Goal: Task Accomplishment & Management: Use online tool/utility

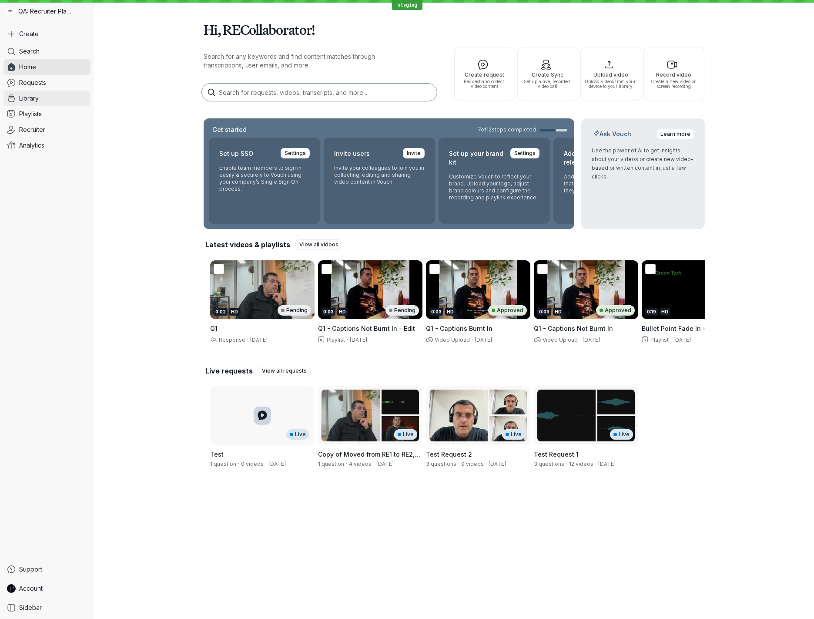
click at [47, 97] on link "Library" at bounding box center [46, 98] width 87 height 16
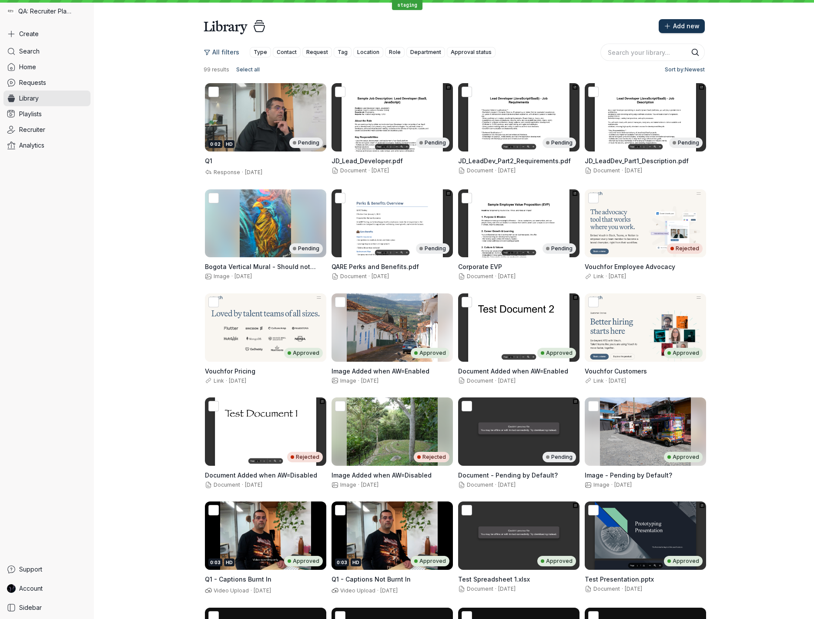
click at [691, 22] on span "Add new" at bounding box center [686, 26] width 27 height 9
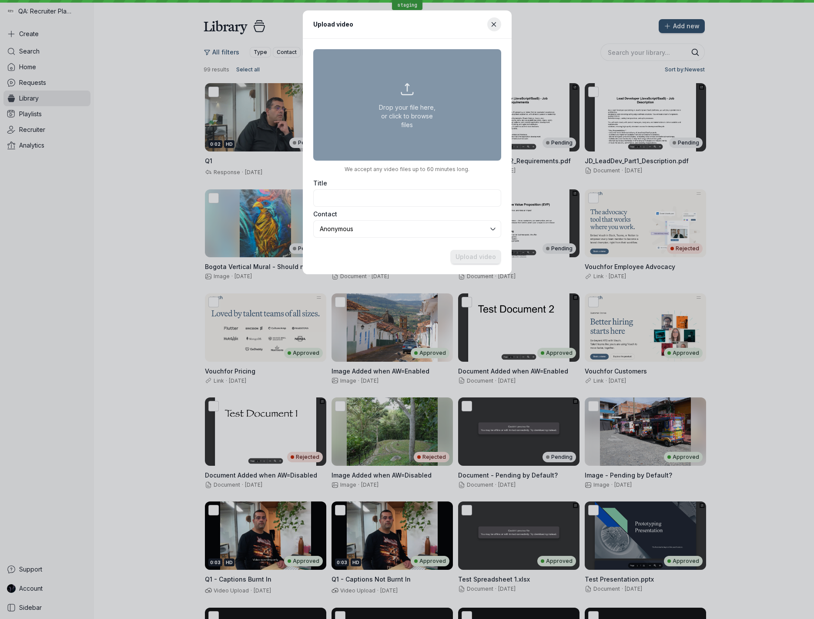
click at [433, 91] on button "Drop your file here, or click to browse files" at bounding box center [407, 104] width 188 height 111
type input "C:\fakepath\[PERSON_NAME] Composite.mp4"
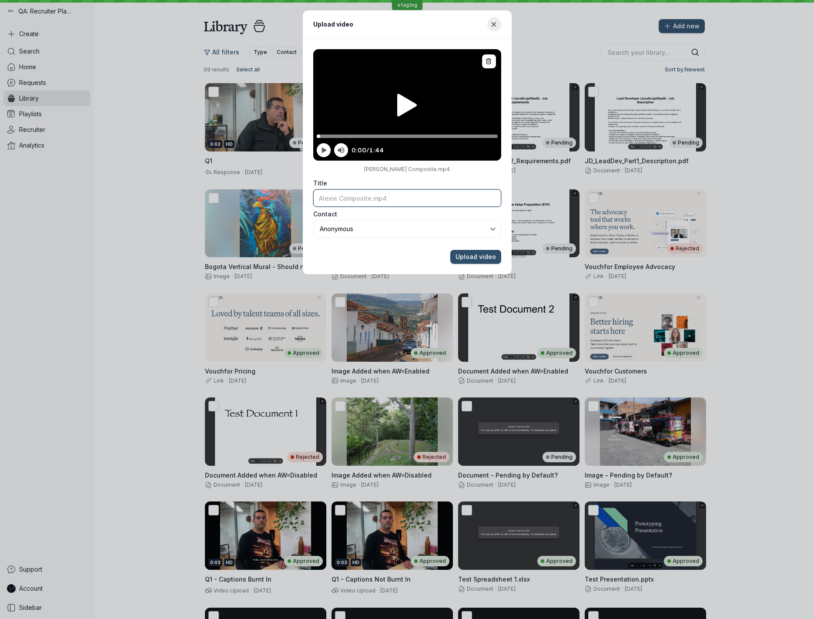
click at [416, 201] on input "Title" at bounding box center [407, 197] width 188 height 17
type input "[PERSON_NAME] Composite"
click at [450, 250] on button "Upload video" at bounding box center [475, 257] width 51 height 14
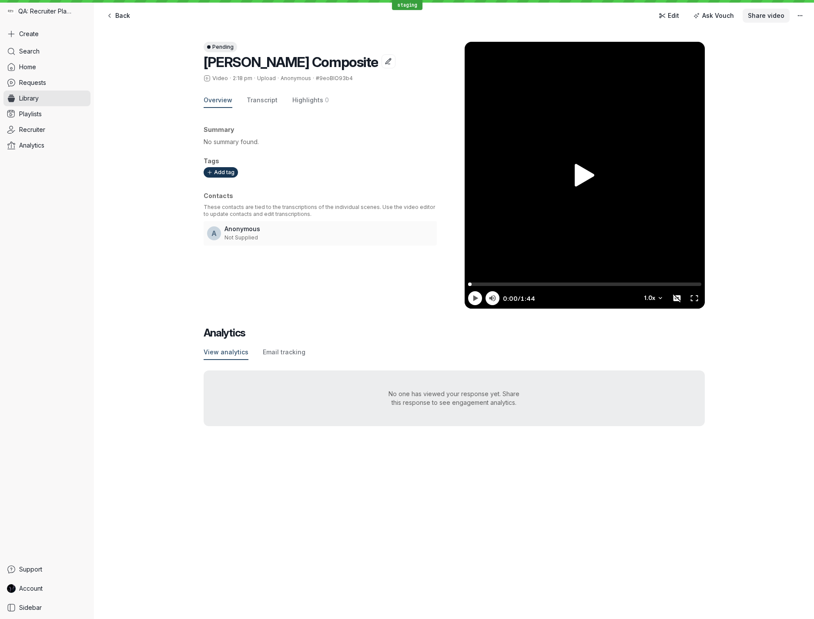
click at [761, 17] on span "Share video" at bounding box center [766, 15] width 37 height 9
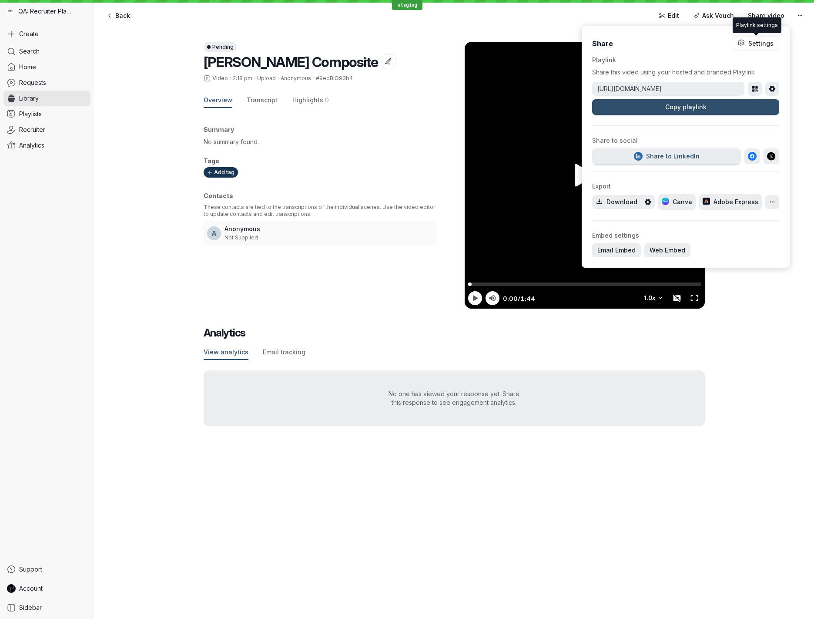
click at [575, 15] on div "Back Edit Ask Vouch Share video" at bounding box center [454, 15] width 706 height 17
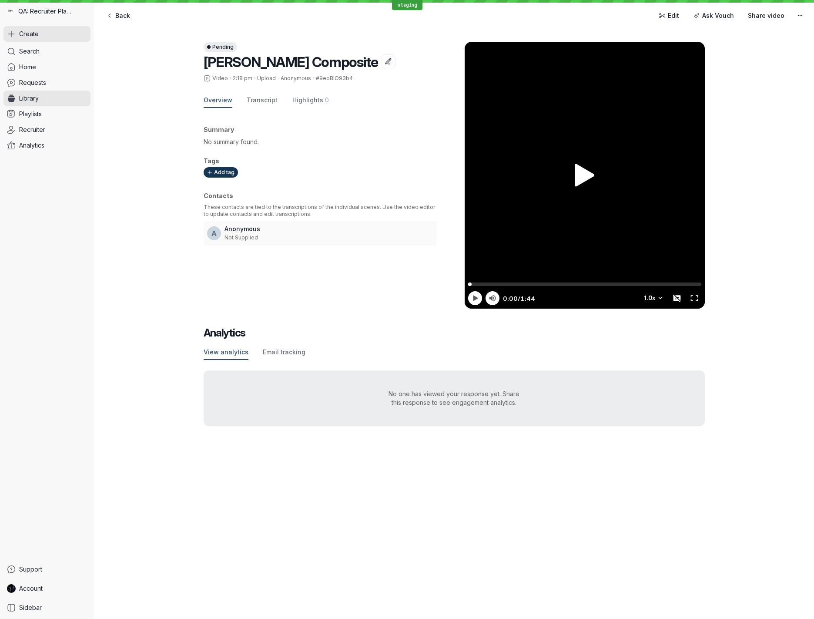
click at [37, 32] on span "Create" at bounding box center [29, 34] width 20 height 9
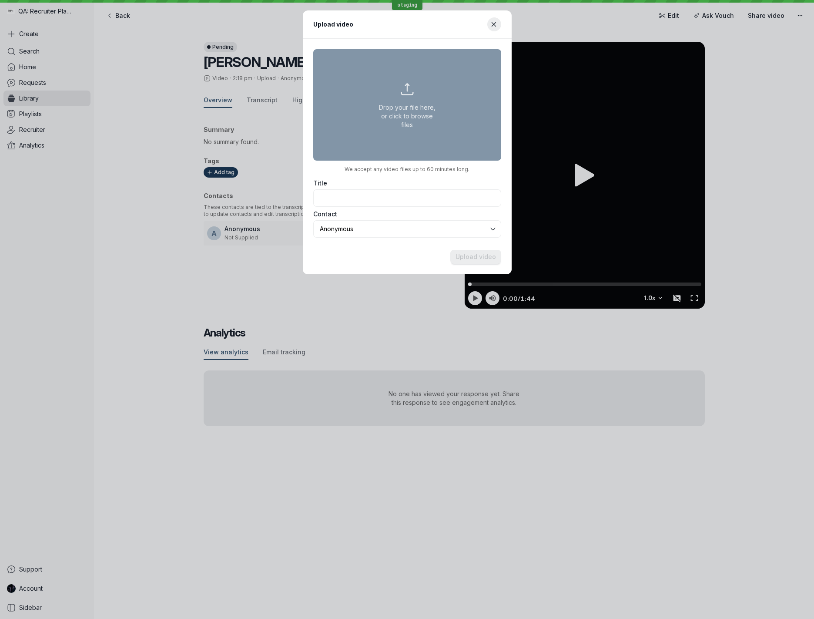
click at [397, 105] on button "Drop your file here, or click to browse files" at bounding box center [407, 104] width 188 height 111
type input "C:\fakepath\[PERSON_NAME].mp4"
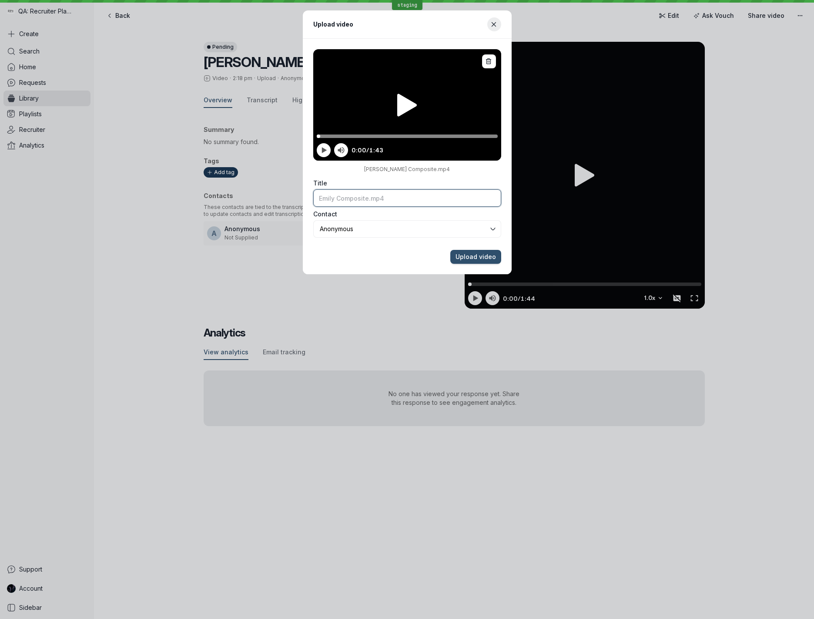
click at [412, 199] on input "Title" at bounding box center [407, 197] width 188 height 17
type input "[PERSON_NAME] Composite"
click at [450, 250] on button "Upload video" at bounding box center [475, 257] width 51 height 14
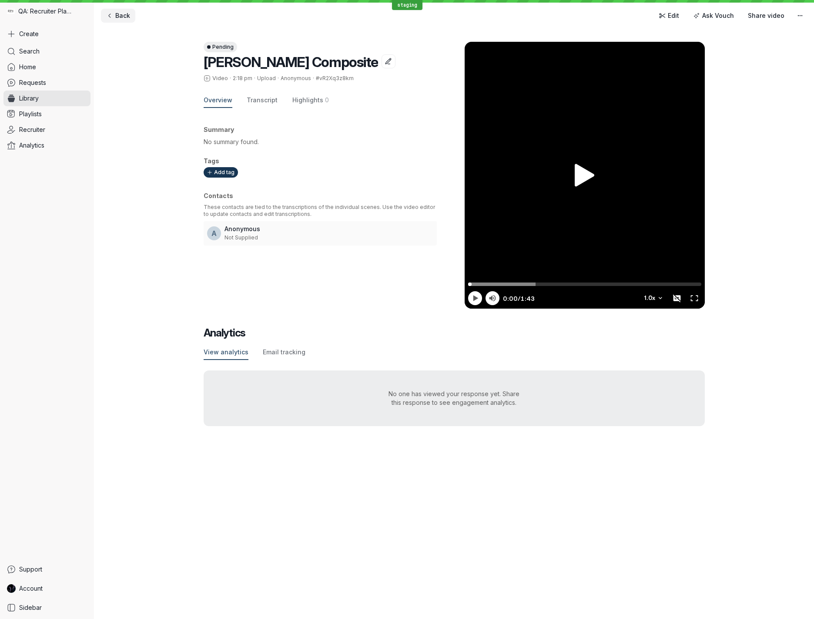
click at [123, 15] on span "Back" at bounding box center [122, 15] width 15 height 9
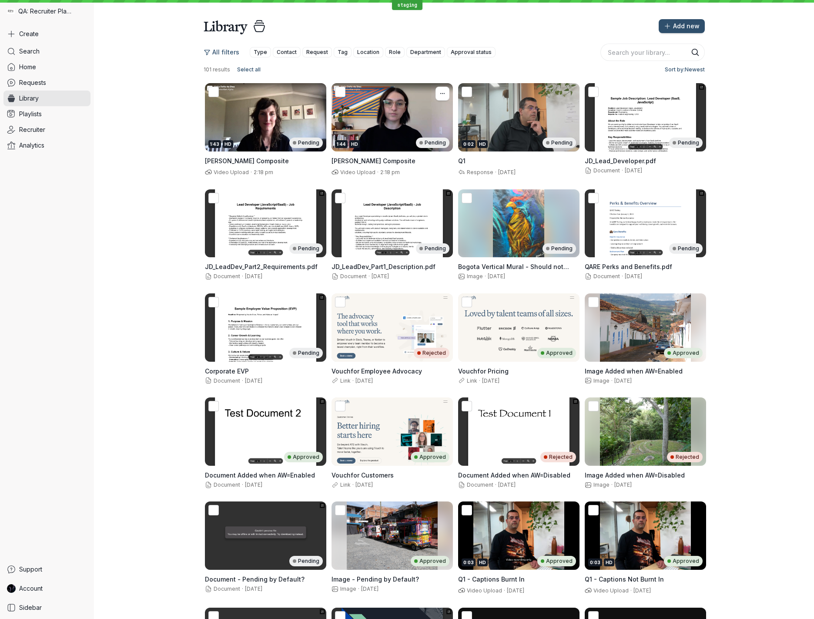
click at [408, 112] on div "1:44 HD Pending" at bounding box center [392, 117] width 121 height 68
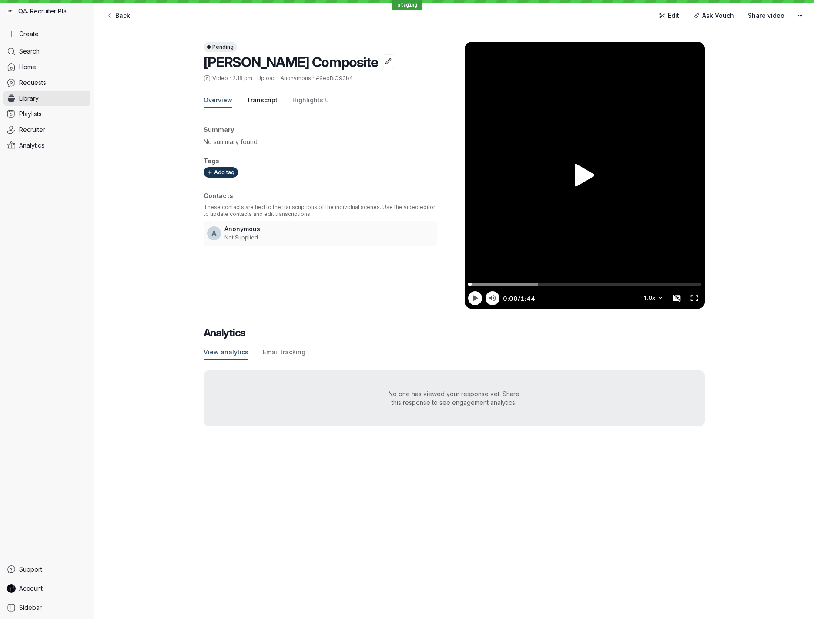
click at [268, 101] on span "Transcript" at bounding box center [262, 100] width 31 height 9
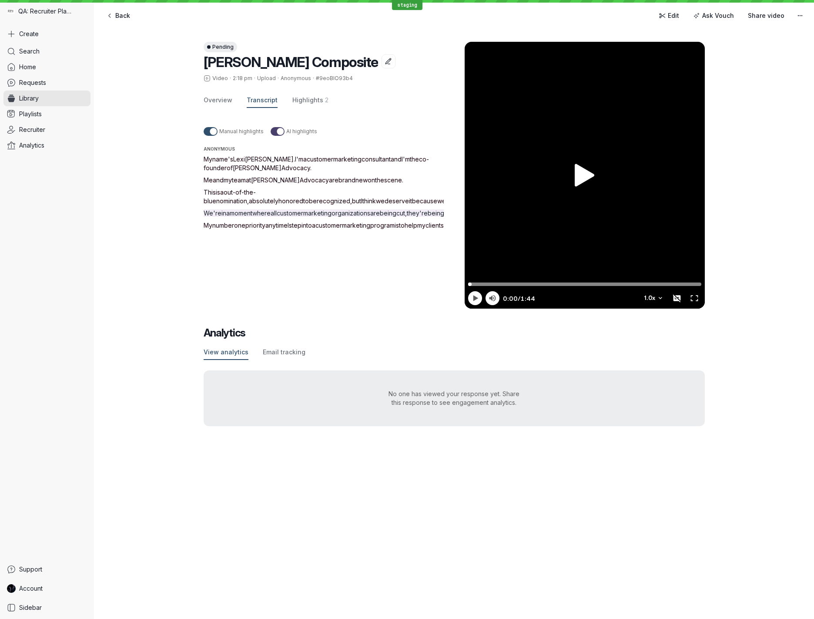
click at [558, 414] on div "Pending [PERSON_NAME] Composite Video · 2:18 pm · Upload · Anonymous · #9eoBIO9…" at bounding box center [454, 233] width 501 height 419
click at [295, 158] on span "I'm" at bounding box center [299, 158] width 8 height 7
drag, startPoint x: 271, startPoint y: 158, endPoint x: 273, endPoint y: 166, distance: 7.9
click at [273, 166] on p "My name's [PERSON_NAME] . I'm a customer marketing consultant and I'm the co-fo…" at bounding box center [334, 163] width 261 height 17
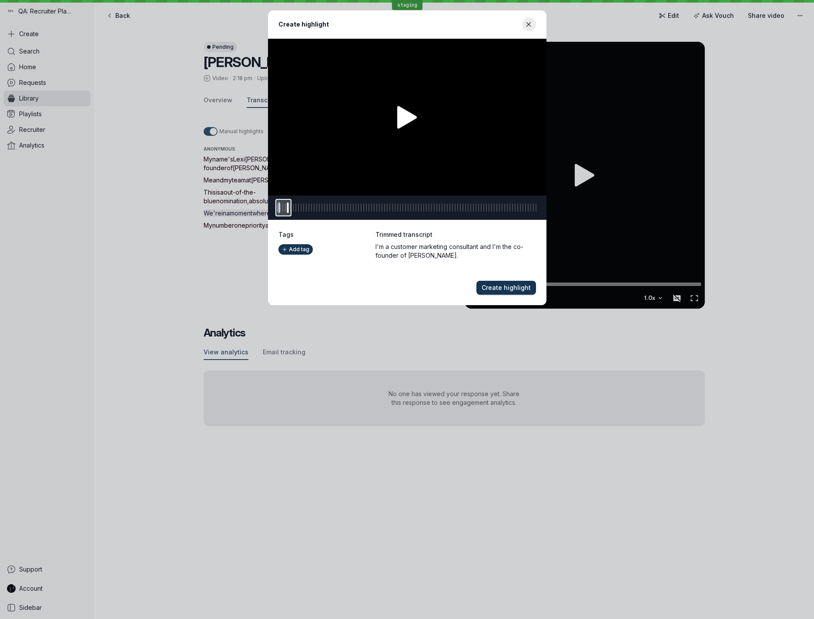
click at [509, 288] on span "Create highlight" at bounding box center [506, 287] width 49 height 9
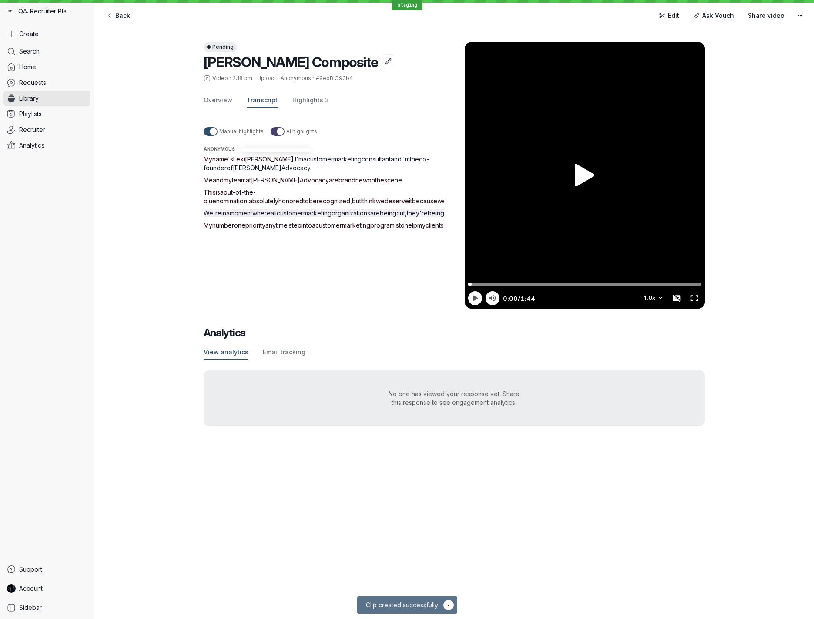
click at [208, 180] on span "Me" at bounding box center [208, 179] width 9 height 7
drag, startPoint x: 208, startPoint y: 180, endPoint x: 377, endPoint y: 179, distance: 168.8
click at [377, 179] on p "Me and my team at [PERSON_NAME] Advocacy are brand new on the scene ." at bounding box center [334, 180] width 261 height 9
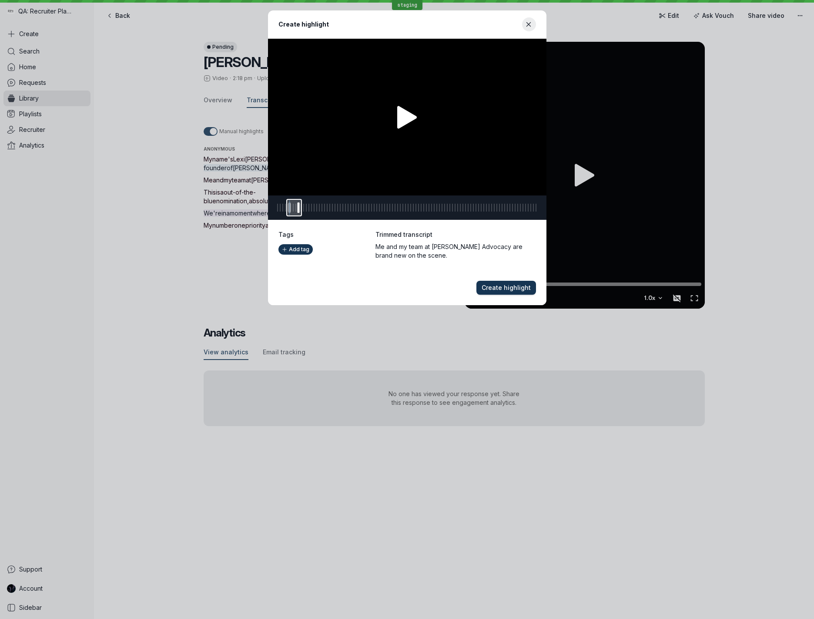
click at [519, 288] on span "Create highlight" at bounding box center [506, 287] width 49 height 9
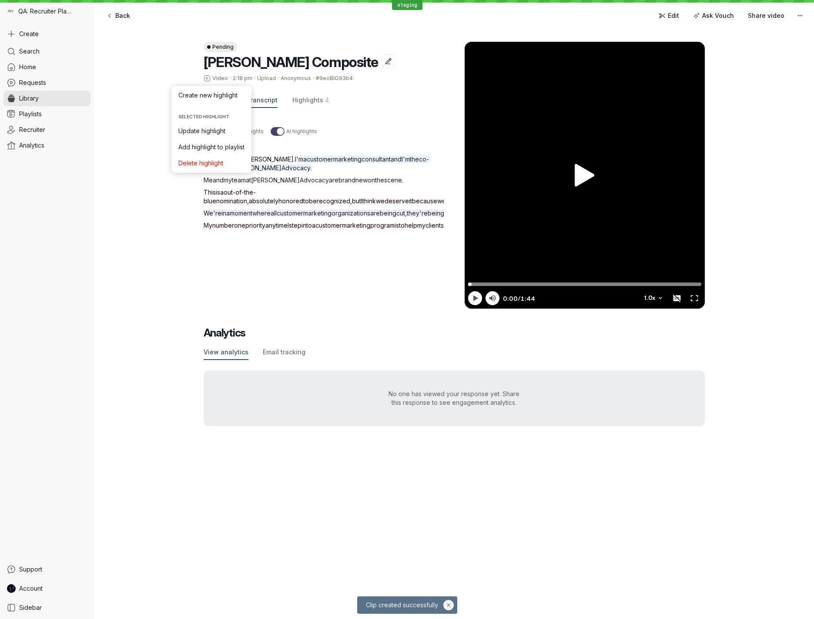
click at [342, 121] on div "Manual highlights AI highlights Anonymous My name's [PERSON_NAME] . I'm a custo…" at bounding box center [334, 208] width 261 height 180
click at [207, 191] on span "This" at bounding box center [210, 191] width 12 height 7
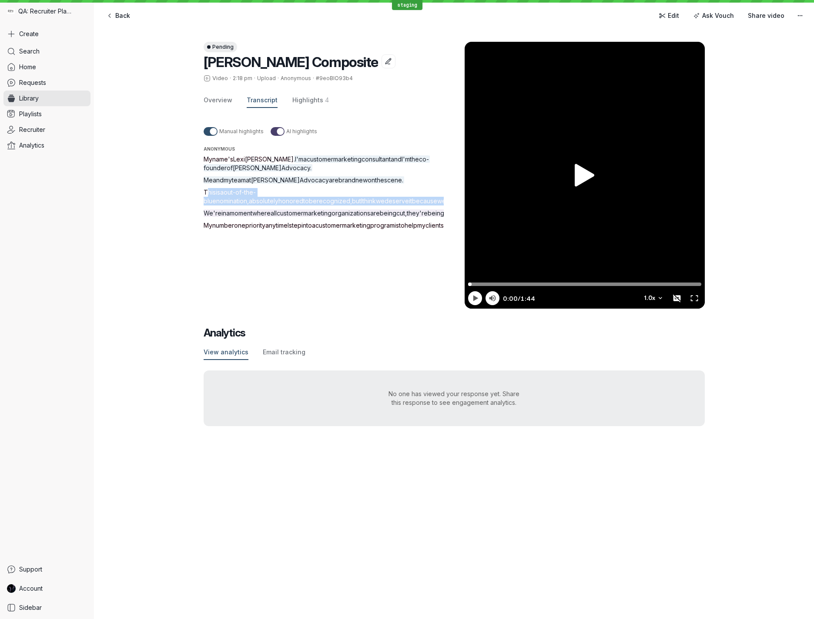
drag, startPoint x: 209, startPoint y: 191, endPoint x: 302, endPoint y: 208, distance: 94.1
click at [302, 205] on p "This is a out-of-the-blue nomination , absolutely honored to be recognized , bu…" at bounding box center [334, 196] width 261 height 17
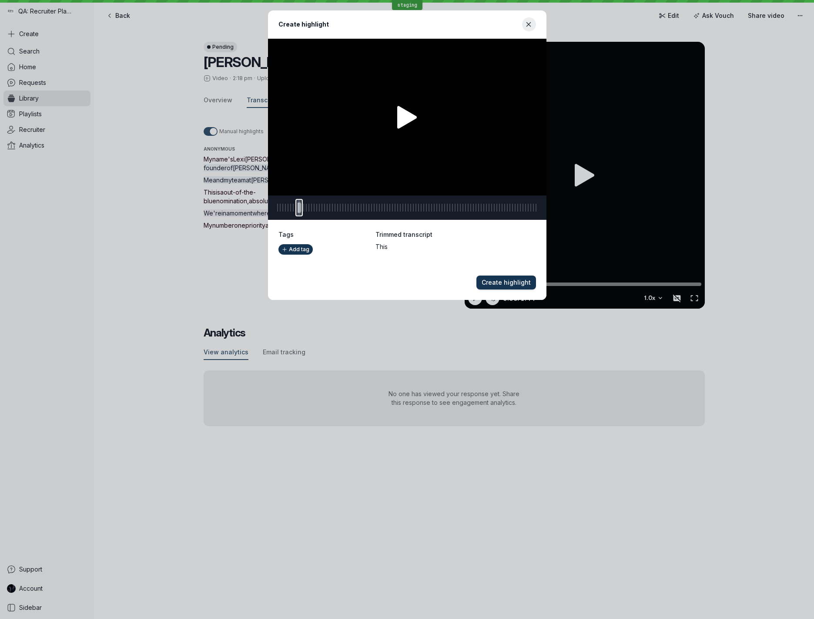
click at [506, 279] on span "Create highlight" at bounding box center [506, 282] width 49 height 9
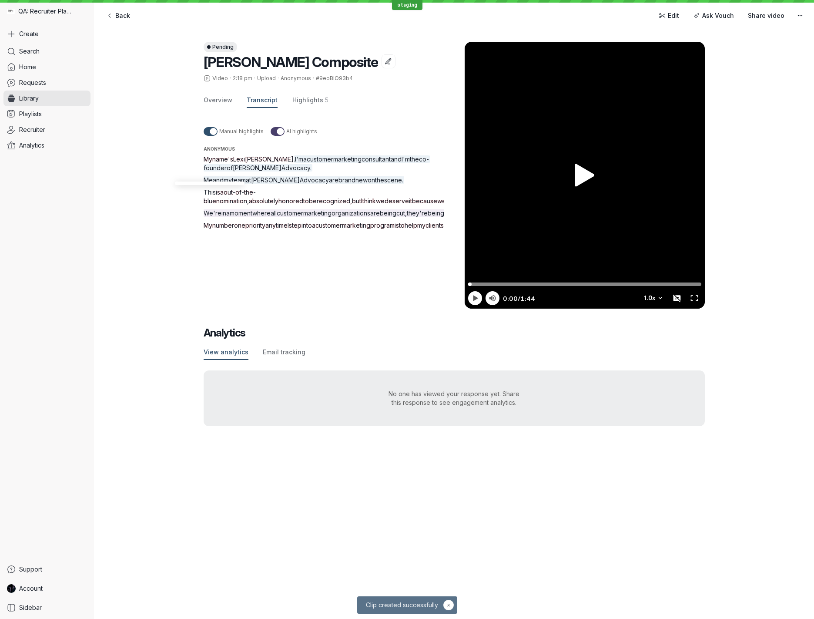
drag, startPoint x: 273, startPoint y: 290, endPoint x: 282, endPoint y: 308, distance: 20.6
click at [282, 218] on p "We're in a moment where all customer marketing organizations are being cut , th…" at bounding box center [334, 213] width 261 height 9
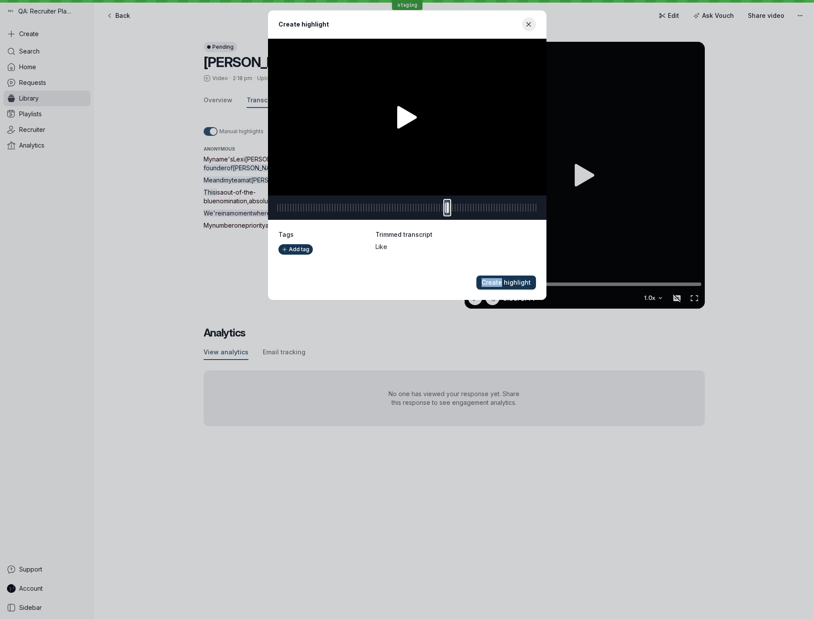
click at [533, 286] on button "Create highlight" at bounding box center [506, 282] width 60 height 14
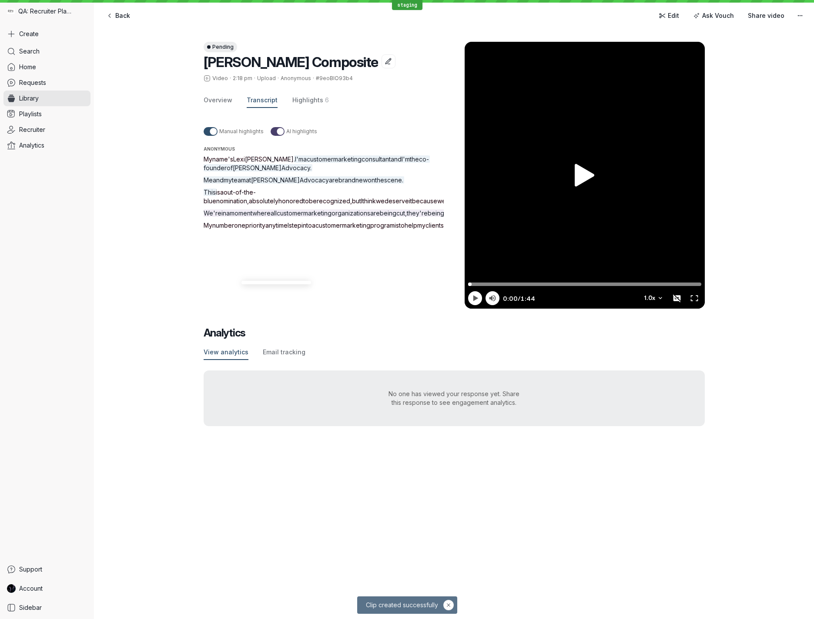
click at [207, 229] on span "My" at bounding box center [208, 224] width 9 height 7
drag, startPoint x: 207, startPoint y: 321, endPoint x: 412, endPoint y: 345, distance: 205.8
click at [412, 230] on p "My number one priority anytime I step into a customer marketing program is to h…" at bounding box center [334, 225] width 261 height 9
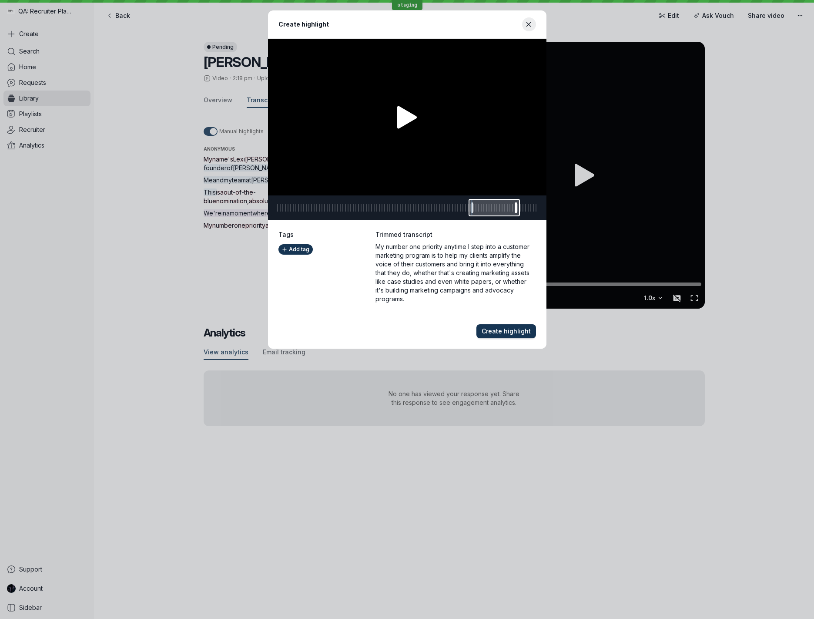
click at [526, 327] on span "Create highlight" at bounding box center [506, 331] width 49 height 9
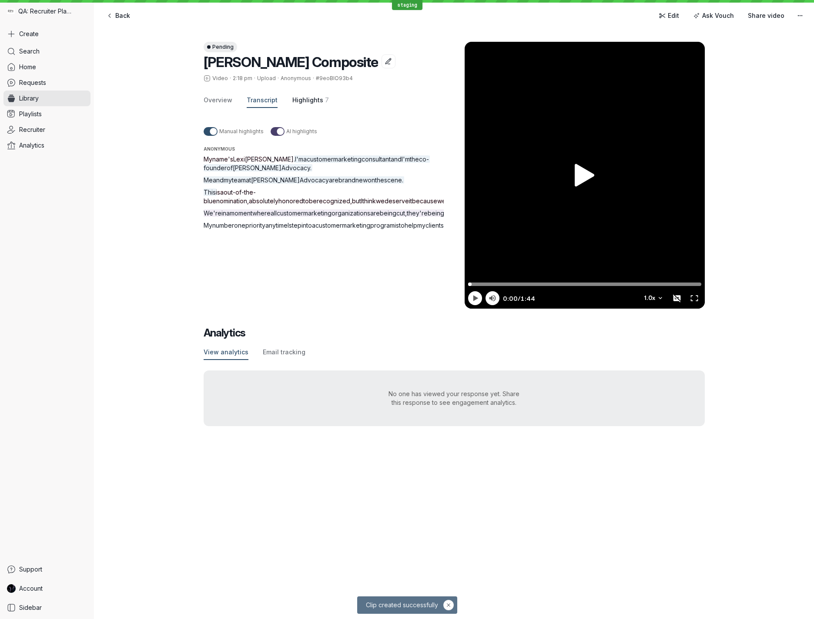
click at [305, 101] on span "Highlights" at bounding box center [307, 100] width 31 height 9
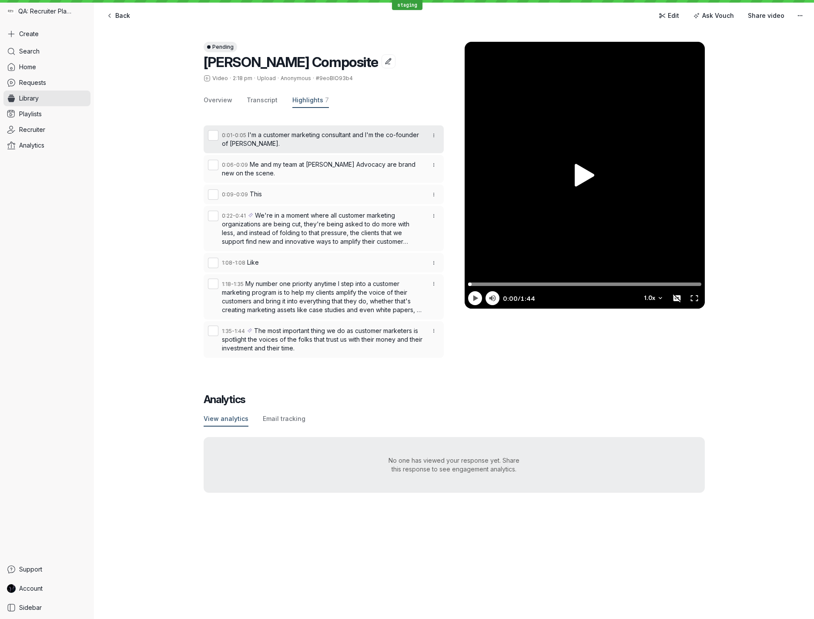
click at [215, 135] on button "0:01 - 0:05 I'm a customer marketing consultant and I'm the co-founder of [PERS…" at bounding box center [324, 139] width 240 height 28
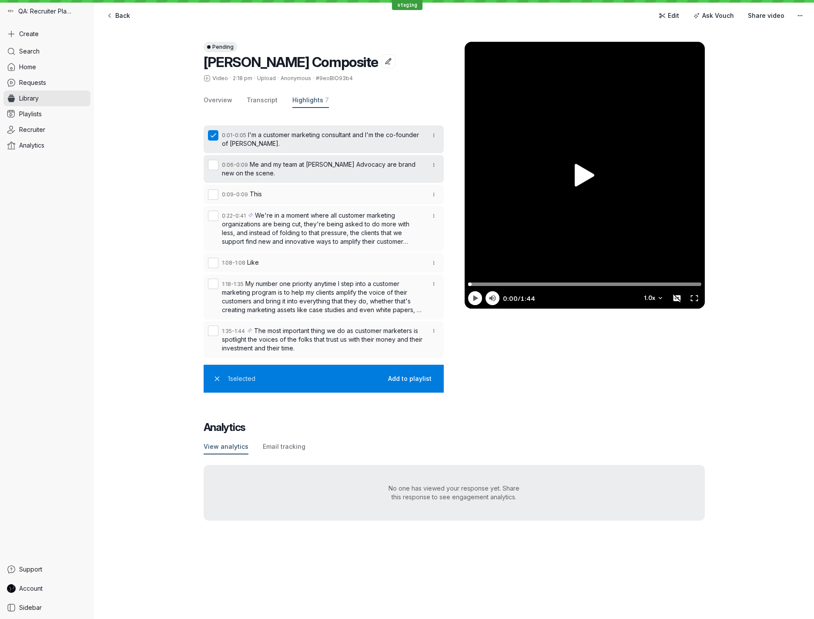
click at [214, 166] on button "0:06 - 0:09 Me and my team at [PERSON_NAME] Advocacy are brand new on the scene." at bounding box center [324, 169] width 240 height 28
click at [264, 102] on span "Transcript" at bounding box center [262, 100] width 31 height 9
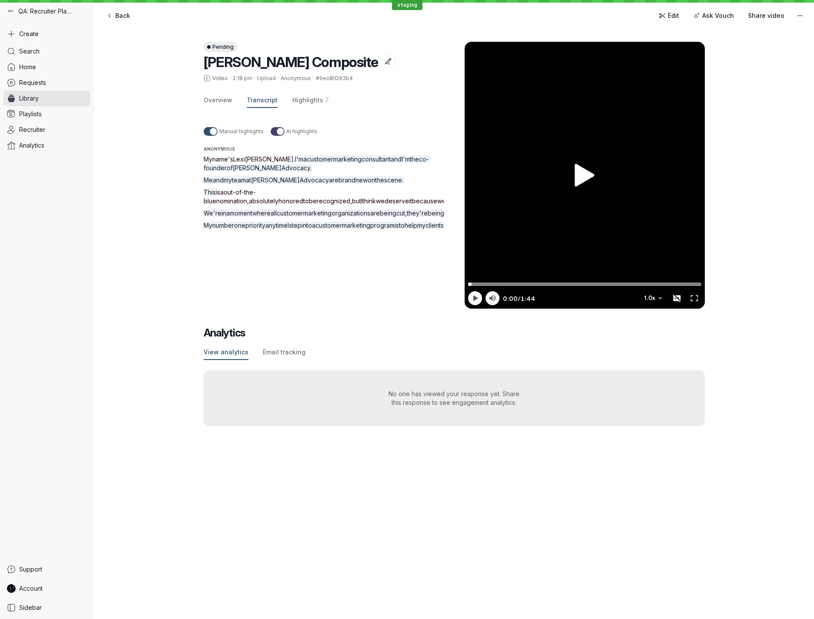
click at [211, 191] on span "This" at bounding box center [210, 191] width 12 height 7
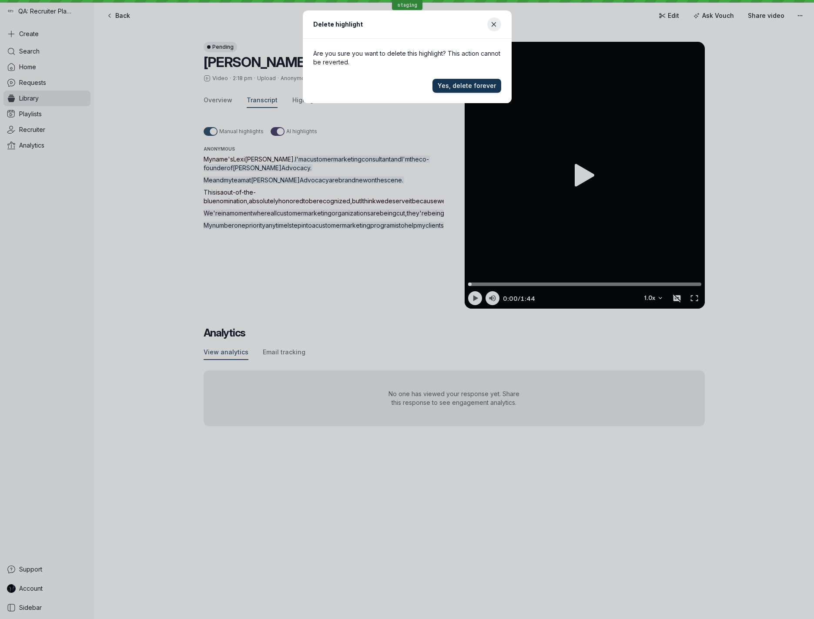
click at [475, 84] on span "Yes, delete forever" at bounding box center [467, 85] width 58 height 9
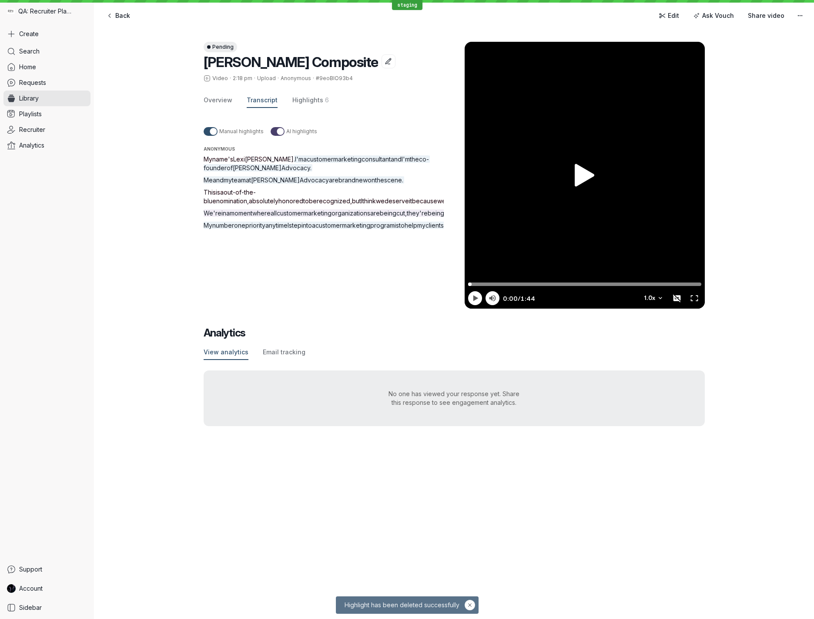
click at [211, 191] on span "This" at bounding box center [210, 191] width 12 height 7
drag, startPoint x: 211, startPoint y: 191, endPoint x: 280, endPoint y: 205, distance: 69.9
click at [280, 205] on p "This is a out-of-the-blue nomination , absolutely honored to be recognized , bu…" at bounding box center [334, 196] width 261 height 17
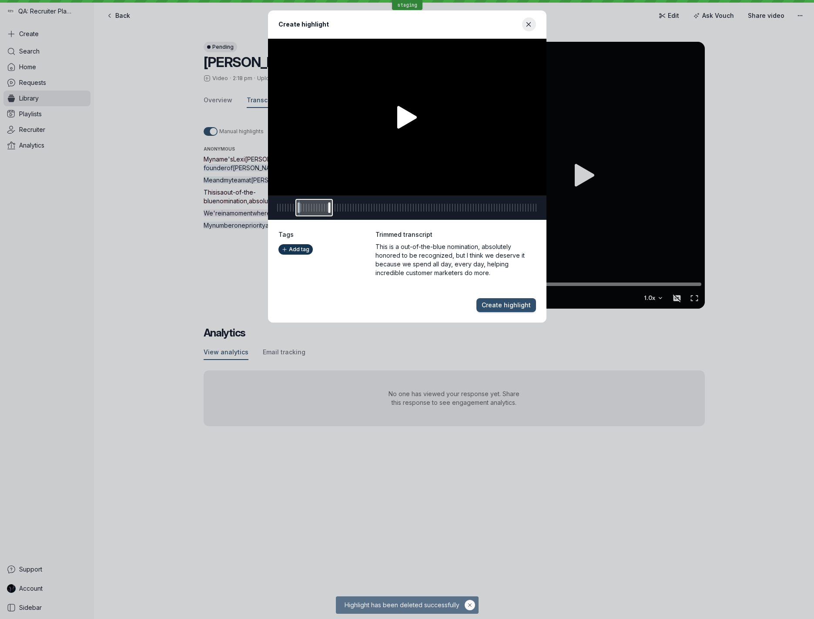
click at [139, 175] on div "Create highlight 0:09 9.84 0:21 21.870000000000005 9.84 Trimmed transcript This…" at bounding box center [406, 166] width 793 height 312
drag, startPoint x: 526, startPoint y: 27, endPoint x: 523, endPoint y: 30, distance: 4.6
click at [526, 27] on icon "Close modal" at bounding box center [528, 24] width 7 height 7
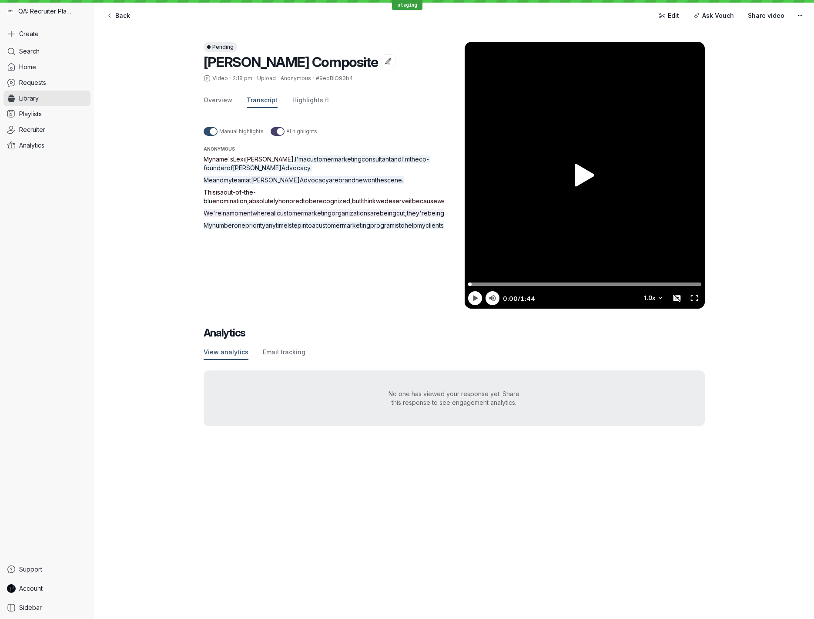
click at [207, 190] on span "This" at bounding box center [210, 191] width 12 height 7
drag, startPoint x: 207, startPoint y: 190, endPoint x: 292, endPoint y: 207, distance: 87.3
click at [292, 205] on p "This is a out-of-the-blue nomination , absolutely honored to be recognized , bu…" at bounding box center [334, 196] width 261 height 17
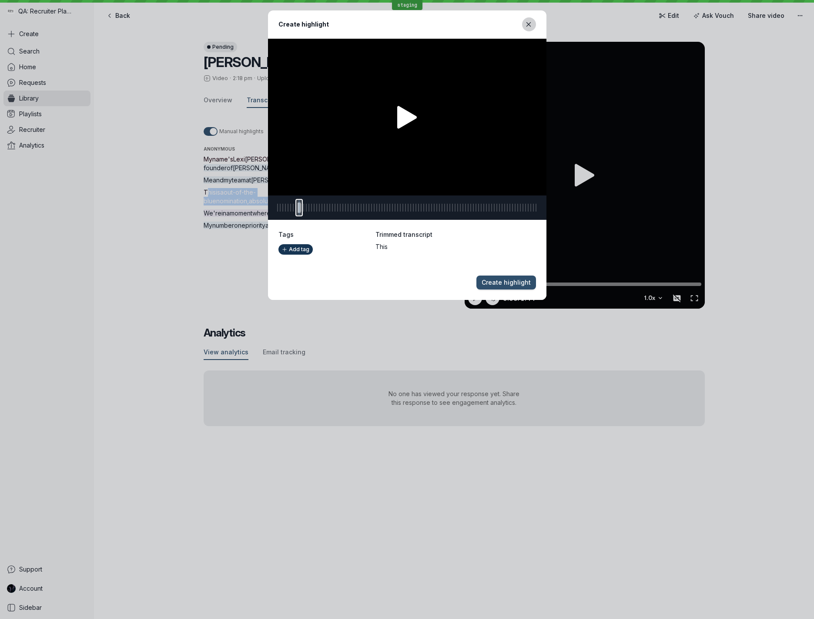
click at [525, 29] on button "Close modal" at bounding box center [529, 24] width 14 height 14
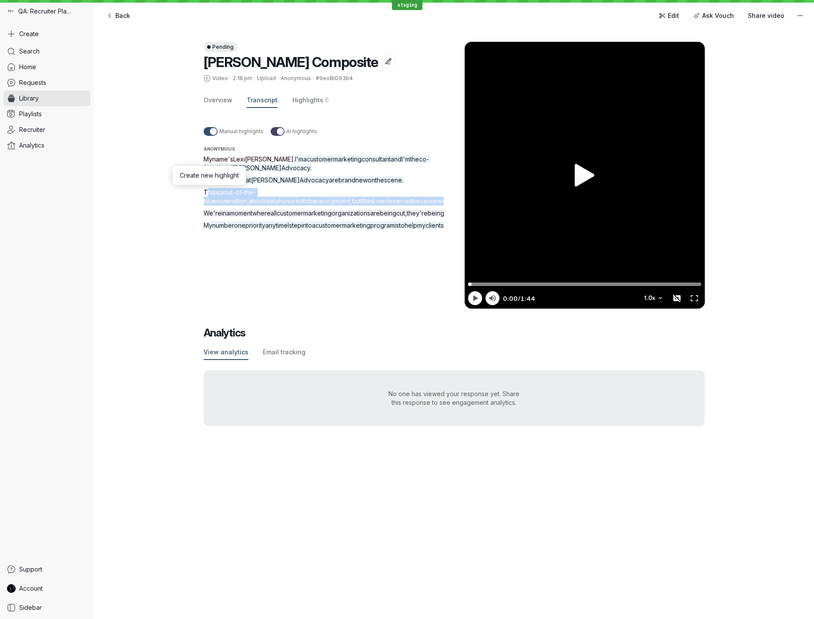
drag, startPoint x: 249, startPoint y: 211, endPoint x: 233, endPoint y: 205, distance: 16.8
click at [588, 204] on span "marketers" at bounding box center [602, 200] width 29 height 7
drag, startPoint x: 204, startPoint y: 191, endPoint x: 281, endPoint y: 209, distance: 79.0
click at [282, 205] on p "This is a out-of-the-blue nomination , absolutely honored to be recognized , bu…" at bounding box center [334, 196] width 261 height 17
click at [625, 204] on span "more" at bounding box center [632, 200] width 15 height 7
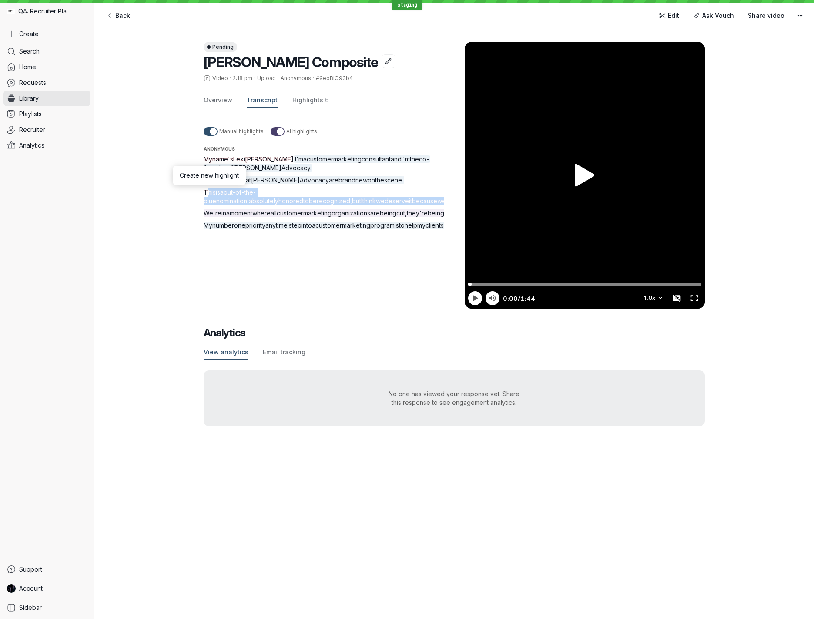
drag, startPoint x: 282, startPoint y: 209, endPoint x: 212, endPoint y: 195, distance: 70.6
click at [212, 195] on p "This is a out-of-the-blue nomination , absolutely honored to be recognized , bu…" at bounding box center [334, 196] width 261 height 17
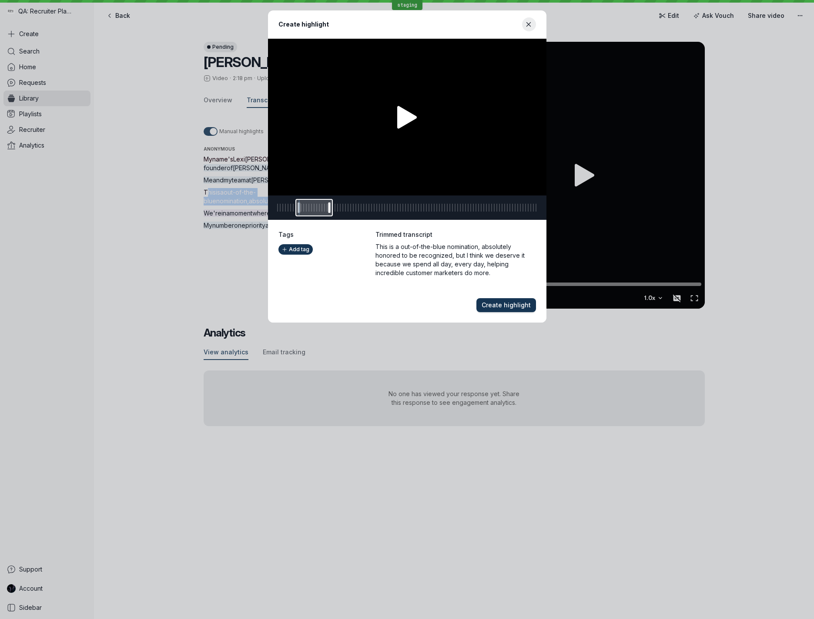
click at [517, 306] on span "Create highlight" at bounding box center [506, 305] width 49 height 9
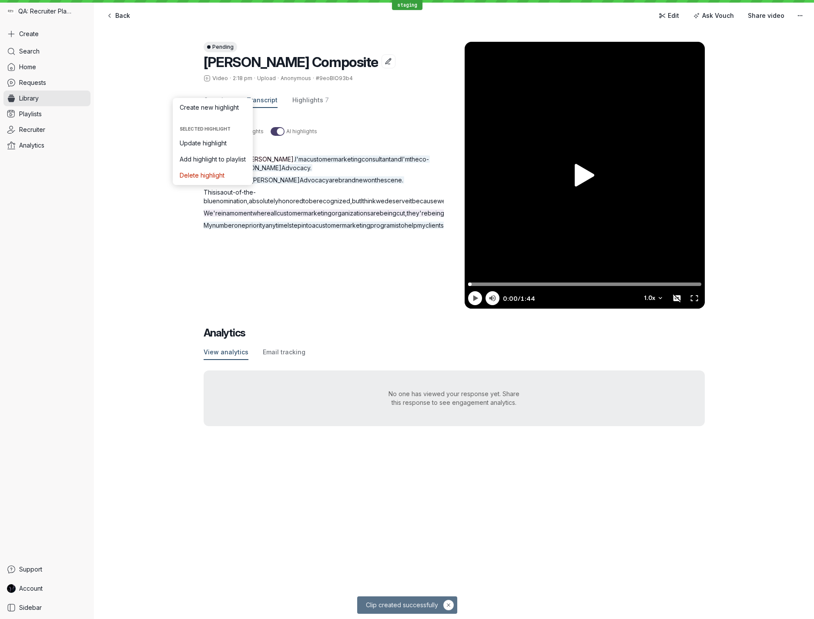
click at [149, 260] on div "Pending [PERSON_NAME] Composite Video · 2:18 pm · Upload · Anonymous · #9eoBIO9…" at bounding box center [454, 233] width 720 height 419
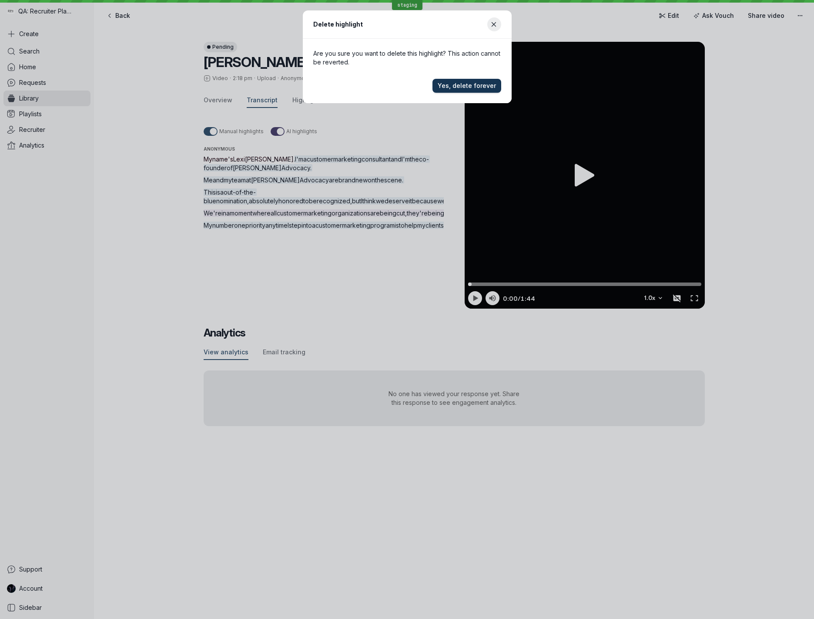
click at [465, 83] on span "Yes, delete forever" at bounding box center [467, 85] width 58 height 9
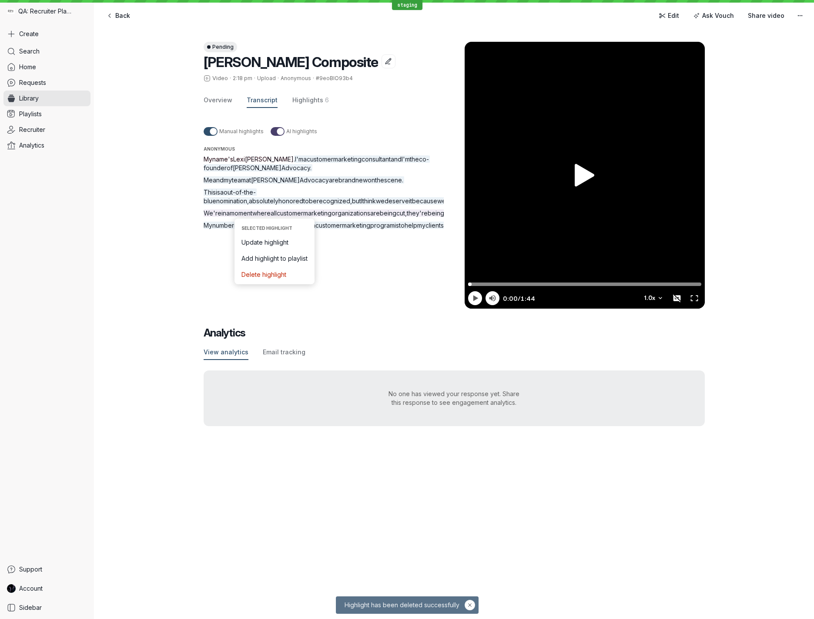
drag, startPoint x: 273, startPoint y: 309, endPoint x: 275, endPoint y: 292, distance: 16.7
click at [275, 218] on p "We're in a moment where all customer marketing organizations are being cut , th…" at bounding box center [334, 213] width 261 height 9
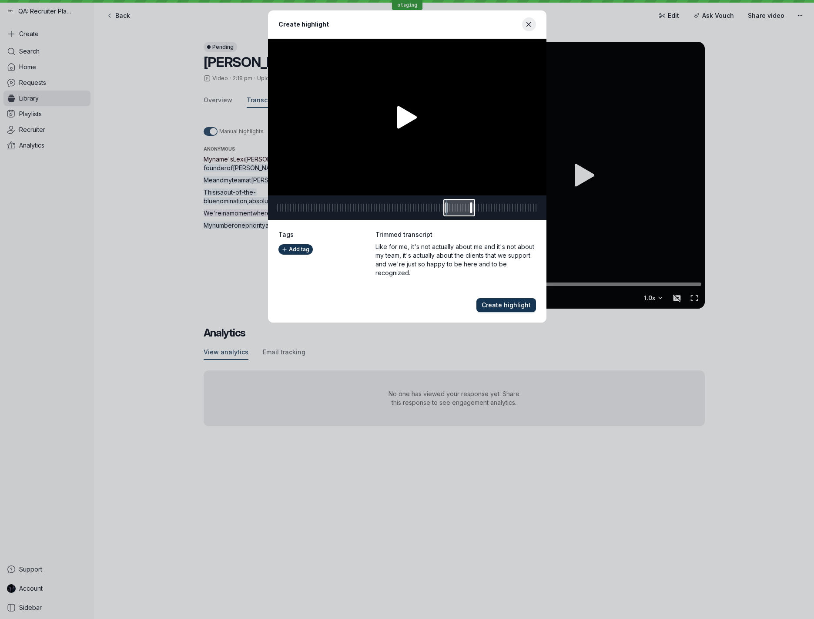
click at [514, 302] on span "Create highlight" at bounding box center [506, 305] width 49 height 9
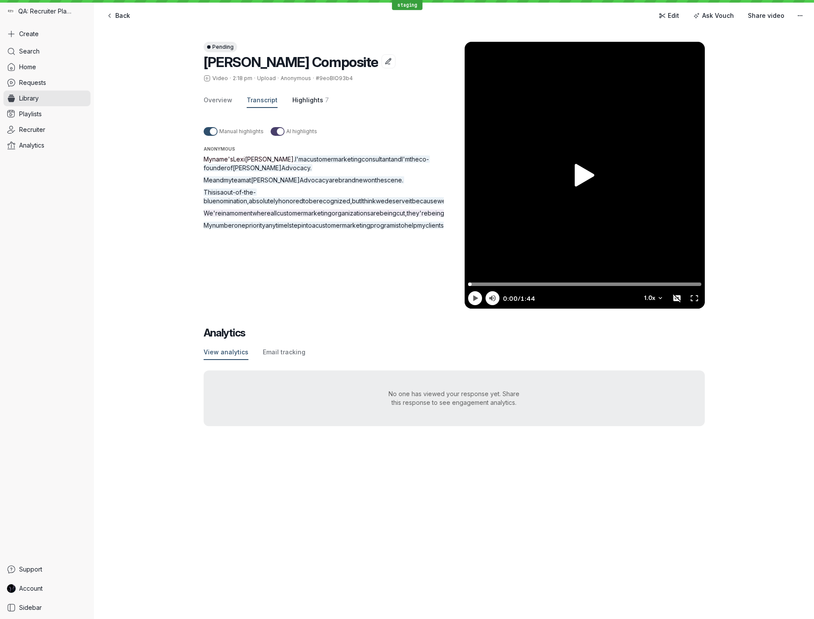
click at [313, 100] on span "Highlights" at bounding box center [307, 100] width 31 height 9
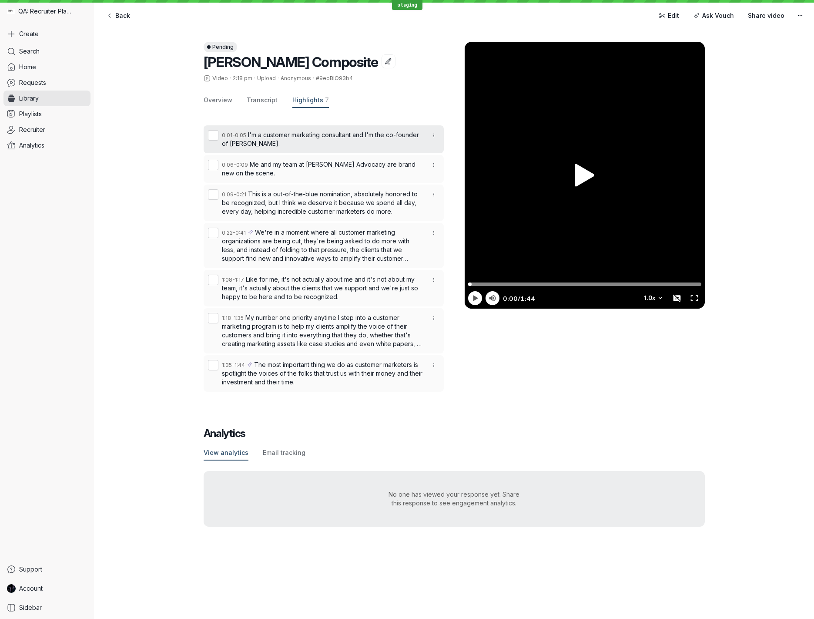
click at [216, 137] on button "0:01 - 0:05 I'm a customer marketing consultant and I'm the co-founder of [PERS…" at bounding box center [324, 139] width 240 height 28
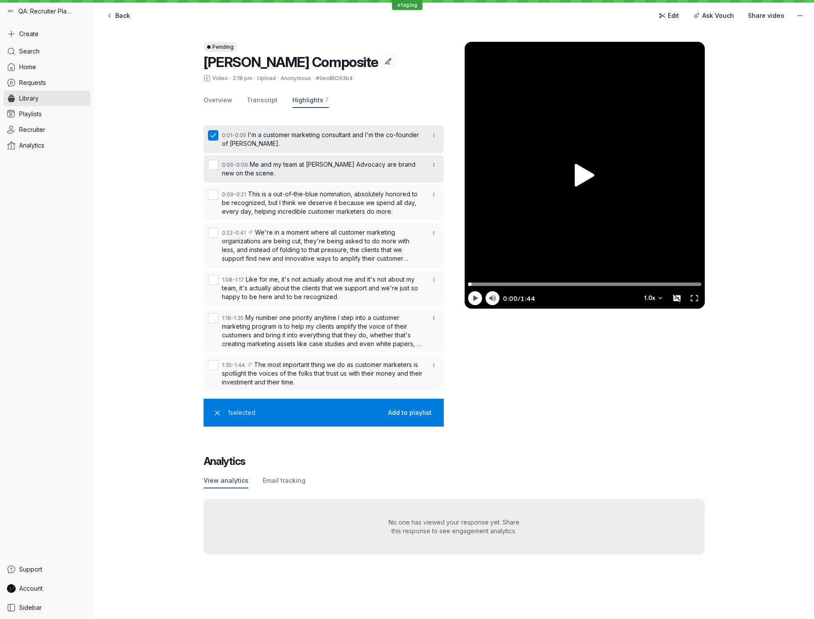
click at [212, 165] on button "0:06 - 0:09 Me and my team at [PERSON_NAME] Advocacy are brand new on the scene." at bounding box center [324, 169] width 240 height 28
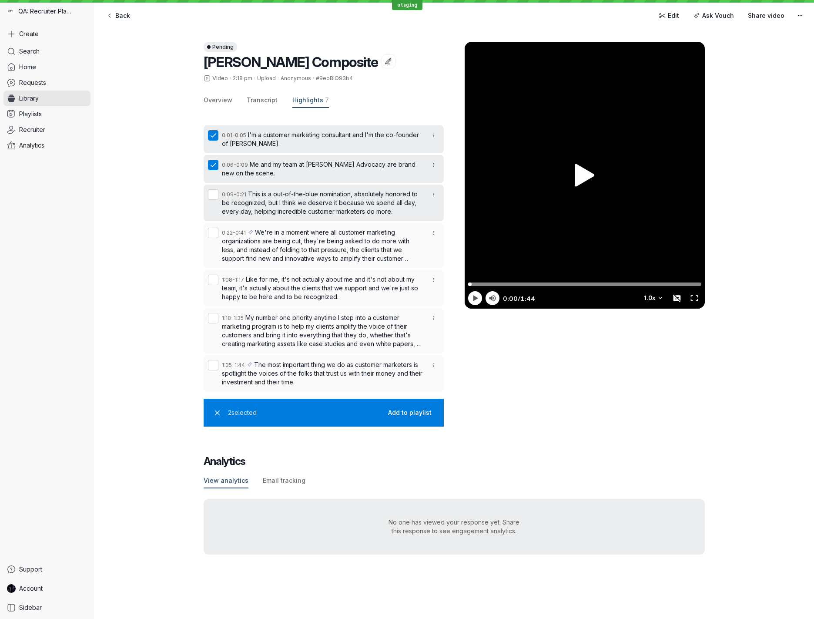
click at [213, 195] on button "0:09 - 0:21 This is a out-of-the-blue nomination, absolutely honored to be reco…" at bounding box center [324, 202] width 240 height 37
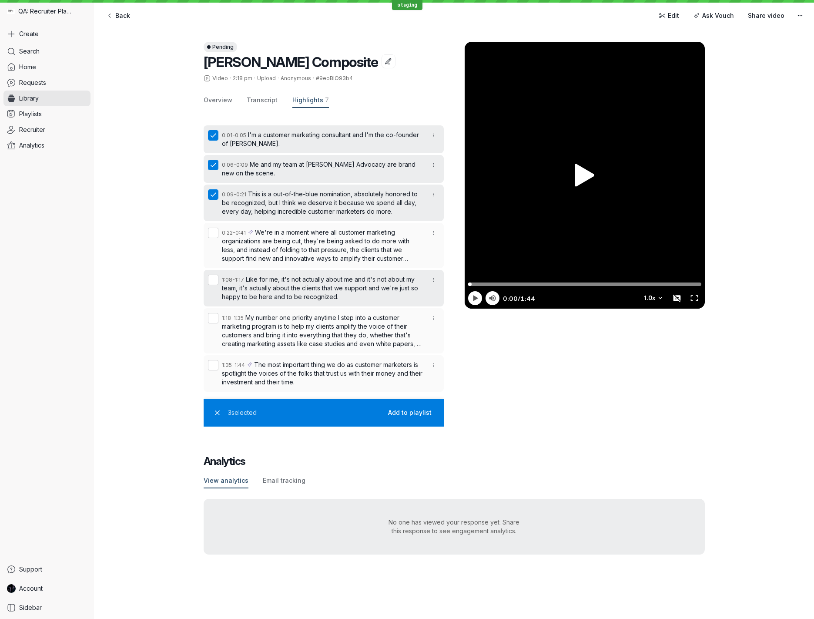
click at [211, 278] on button "1:08 - 1:17 Like for me, it's not actually about me and it's not about my team,…" at bounding box center [324, 288] width 240 height 37
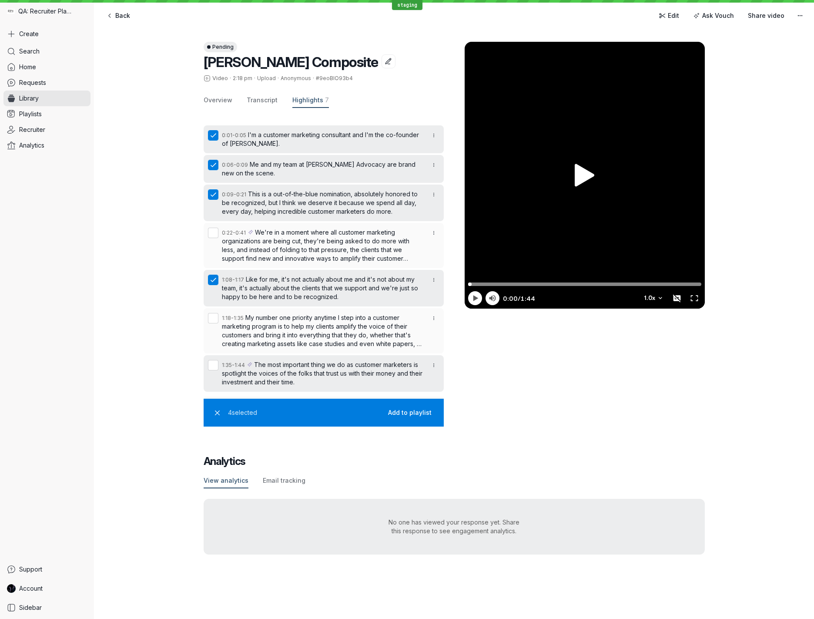
click at [212, 367] on button "1:35 - 1:44 The most important thing we do as customer marketers is spotlight t…" at bounding box center [324, 373] width 240 height 37
click at [404, 412] on span "Add to playlist" at bounding box center [410, 412] width 44 height 9
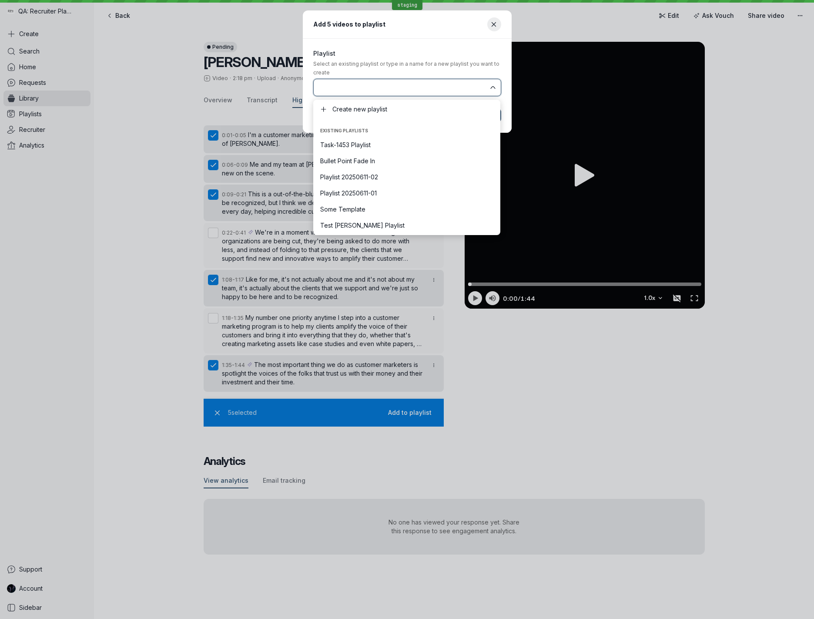
click at [379, 90] on input "text" at bounding box center [404, 88] width 170 height 10
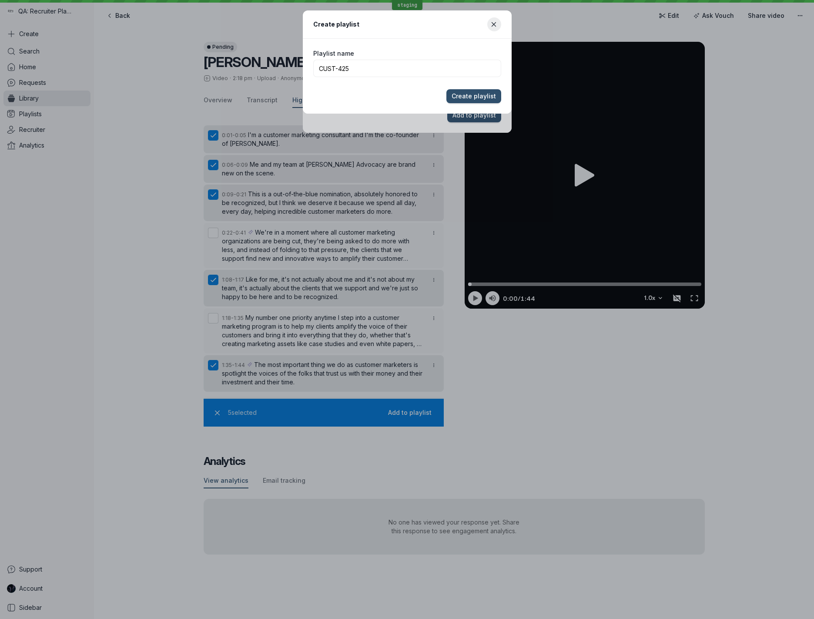
type input "CUST-425"
click at [446, 89] on button "Create playlist" at bounding box center [473, 96] width 55 height 14
type input "CUST-425"
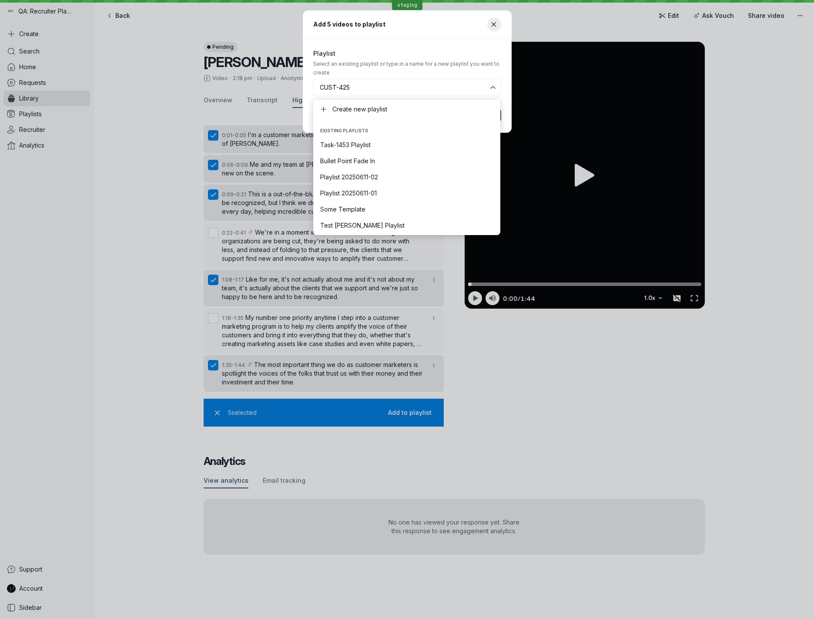
click at [392, 54] on label "Playlist" at bounding box center [407, 53] width 188 height 9
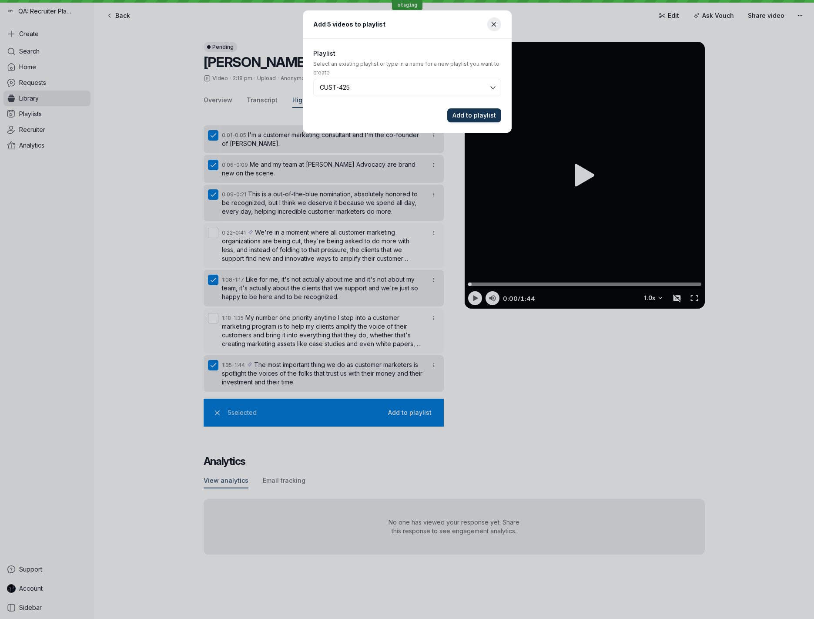
click at [473, 116] on span "Add to playlist" at bounding box center [474, 115] width 44 height 9
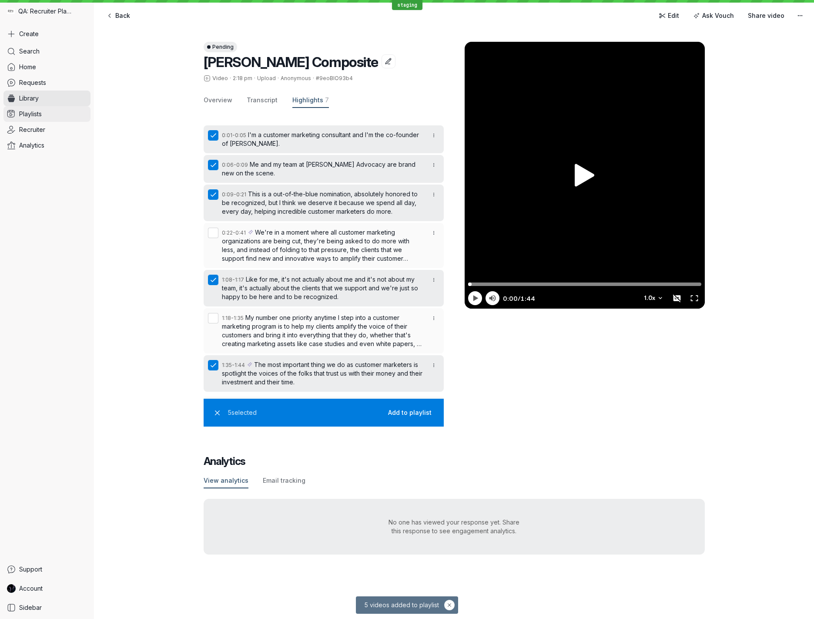
click at [26, 115] on span "Playlists" at bounding box center [30, 114] width 23 height 9
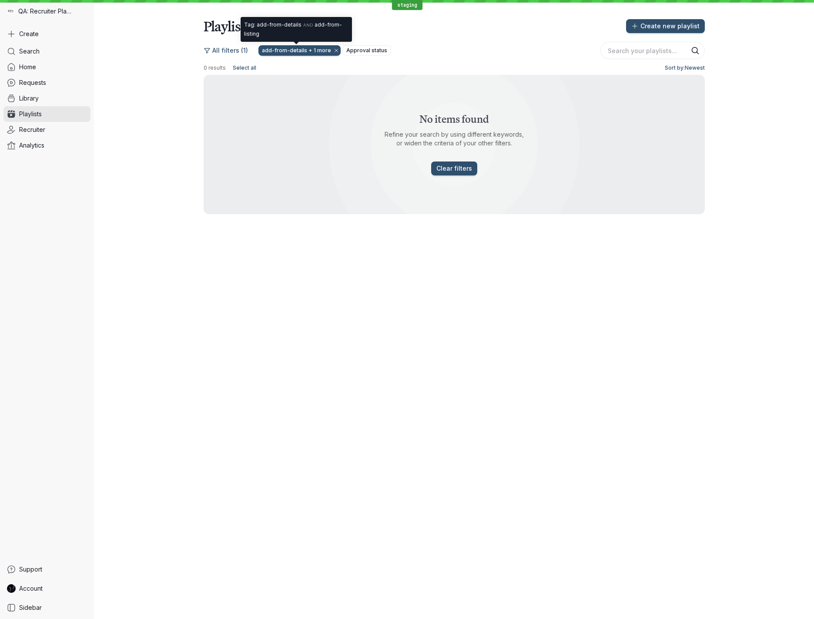
click at [332, 50] on button "button" at bounding box center [336, 50] width 9 height 9
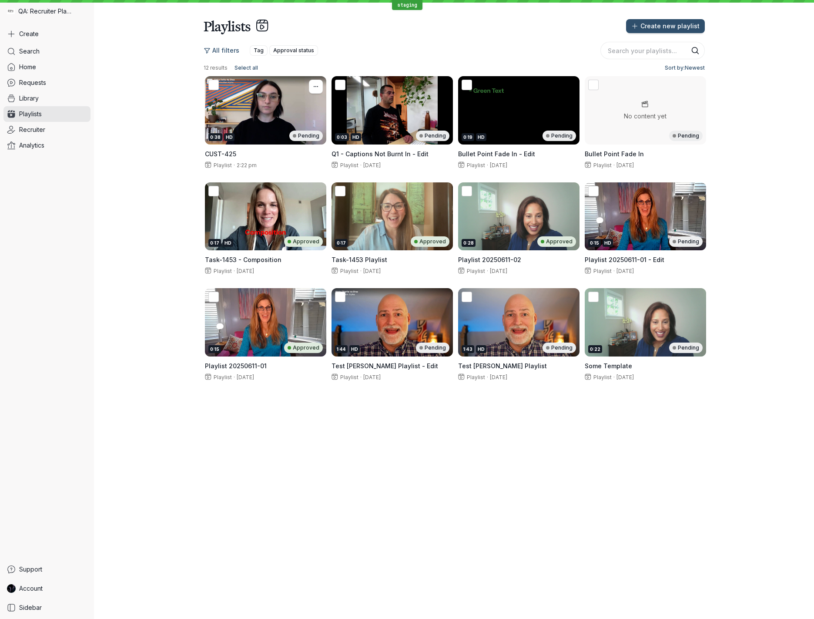
click at [287, 124] on div "0:38 HD Pending" at bounding box center [265, 110] width 121 height 68
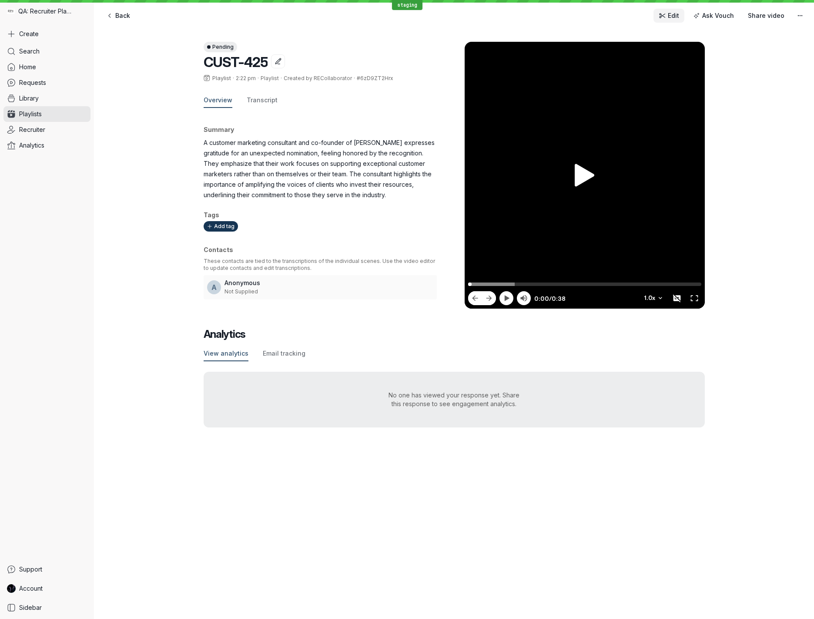
click at [671, 14] on span "Edit" at bounding box center [673, 15] width 11 height 9
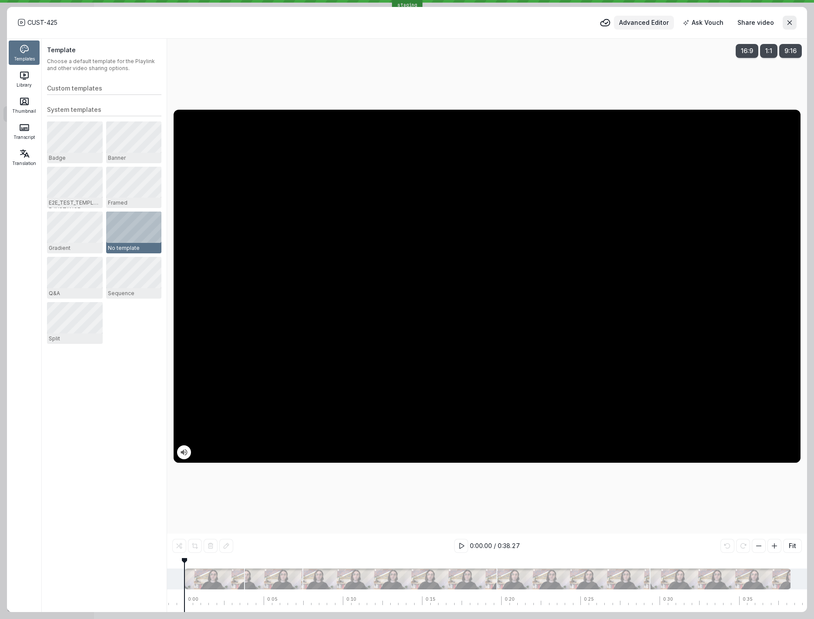
click at [654, 20] on span "Advanced Editor" at bounding box center [644, 22] width 50 height 9
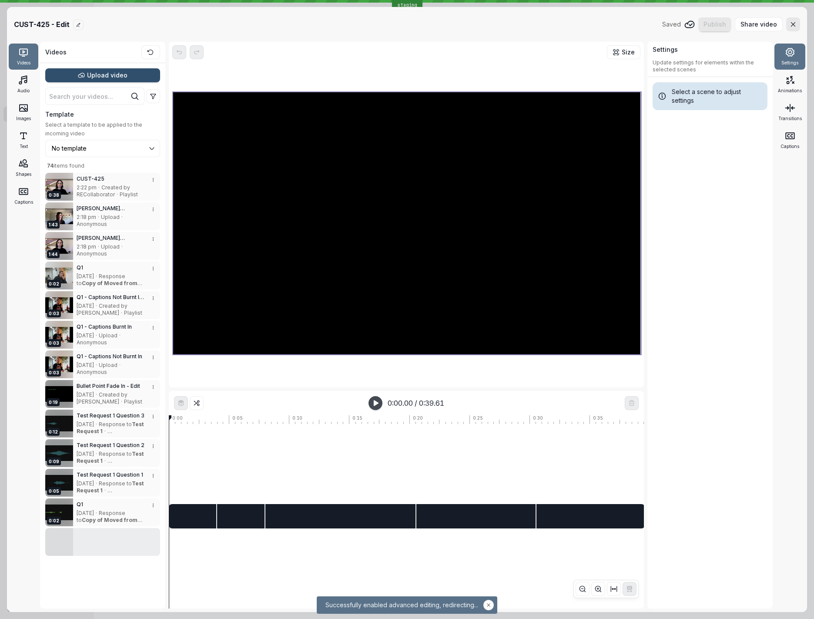
type input "No template"
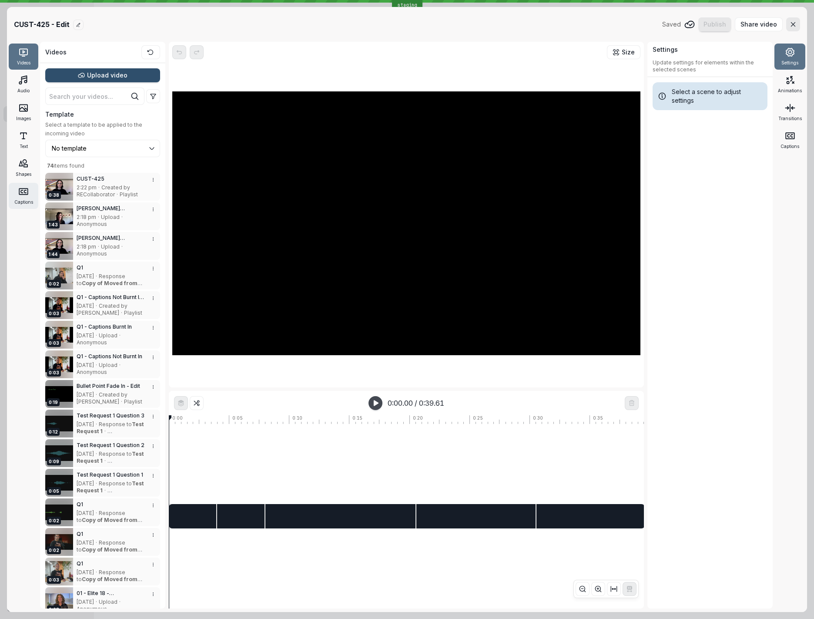
click at [22, 196] on icon at bounding box center [23, 191] width 10 height 10
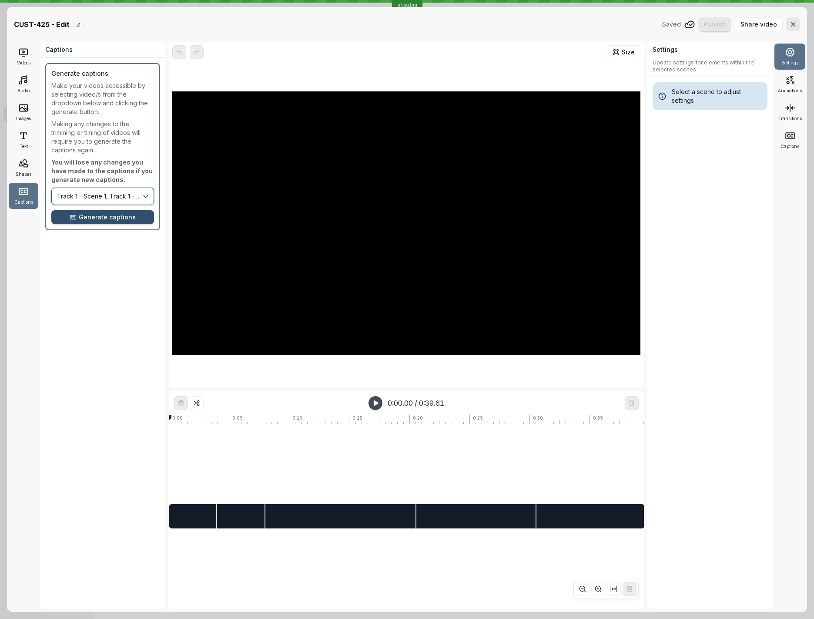
click at [121, 194] on button "Track 1 - Scene 1, Track 1 - Scene 2, Track 1 - Scene 3, Track 1 - Scene 4, Tra…" at bounding box center [102, 196] width 103 height 17
click at [112, 214] on span "Generate captions" at bounding box center [107, 217] width 57 height 9
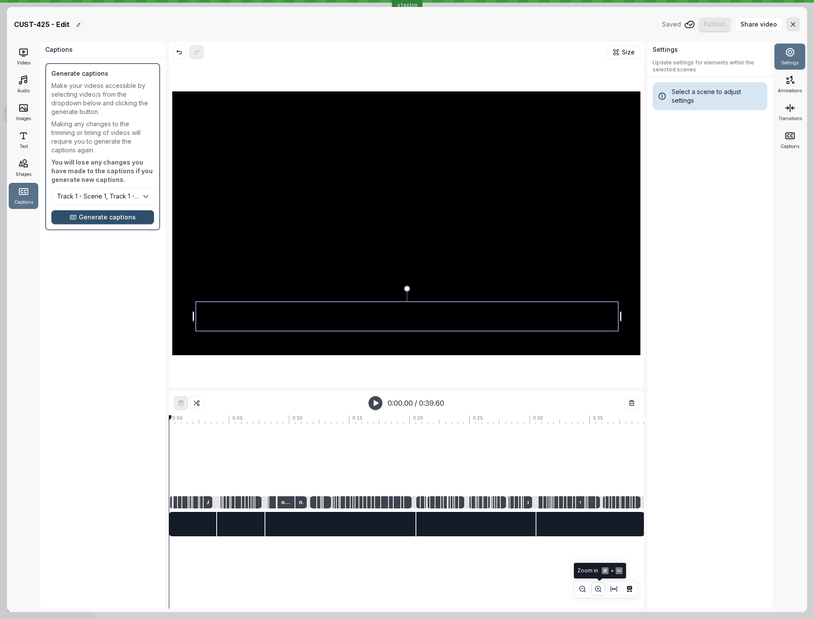
click at [600, 591] on icon "button" at bounding box center [598, 588] width 7 height 7
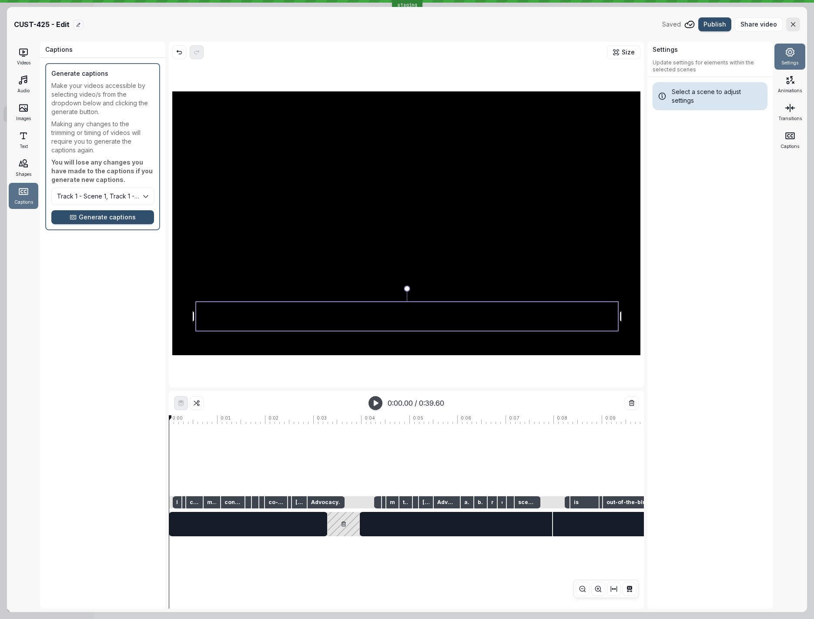
click at [343, 523] on icon at bounding box center [344, 523] width 4 height 5
click at [91, 199] on button "Track 1 - Scene 1, Track 1 - Scene 2, Track 1 - Scene 3, Track 1 - Scene 4, Tra…" at bounding box center [102, 196] width 103 height 17
click at [94, 217] on span "Generate captions" at bounding box center [107, 217] width 57 height 9
click at [600, 591] on icon "button" at bounding box center [598, 588] width 7 height 7
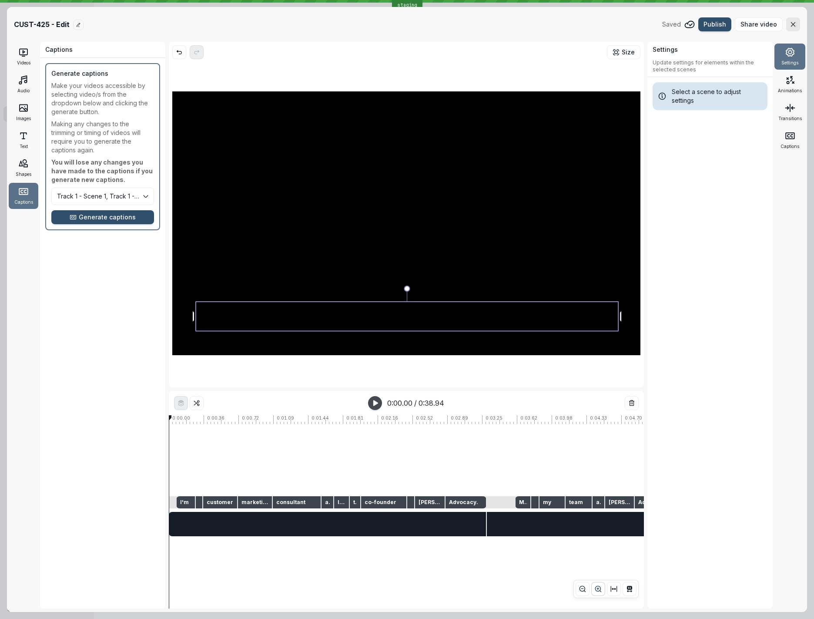
click at [600, 591] on icon "[object Object]" at bounding box center [598, 588] width 7 height 7
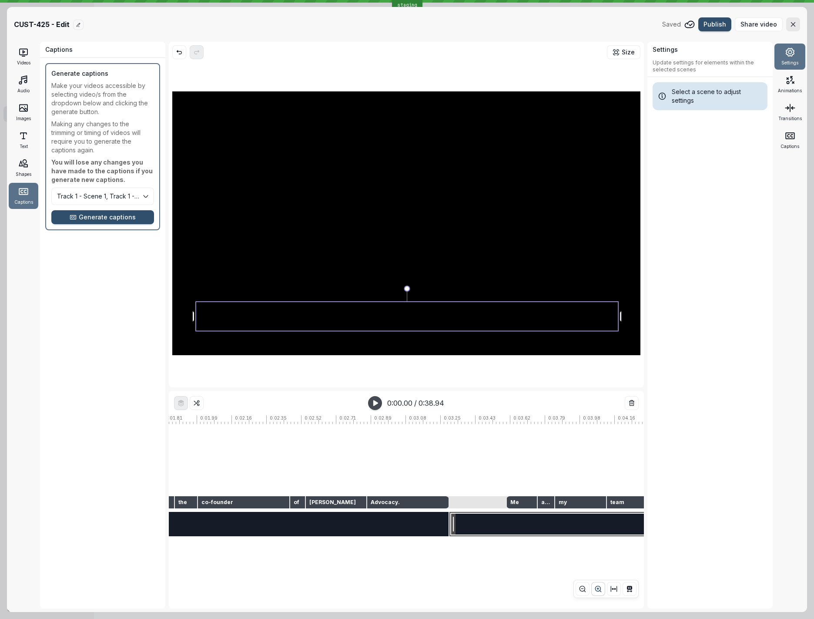
scroll to position [0, 356]
click at [794, 106] on icon at bounding box center [790, 108] width 10 height 10
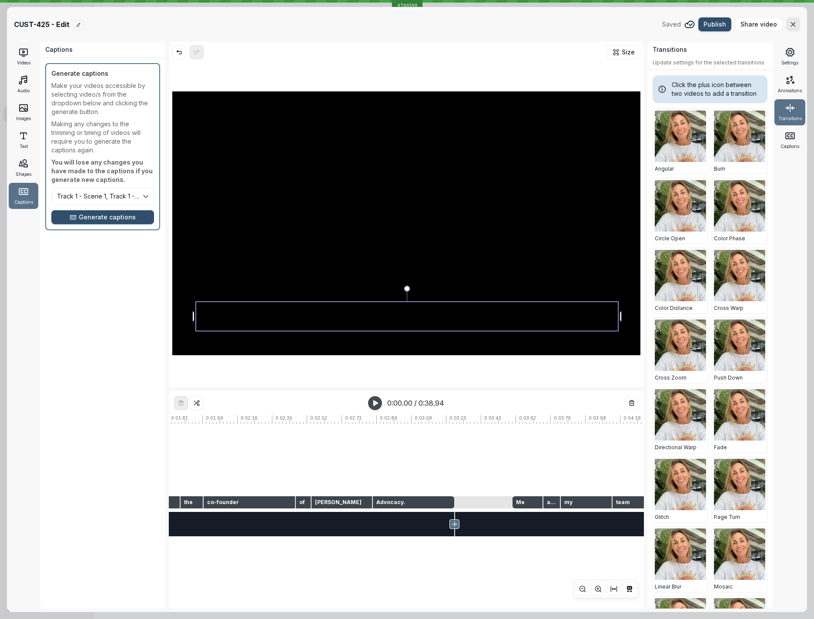
scroll to position [0, 348]
click at [454, 523] on icon at bounding box center [455, 523] width 5 height 5
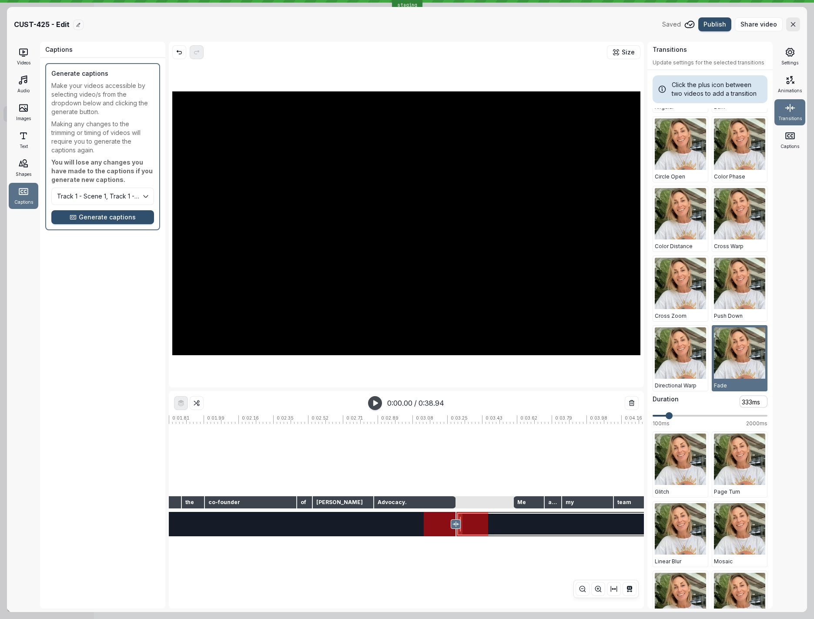
scroll to position [0, 347]
click at [457, 526] on icon at bounding box center [456, 523] width 7 height 7
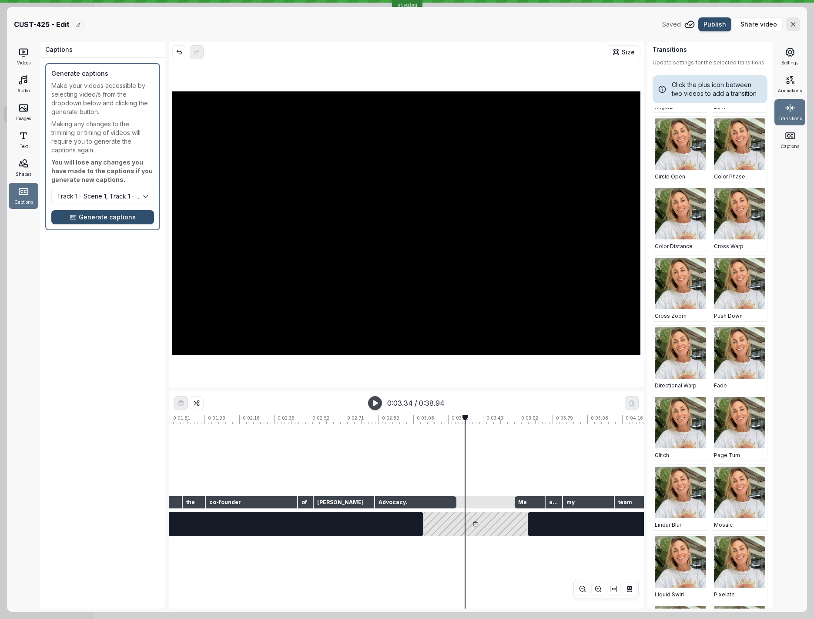
click at [476, 526] on icon at bounding box center [476, 524] width 6 height 11
click at [111, 218] on span "Generate captions" at bounding box center [107, 217] width 57 height 9
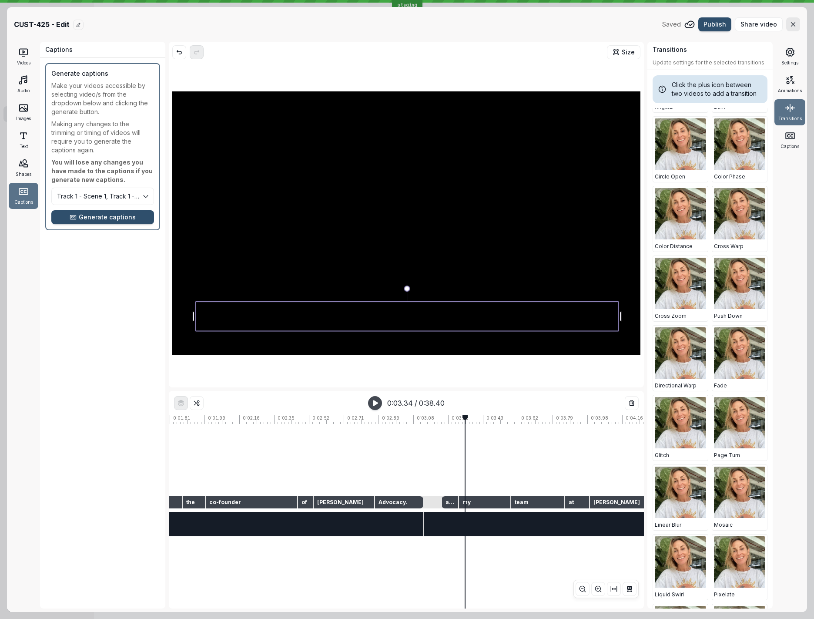
click at [377, 404] on icon "button" at bounding box center [375, 402] width 7 height 7
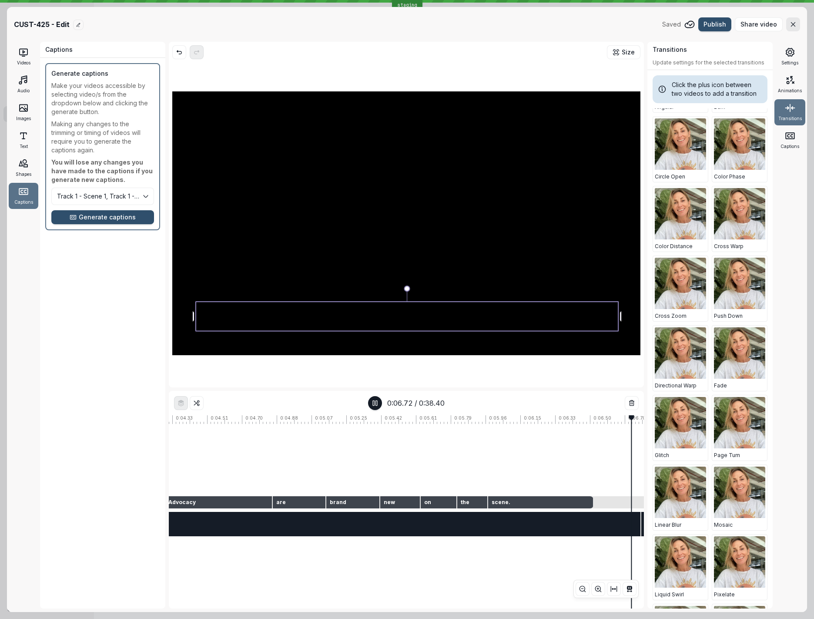
scroll to position [0, 1076]
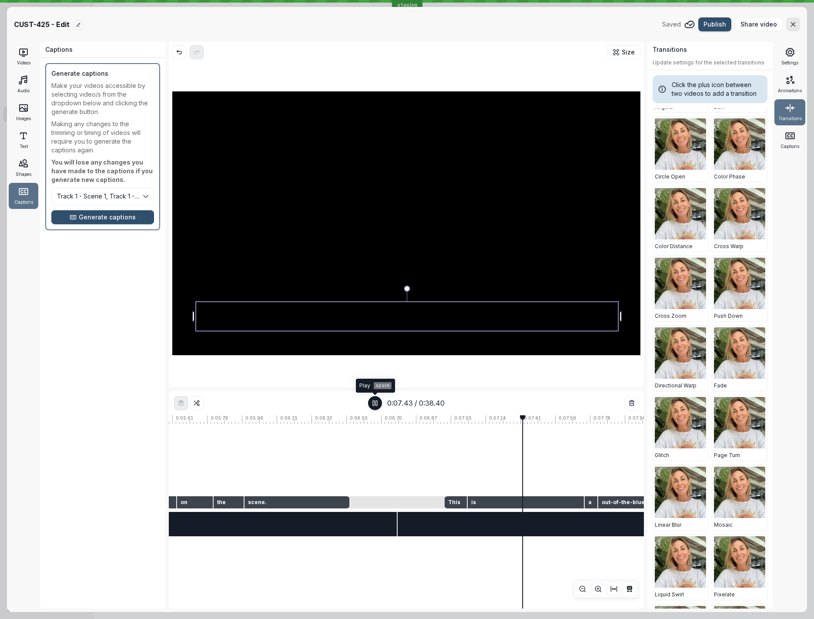
click at [378, 405] on icon "button" at bounding box center [375, 402] width 7 height 7
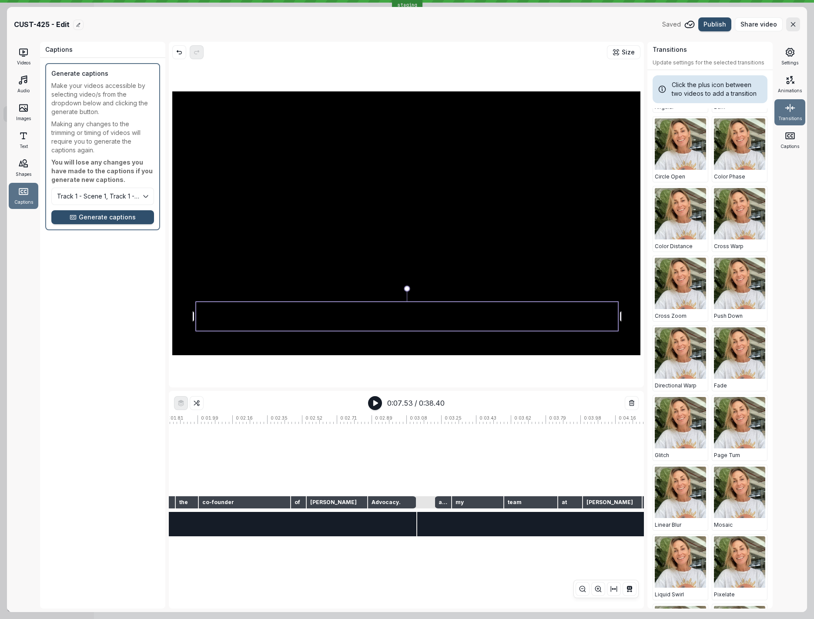
scroll to position [0, 355]
click at [416, 526] on icon at bounding box center [416, 523] width 5 height 5
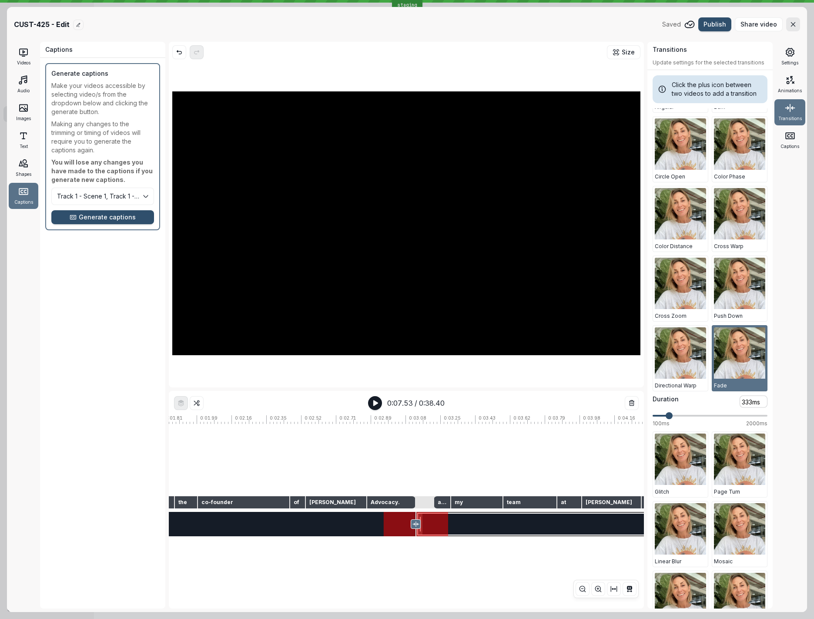
scroll to position [0, 351]
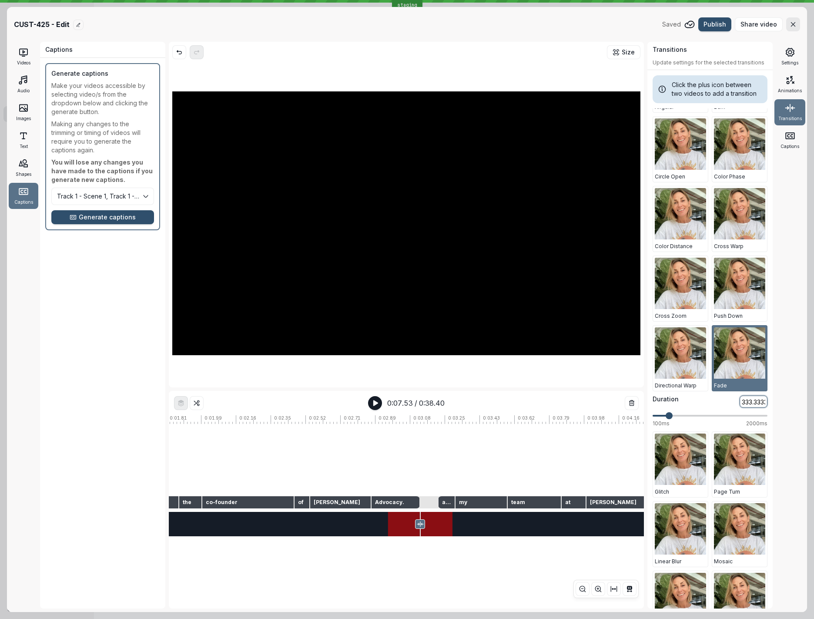
click at [747, 400] on input "333.333333" at bounding box center [754, 401] width 28 height 12
type input "1000ms"
click at [707, 416] on span at bounding box center [707, 415] width 7 height 7
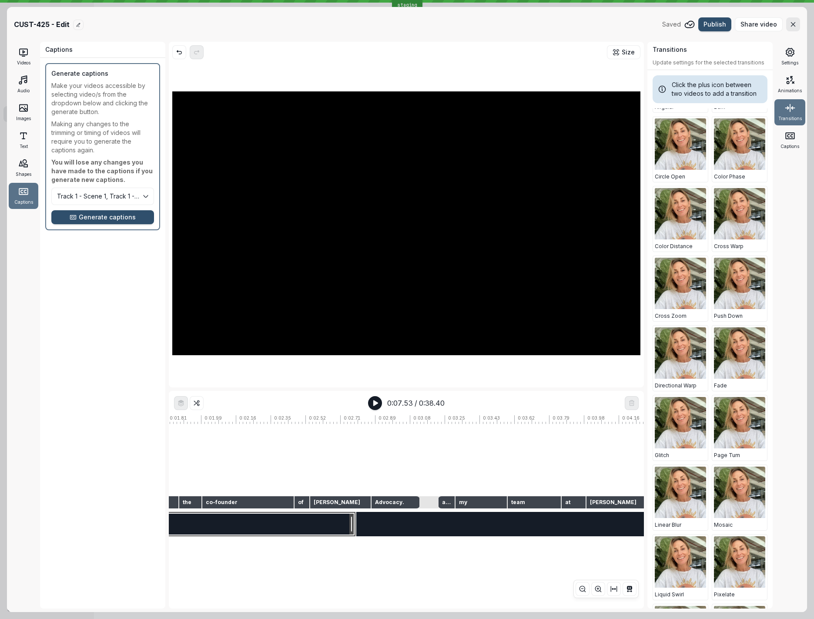
click at [338, 522] on div at bounding box center [87, 524] width 537 height 24
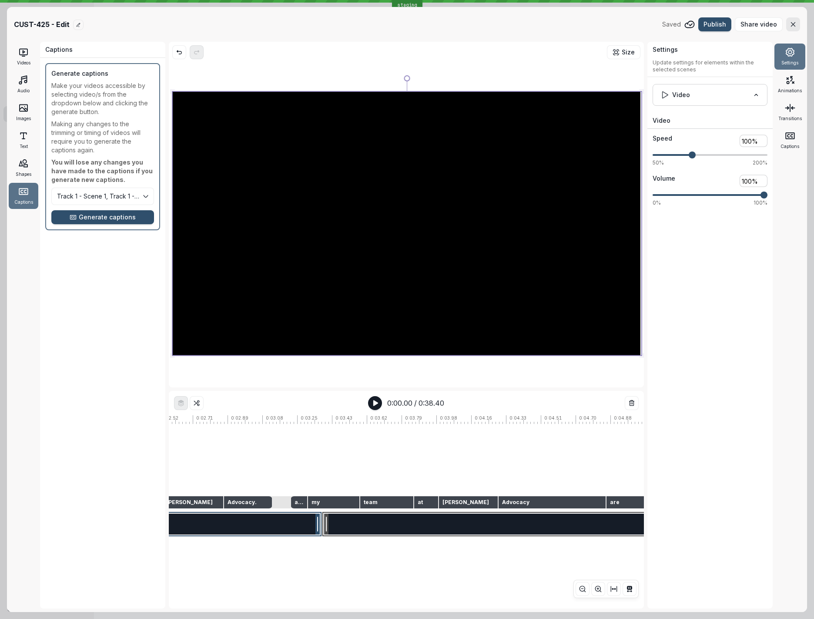
scroll to position [0, 499]
click at [794, 26] on icon "button" at bounding box center [793, 24] width 7 height 7
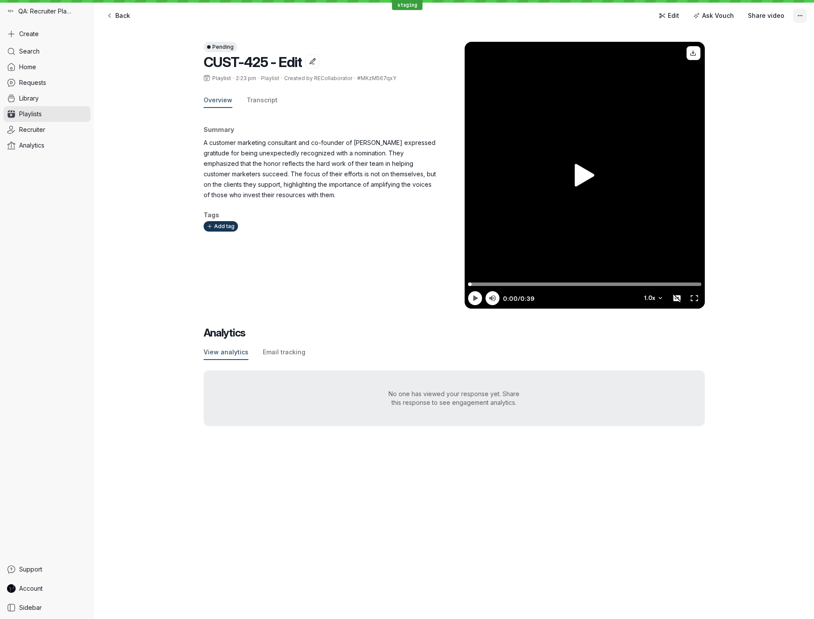
click at [804, 14] on button "More actions" at bounding box center [800, 16] width 14 height 14
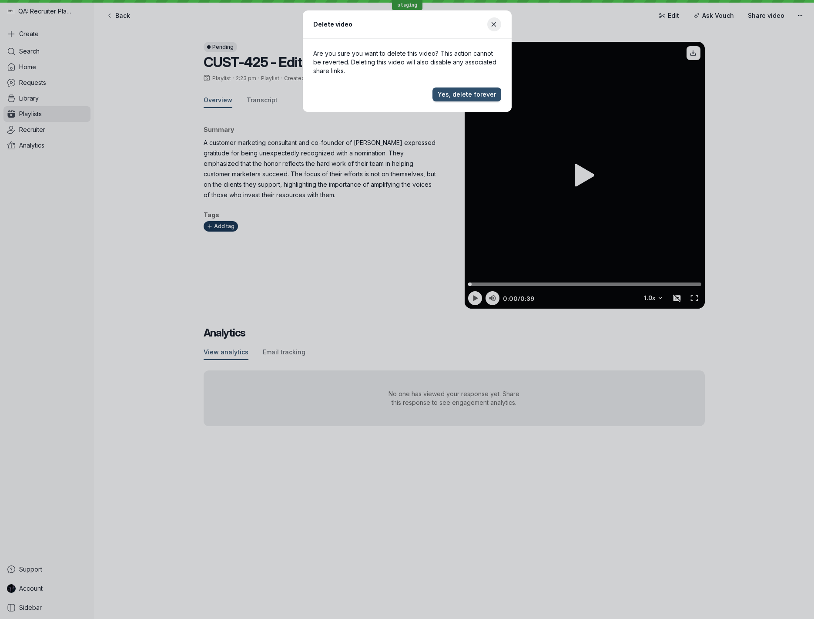
click at [242, 25] on div "Delete video Are you sure you want to delete this video? This action cannot be …" at bounding box center [406, 60] width 793 height 101
click at [762, 80] on div "Delete video Are you sure you want to delete this video? This action cannot be …" at bounding box center [406, 60] width 793 height 101
click at [489, 22] on button "Close modal" at bounding box center [494, 24] width 14 height 14
click at [492, 94] on span "Yes, delete forever" at bounding box center [467, 94] width 58 height 9
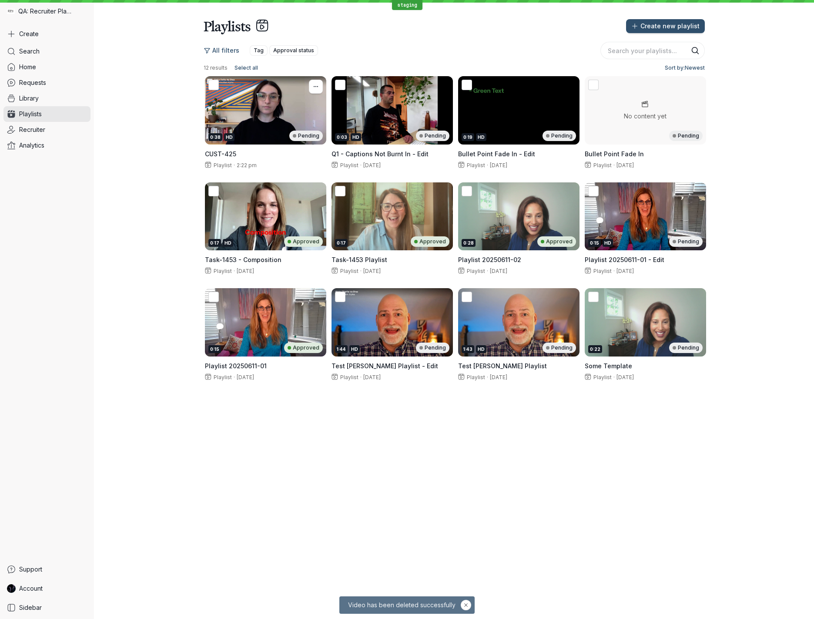
click at [260, 114] on div "0:38 HD Pending" at bounding box center [265, 110] width 121 height 68
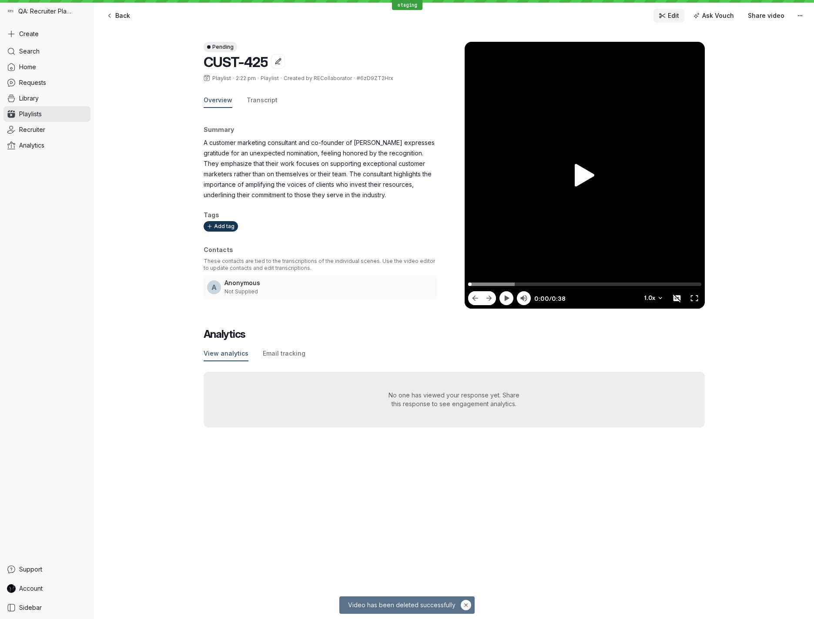
click at [675, 17] on span "Edit" at bounding box center [673, 15] width 11 height 9
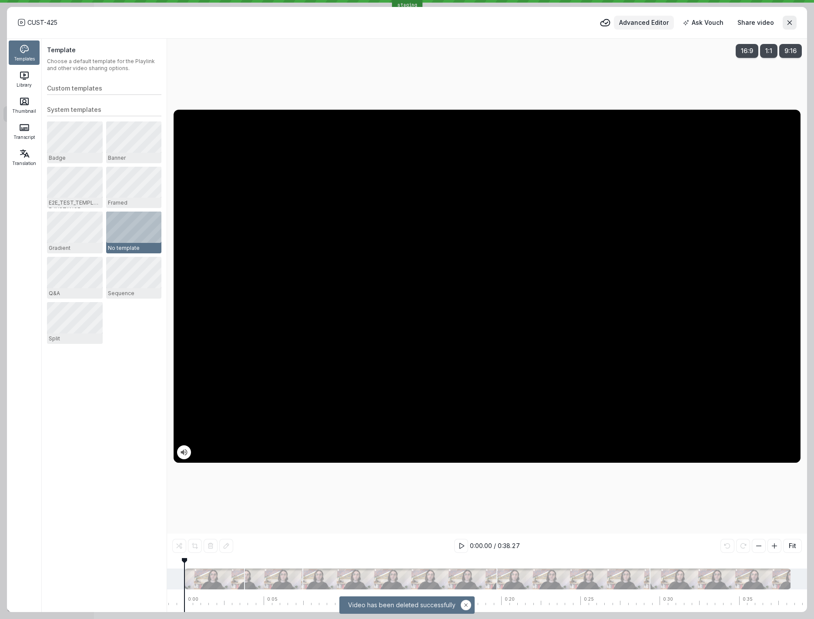
click at [650, 20] on span "Advanced Editor" at bounding box center [644, 22] width 50 height 9
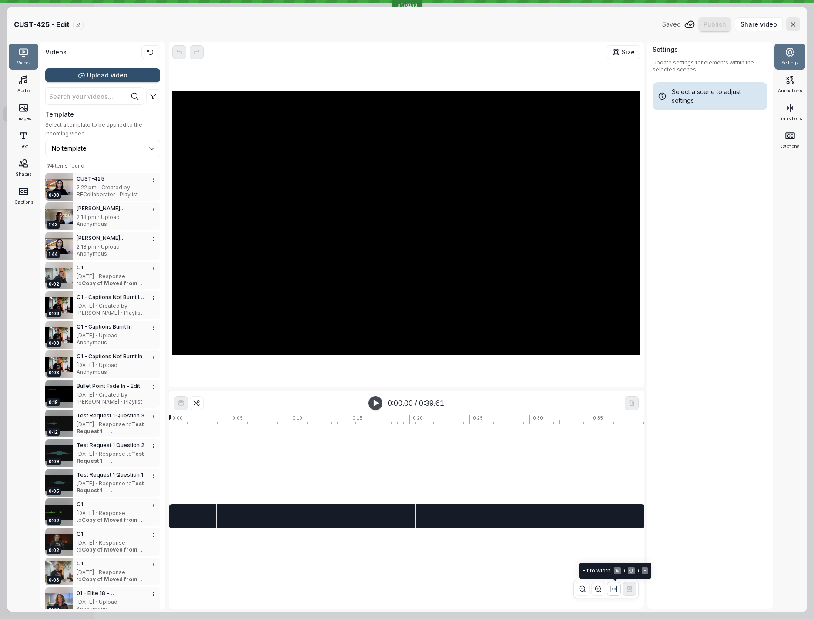
click at [617, 590] on icon "button" at bounding box center [613, 588] width 7 height 7
click at [597, 589] on icon "[object Object]" at bounding box center [598, 588] width 7 height 7
click at [597, 589] on icon "button" at bounding box center [598, 588] width 7 height 7
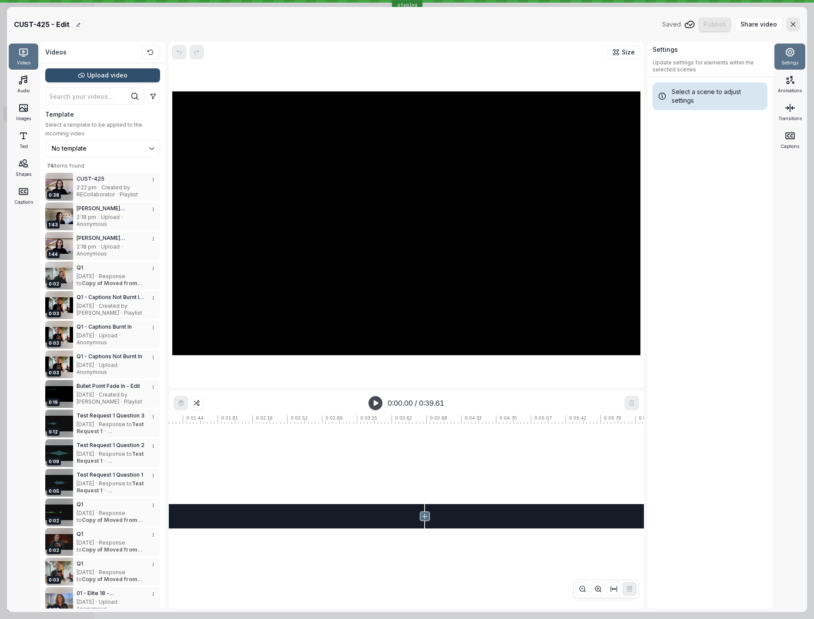
click at [422, 514] on icon at bounding box center [424, 516] width 7 height 7
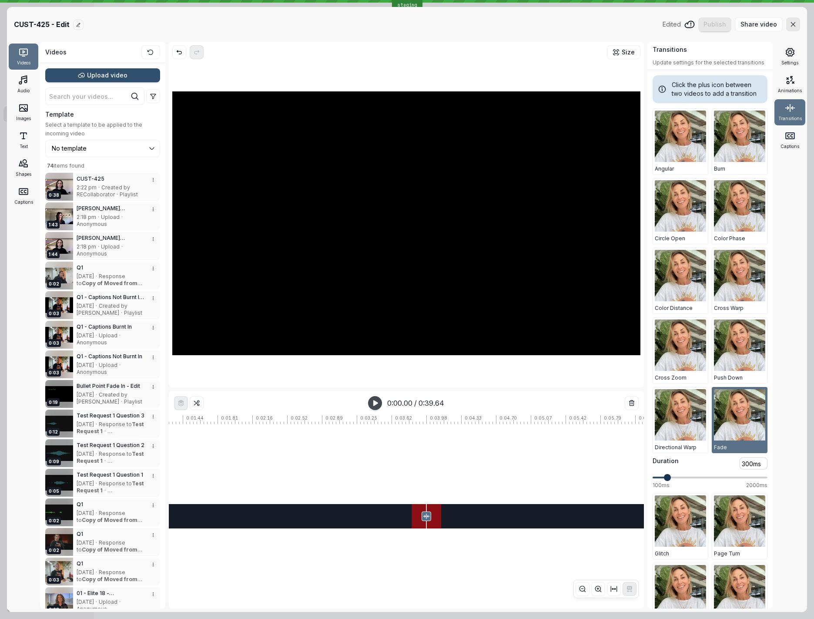
click at [666, 481] on span "0.3" at bounding box center [710, 477] width 115 height 14
click at [21, 193] on icon at bounding box center [23, 191] width 10 height 10
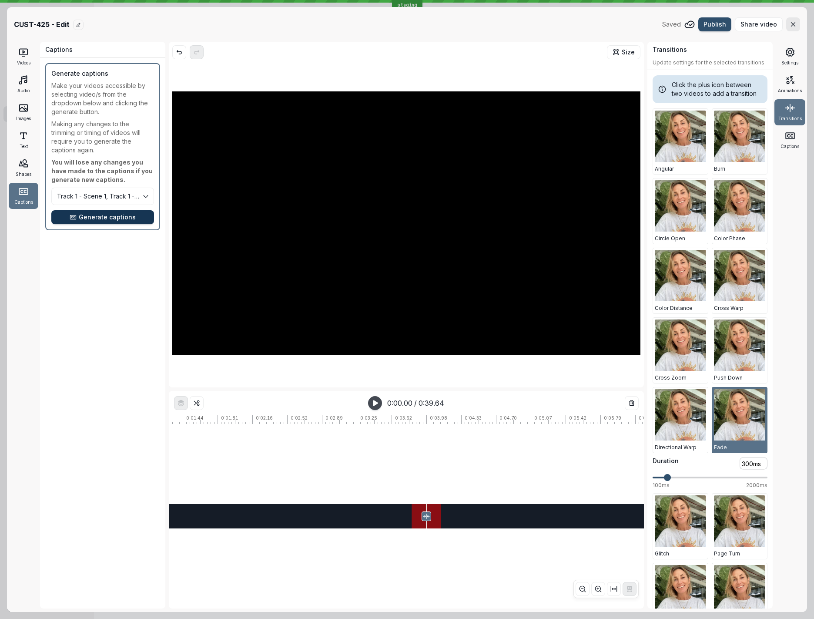
click at [113, 216] on span "Generate captions" at bounding box center [107, 217] width 57 height 9
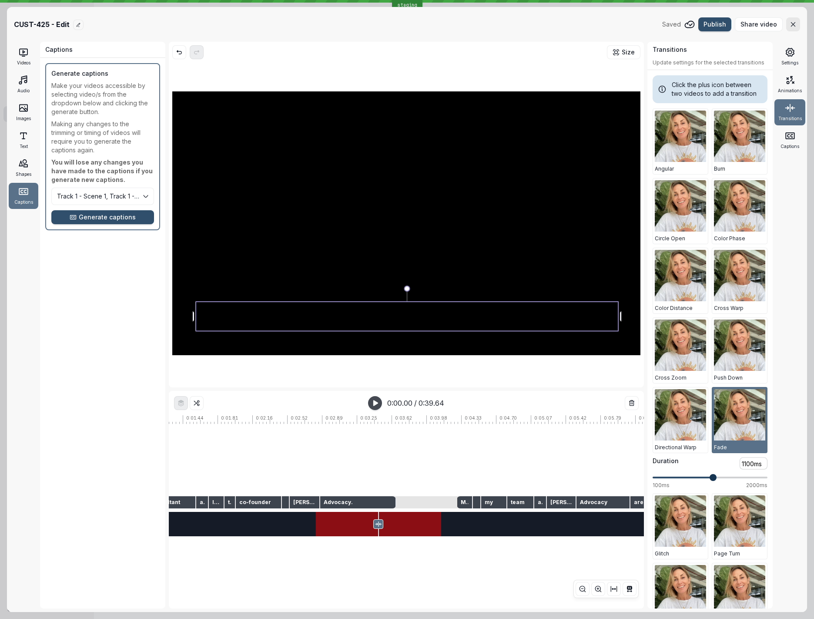
type input "1000ms"
click at [705, 481] on span at bounding box center [707, 477] width 7 height 7
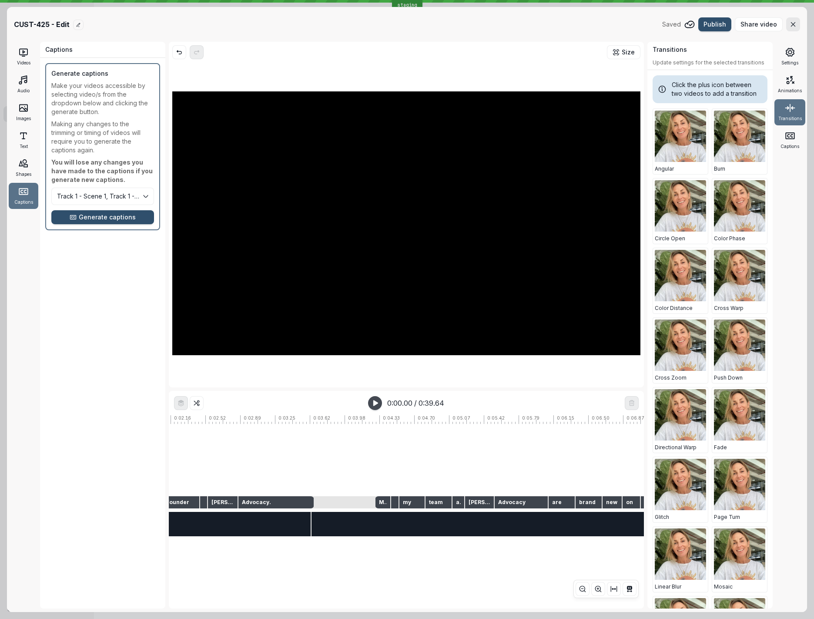
scroll to position [0, 207]
click at [377, 401] on icon "button" at bounding box center [375, 402] width 7 height 7
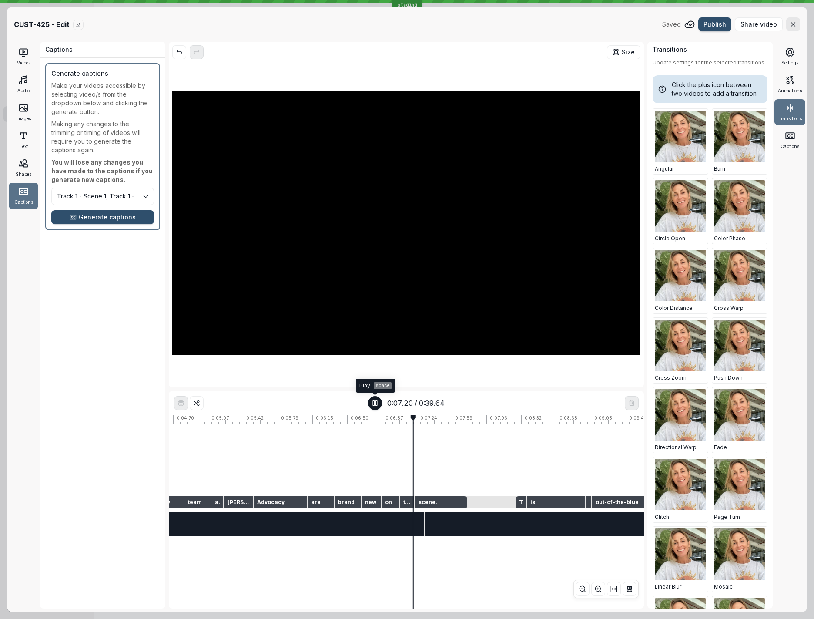
click at [378, 403] on icon "button" at bounding box center [375, 402] width 7 height 7
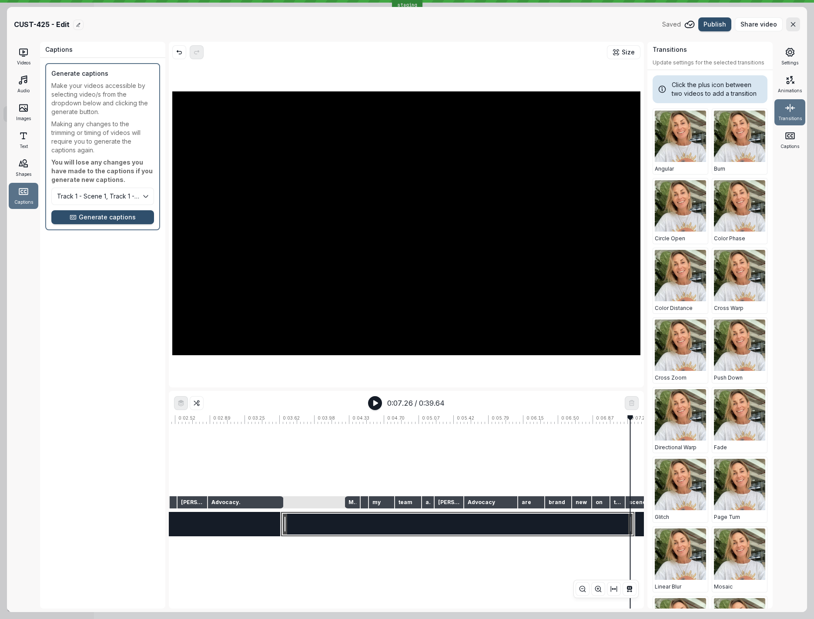
scroll to position [0, 237]
click at [379, 404] on button "button" at bounding box center [375, 403] width 14 height 14
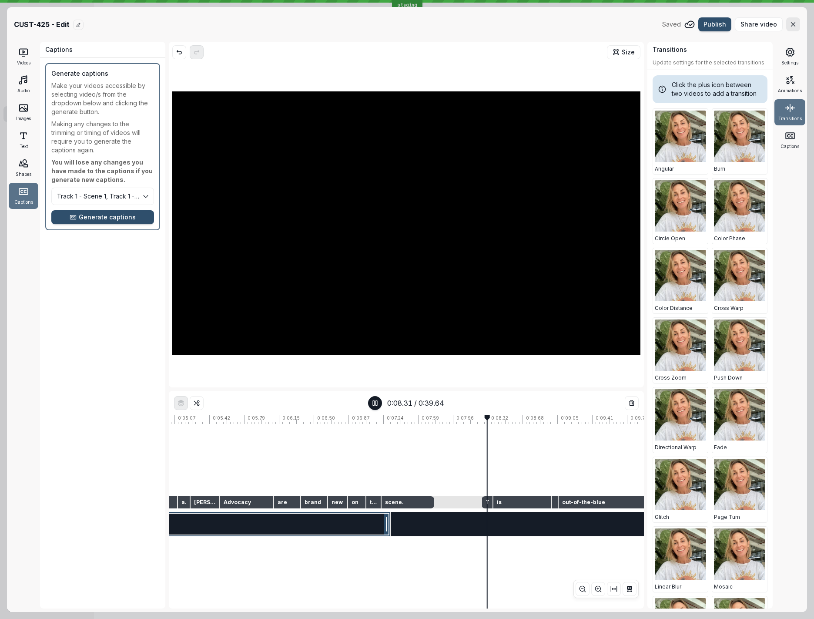
click at [372, 407] on button "[object Object]" at bounding box center [375, 403] width 14 height 14
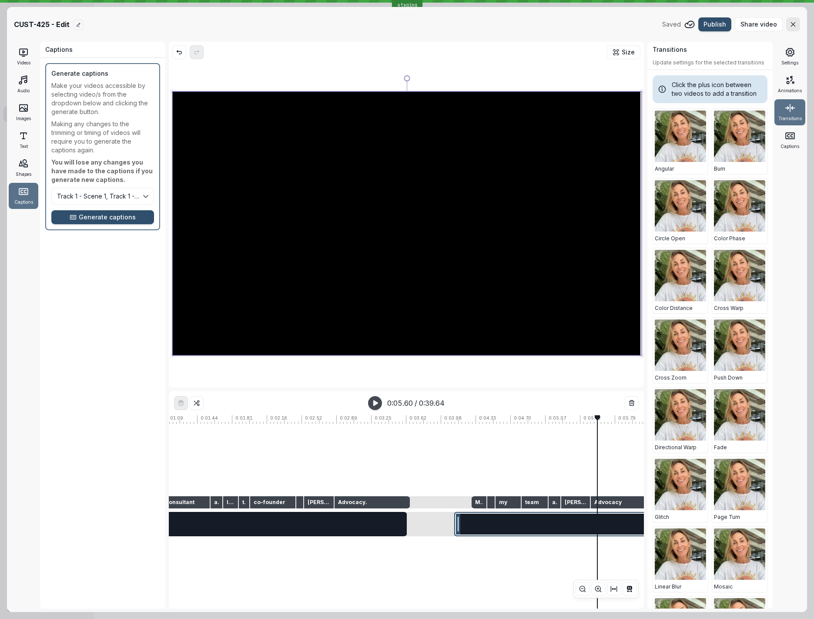
scroll to position [0, 105]
click at [438, 525] on icon at bounding box center [436, 524] width 6 height 11
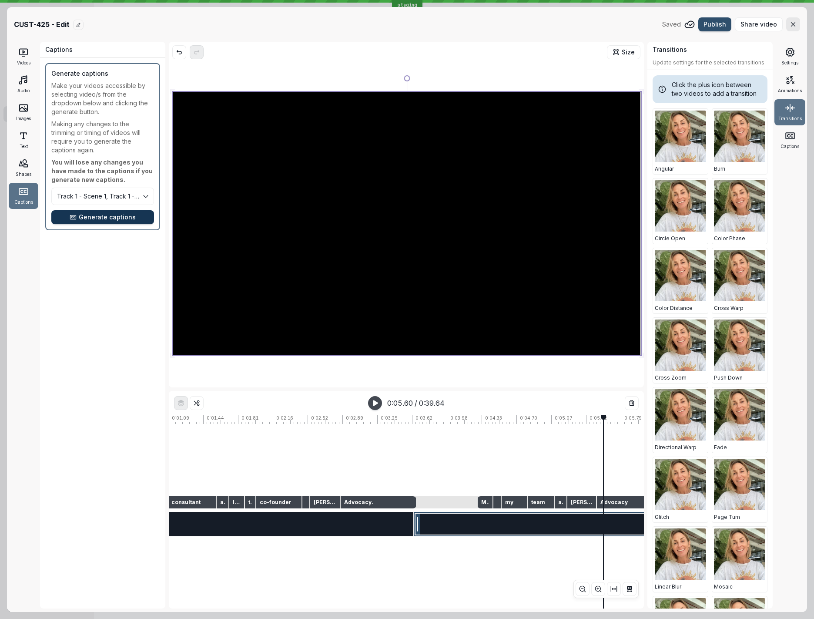
click at [109, 215] on span "Generate captions" at bounding box center [107, 217] width 57 height 9
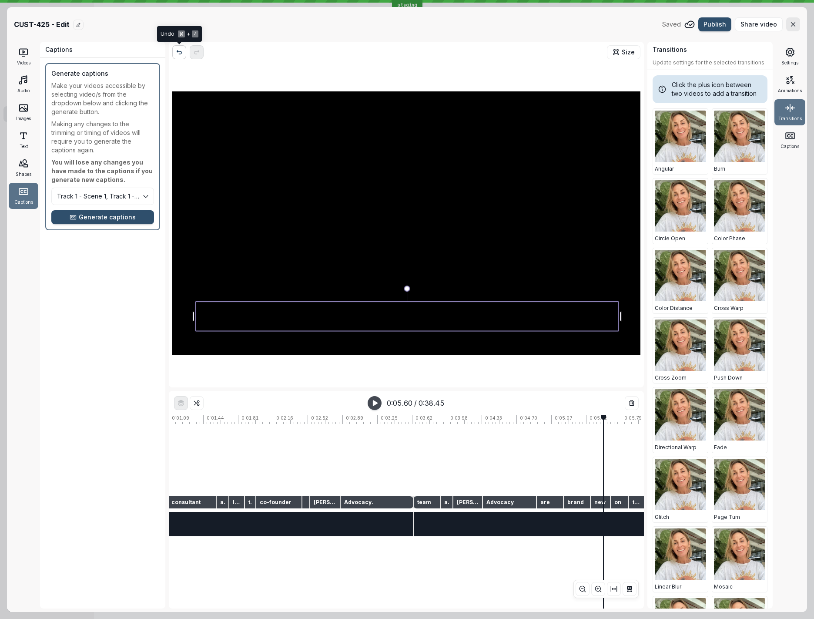
click at [180, 52] on icon "button" at bounding box center [179, 52] width 7 height 7
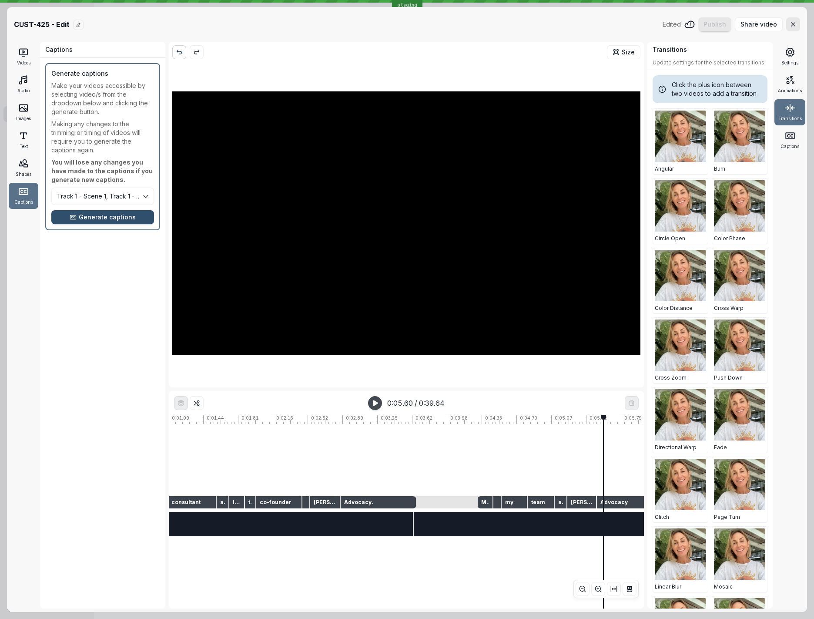
click at [180, 52] on icon "[object Object]" at bounding box center [179, 52] width 7 height 7
click at [127, 218] on span "Generate captions" at bounding box center [107, 217] width 57 height 9
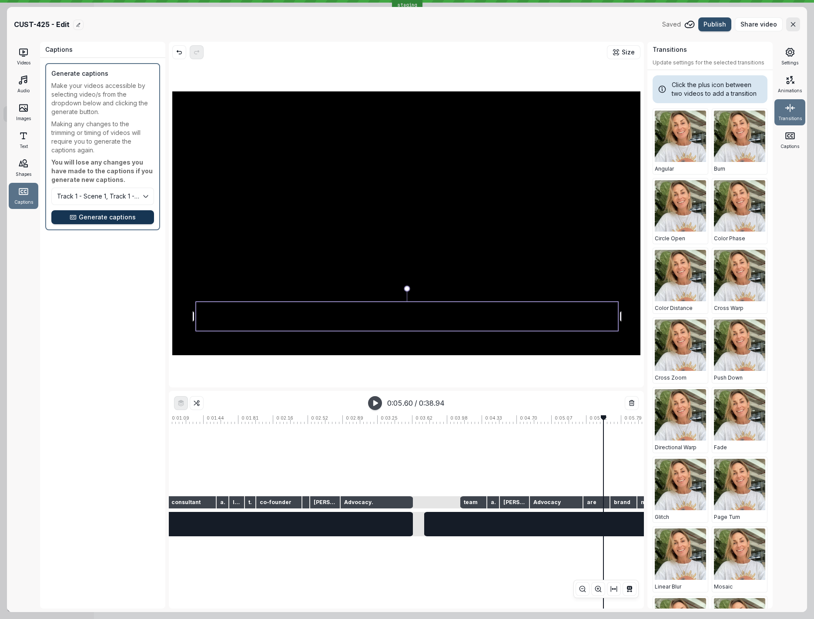
click at [131, 218] on span "Generate captions" at bounding box center [107, 217] width 57 height 9
click at [110, 221] on span "Generate captions" at bounding box center [107, 217] width 57 height 9
click at [110, 220] on span "Generate captions" at bounding box center [107, 217] width 57 height 9
click at [146, 198] on button "Track 1 - Scene 1, Track 1 - Scene 2, Track 1 - Scene 3, Track 1 - Scene 4, Tra…" at bounding box center [102, 196] width 103 height 17
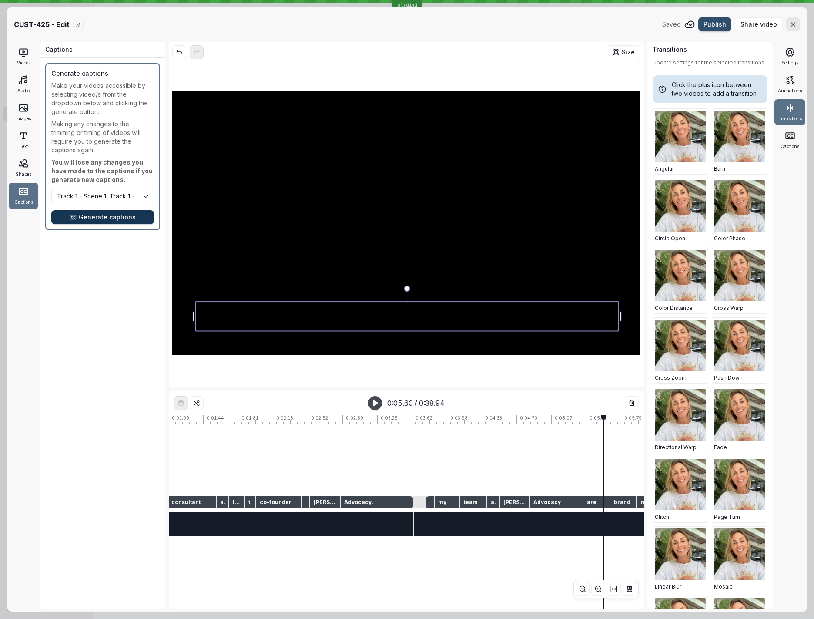
click at [127, 214] on span "Generate captions" at bounding box center [107, 217] width 57 height 9
click at [374, 405] on icon "button" at bounding box center [376, 403] width 4 height 6
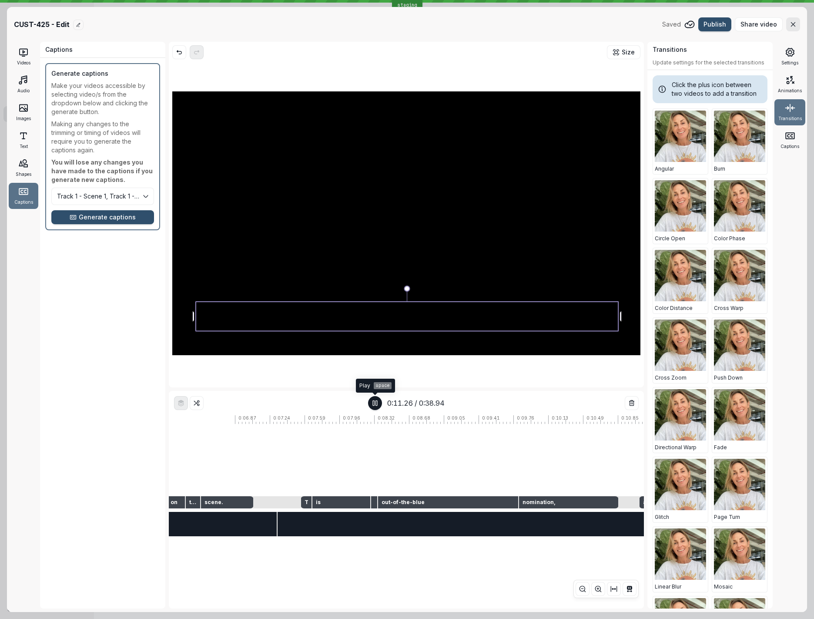
scroll to position [0, 839]
click at [373, 405] on icon "button" at bounding box center [375, 402] width 7 height 7
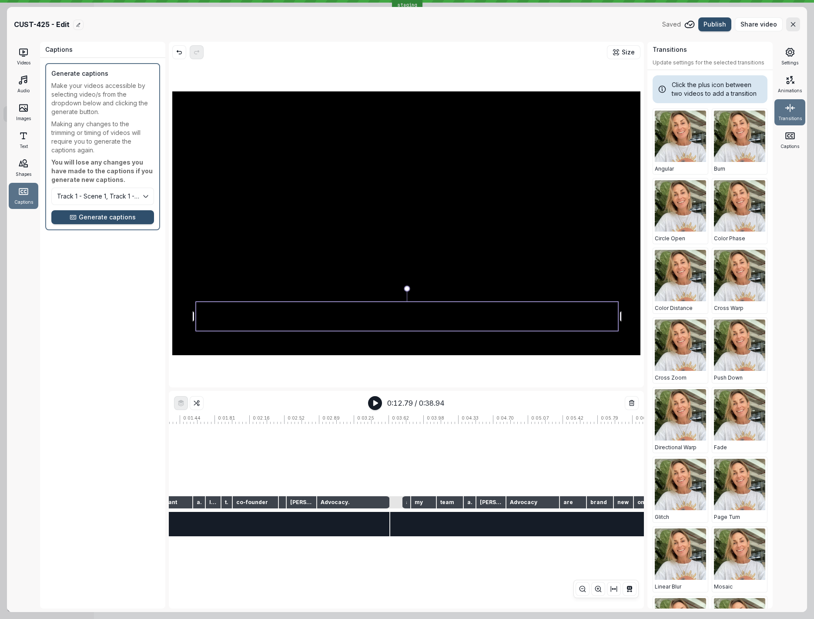
scroll to position [0, 125]
click at [392, 524] on icon at bounding box center [392, 523] width 7 height 7
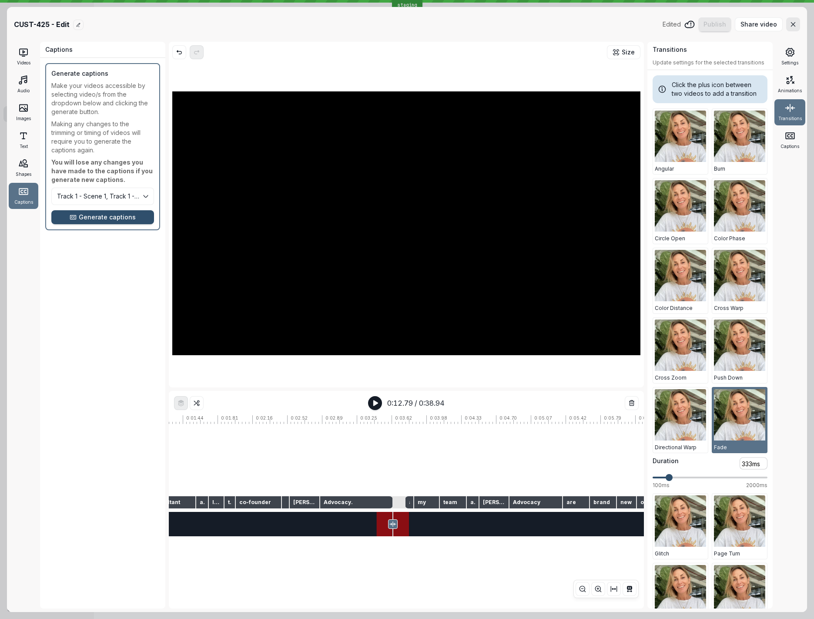
scroll to position [62, 0]
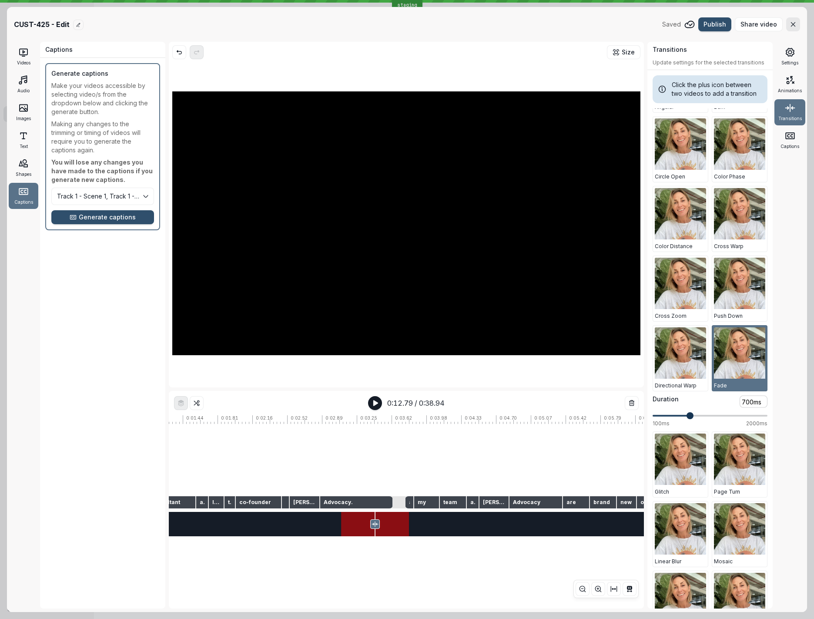
type input "800ms"
click at [694, 418] on span at bounding box center [695, 415] width 7 height 7
click at [111, 216] on span "Generate captions" at bounding box center [107, 217] width 57 height 9
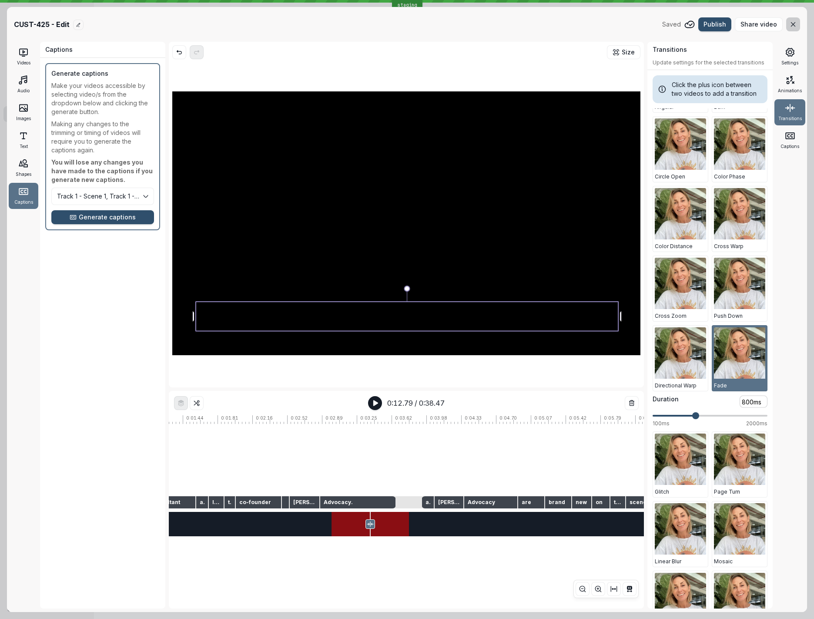
click at [793, 26] on icon "button" at bounding box center [793, 24] width 7 height 7
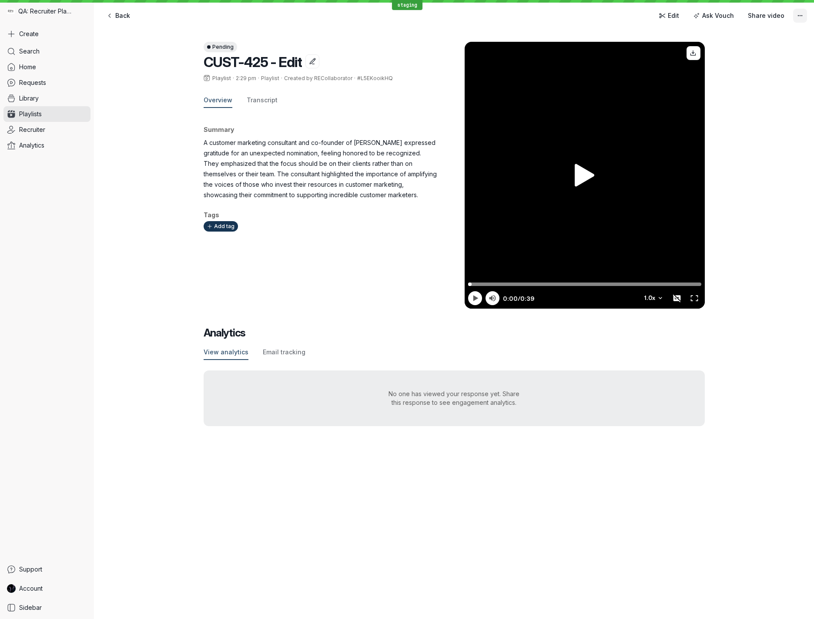
click at [797, 13] on icon "More actions" at bounding box center [800, 15] width 7 height 7
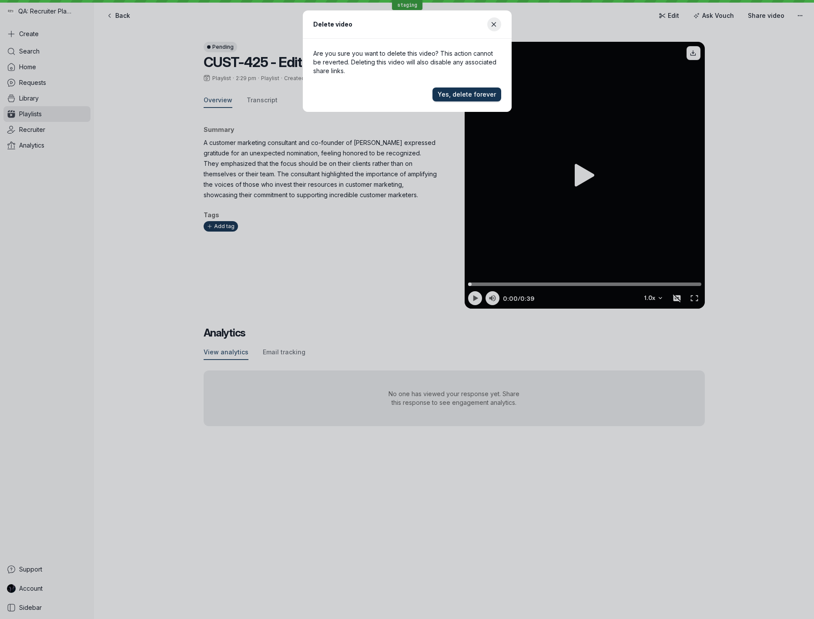
click at [480, 95] on span "Yes, delete forever" at bounding box center [467, 94] width 58 height 9
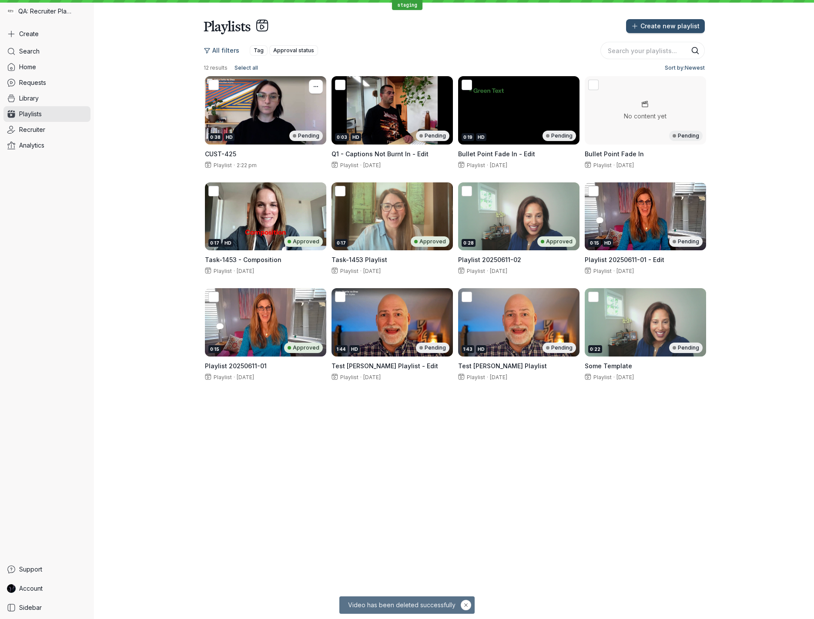
drag, startPoint x: 241, startPoint y: 121, endPoint x: 261, endPoint y: 115, distance: 20.7
click at [241, 121] on div "0:38 HD Pending" at bounding box center [265, 110] width 121 height 68
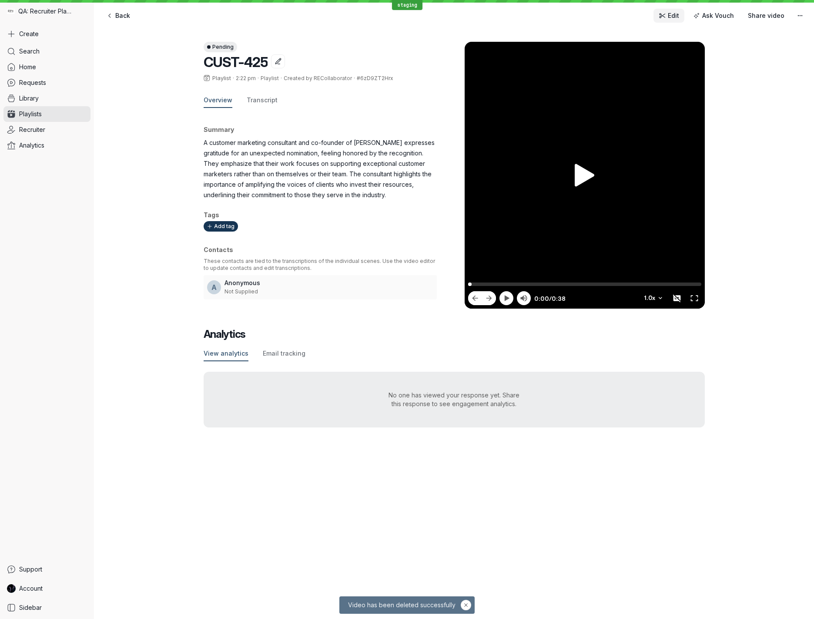
click at [673, 11] on span "Edit" at bounding box center [673, 15] width 11 height 9
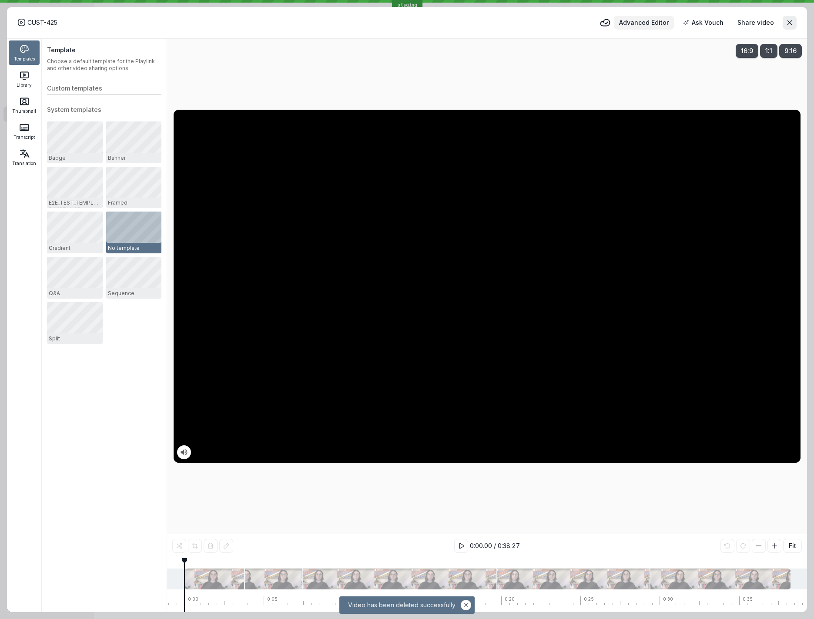
click at [662, 24] on span "Advanced Editor" at bounding box center [644, 22] width 50 height 9
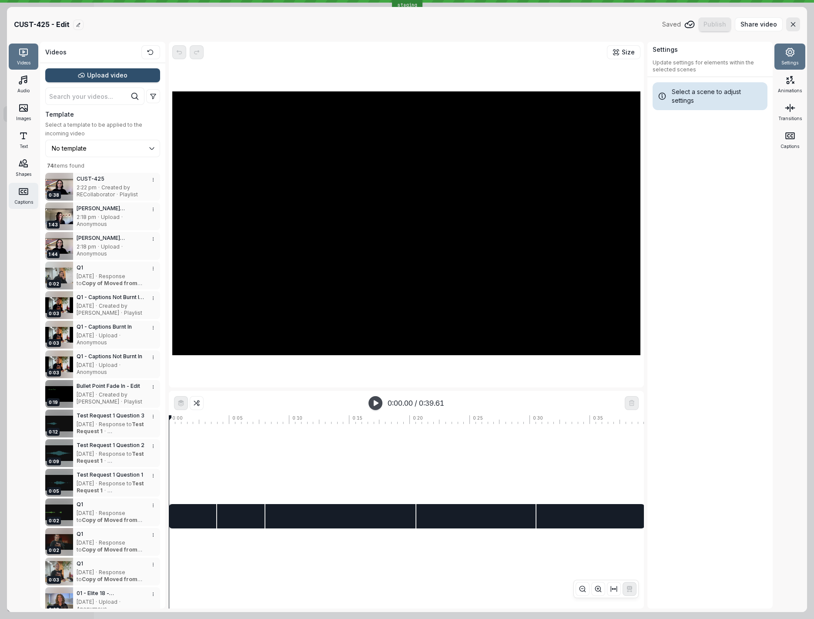
click at [27, 184] on div "Captions" at bounding box center [24, 196] width 30 height 26
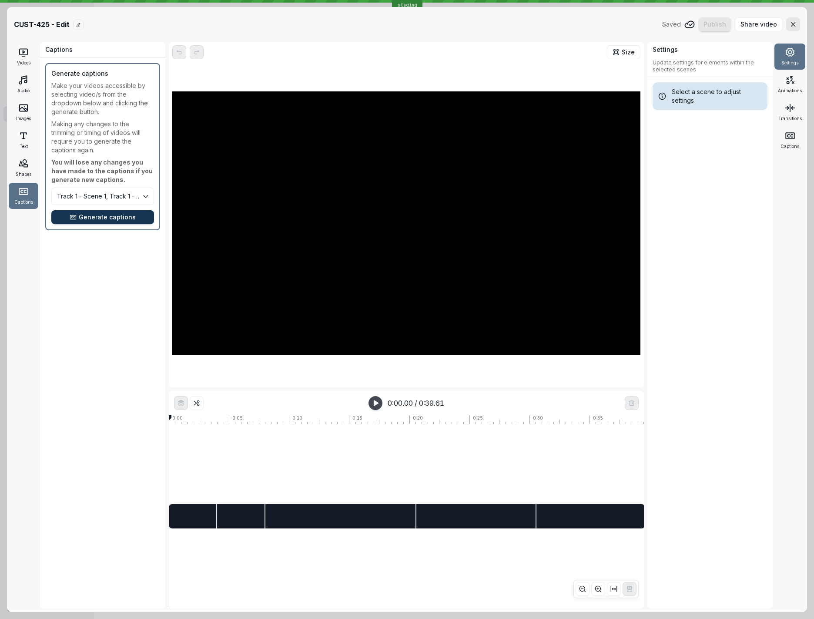
click at [101, 217] on span "Generate captions" at bounding box center [107, 217] width 57 height 9
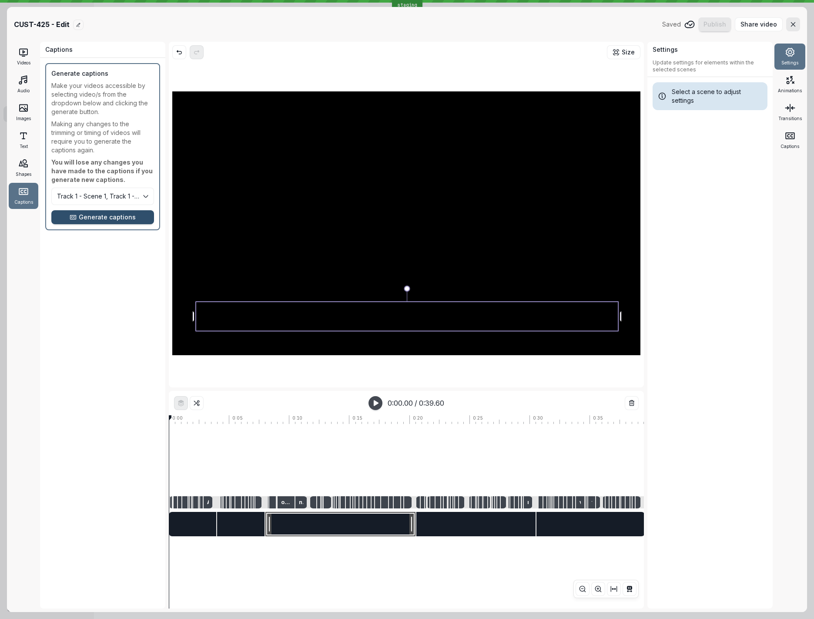
click at [350, 521] on div at bounding box center [340, 524] width 150 height 24
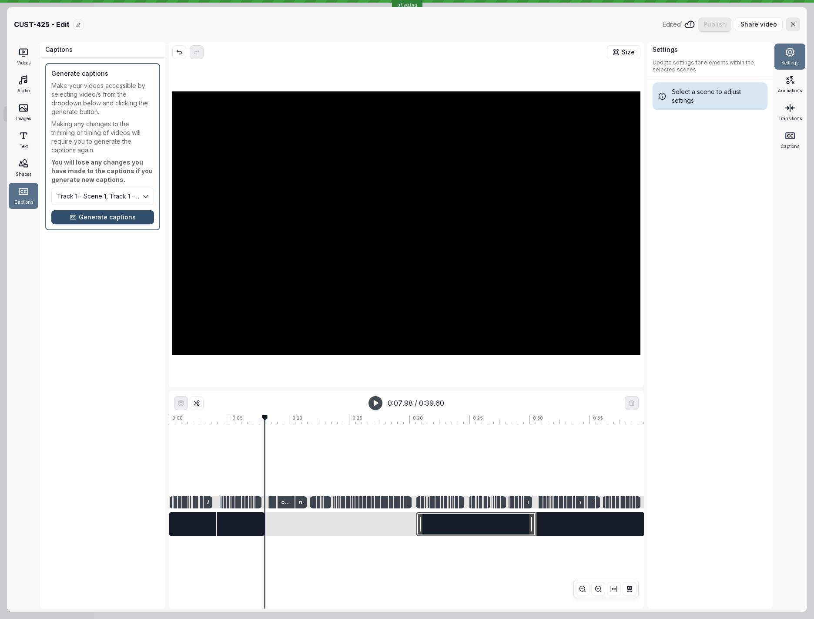
click at [478, 526] on div at bounding box center [475, 524] width 119 height 24
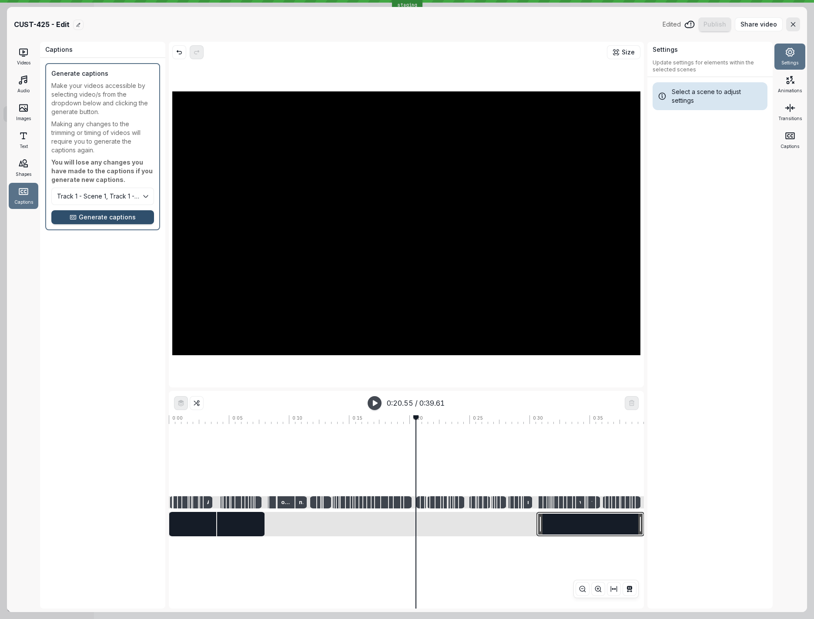
click at [566, 526] on div at bounding box center [590, 524] width 108 height 24
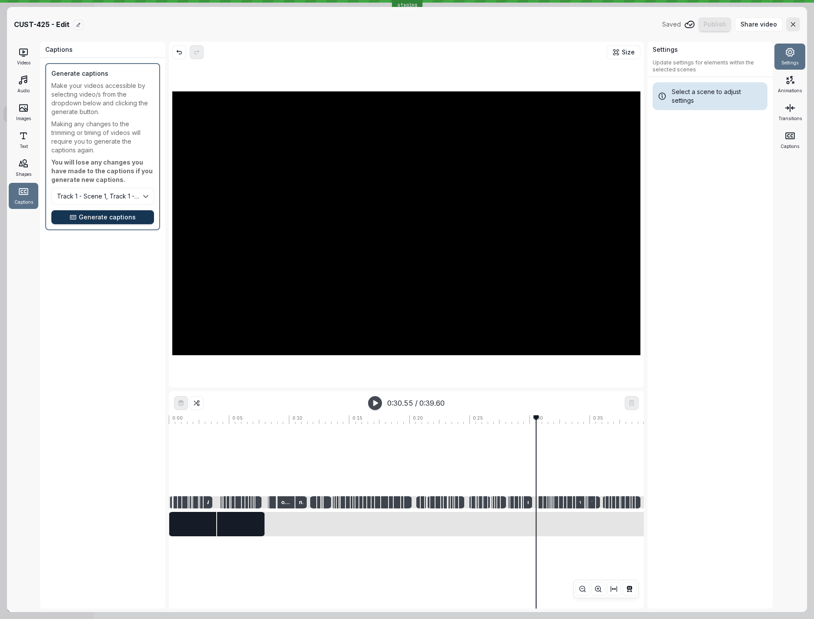
click at [120, 216] on span "Generate captions" at bounding box center [107, 217] width 57 height 9
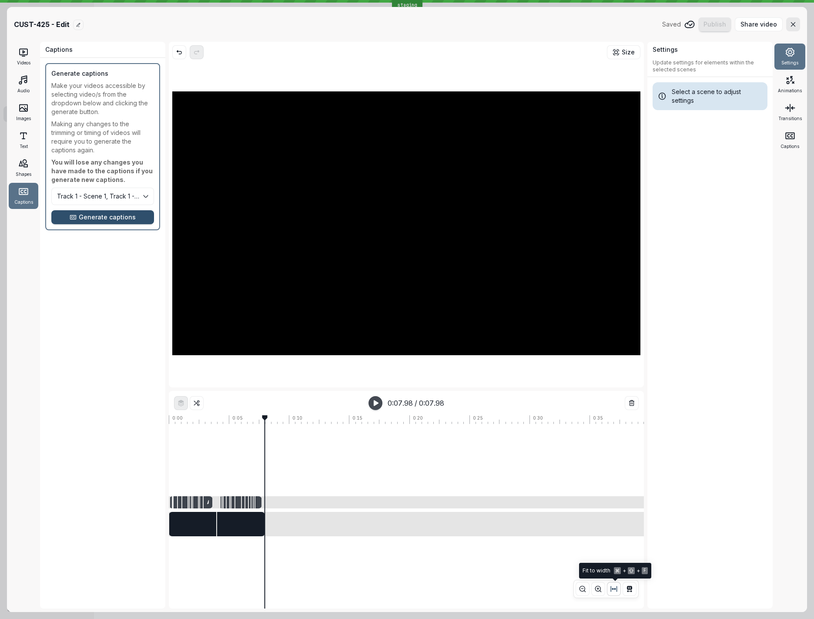
click at [614, 590] on icon "button" at bounding box center [613, 588] width 7 height 7
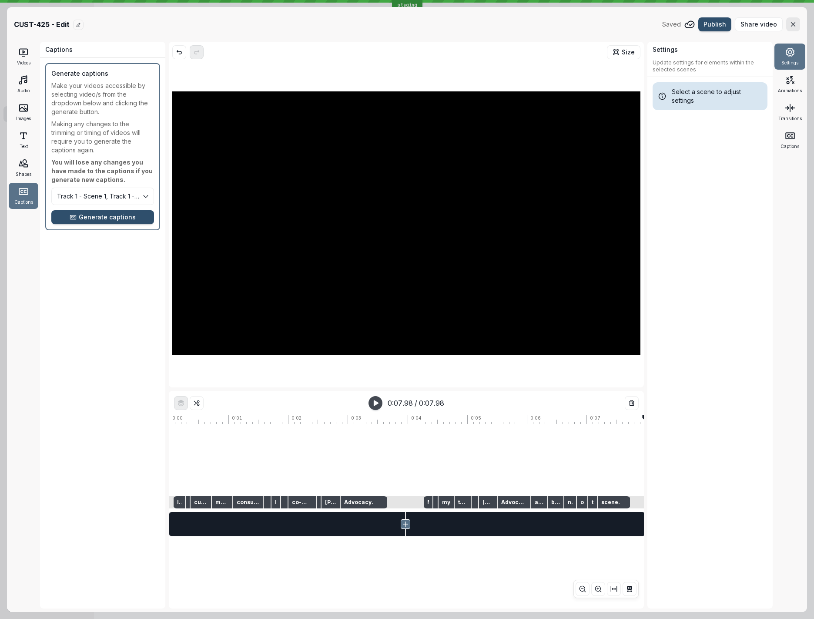
click at [406, 522] on icon at bounding box center [405, 523] width 7 height 7
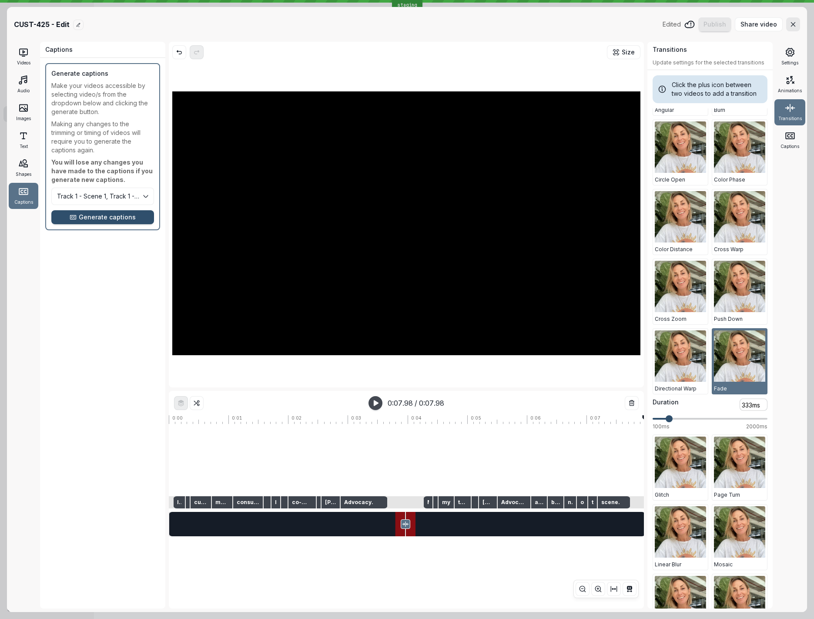
scroll to position [62, 0]
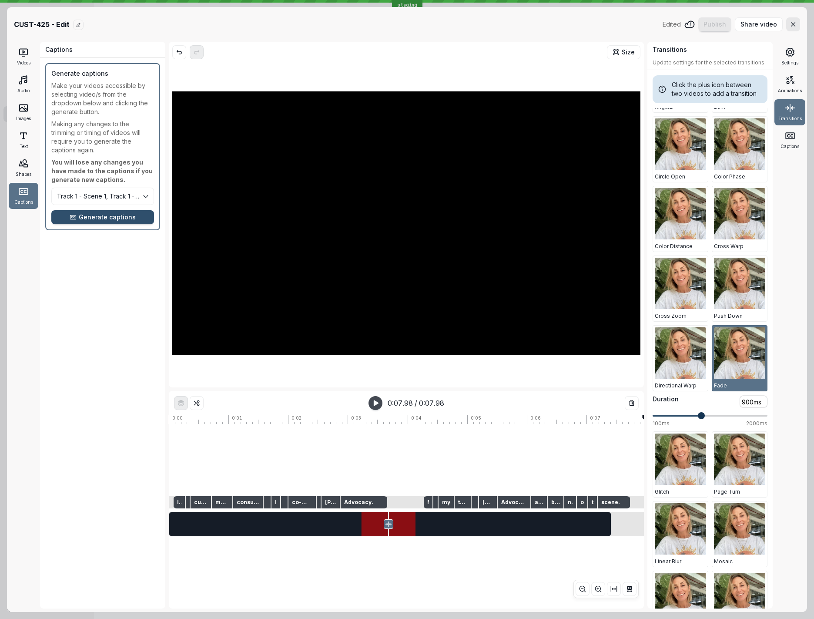
type input "1000ms"
click at [708, 416] on span at bounding box center [707, 415] width 7 height 7
click at [179, 450] on div at bounding box center [526, 460] width 714 height 72
click at [378, 405] on icon "button" at bounding box center [375, 402] width 7 height 7
click at [385, 524] on icon at bounding box center [385, 523] width 7 height 7
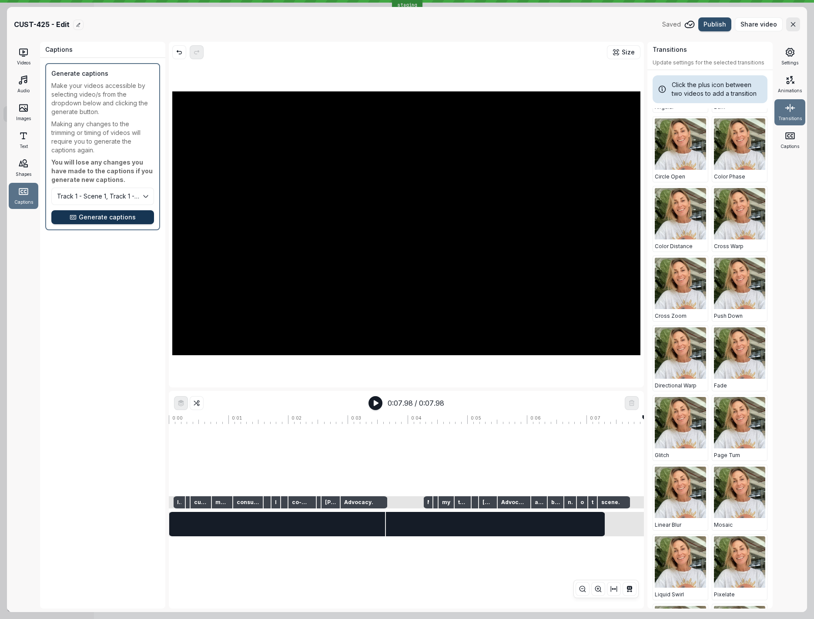
click at [111, 218] on span "Generate captions" at bounding box center [107, 217] width 57 height 9
click at [355, 443] on div at bounding box center [496, 460] width 655 height 72
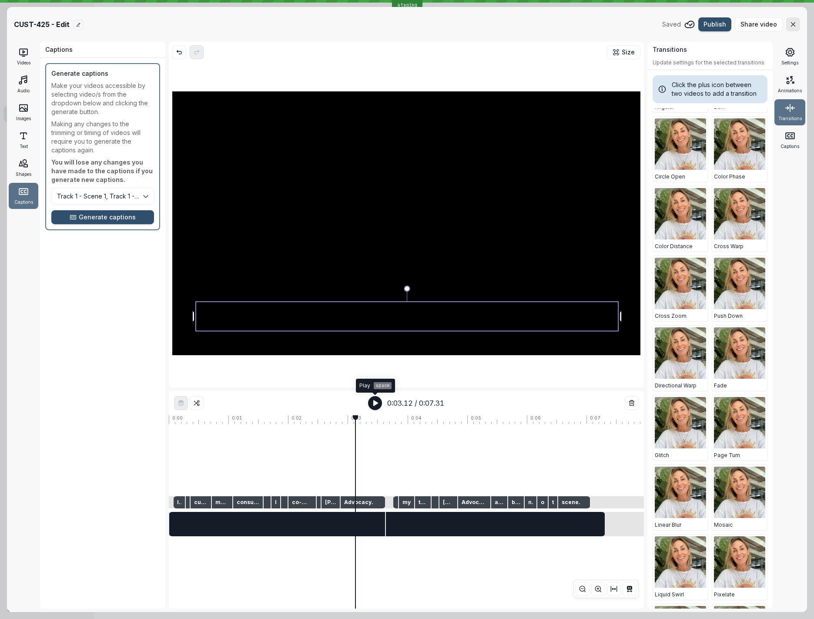
click at [377, 401] on icon "button" at bounding box center [375, 402] width 7 height 7
click at [376, 401] on icon "button" at bounding box center [375, 402] width 7 height 7
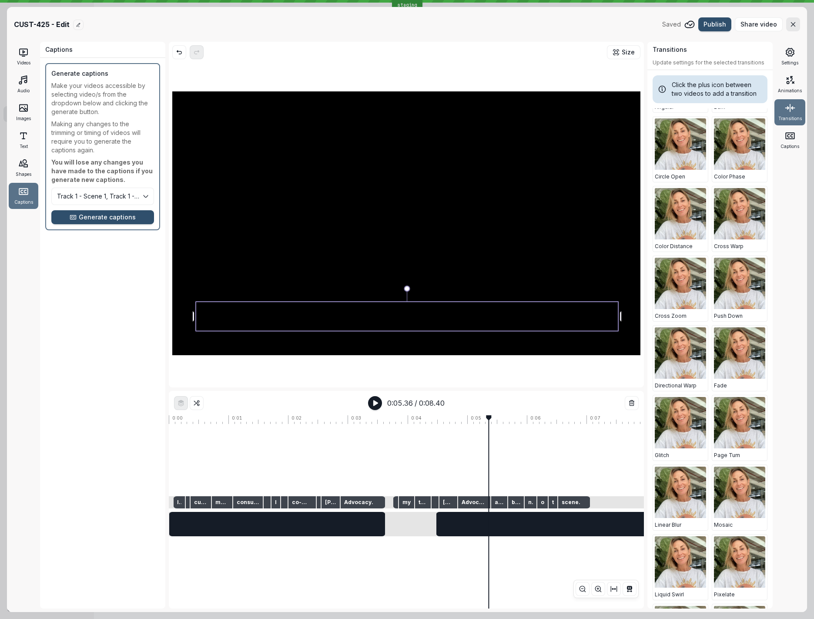
click at [419, 449] on div at bounding box center [545, 460] width 753 height 72
click at [375, 402] on icon "button" at bounding box center [374, 402] width 7 height 7
click at [376, 402] on rect "button" at bounding box center [377, 402] width 2 height 5
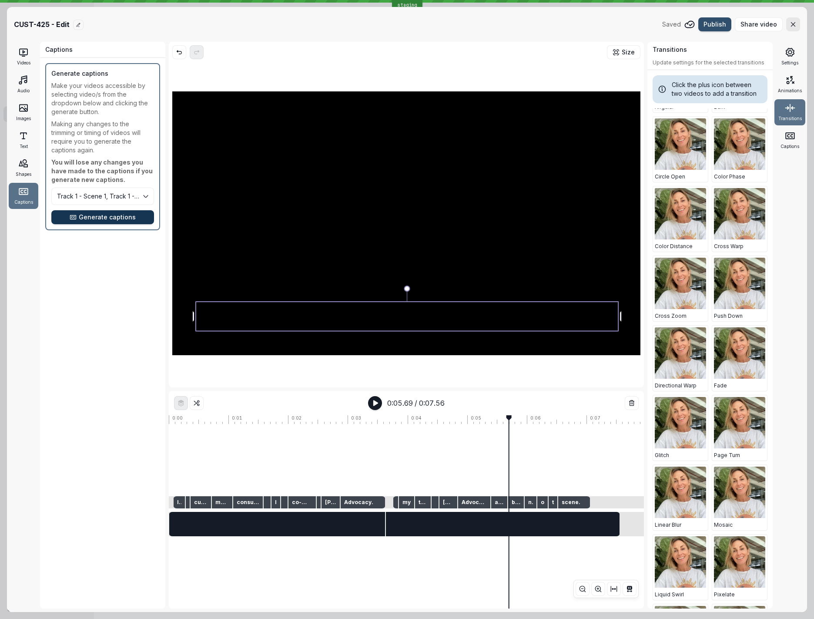
click at [103, 213] on span "Generate captions" at bounding box center [107, 217] width 57 height 9
click at [392, 525] on icon at bounding box center [391, 523] width 4 height 5
click at [116, 218] on span "Generate captions" at bounding box center [107, 217] width 57 height 9
click at [328, 458] on div at bounding box center [499, 460] width 660 height 72
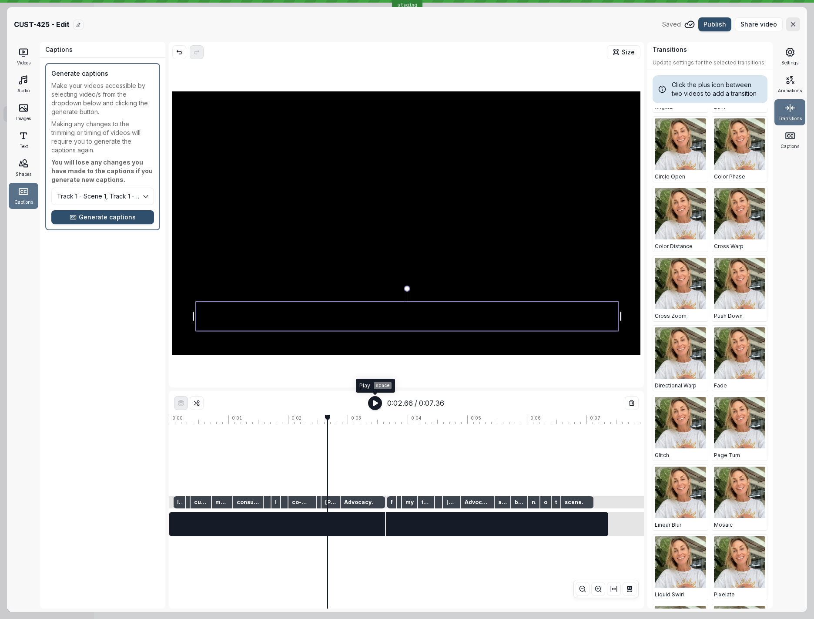
click at [376, 400] on icon "button" at bounding box center [375, 402] width 7 height 7
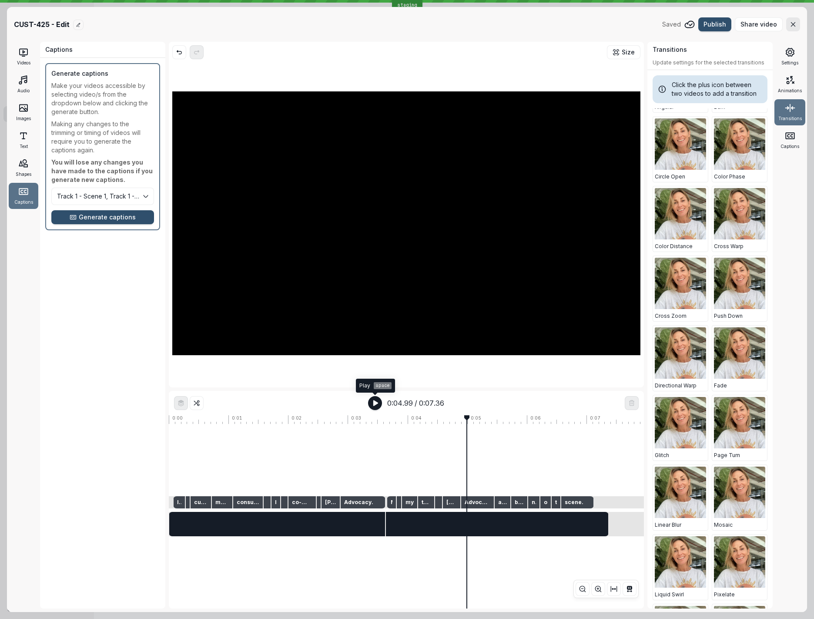
click at [373, 402] on icon "button" at bounding box center [375, 402] width 7 height 7
click at [321, 456] on div at bounding box center [499, 460] width 660 height 72
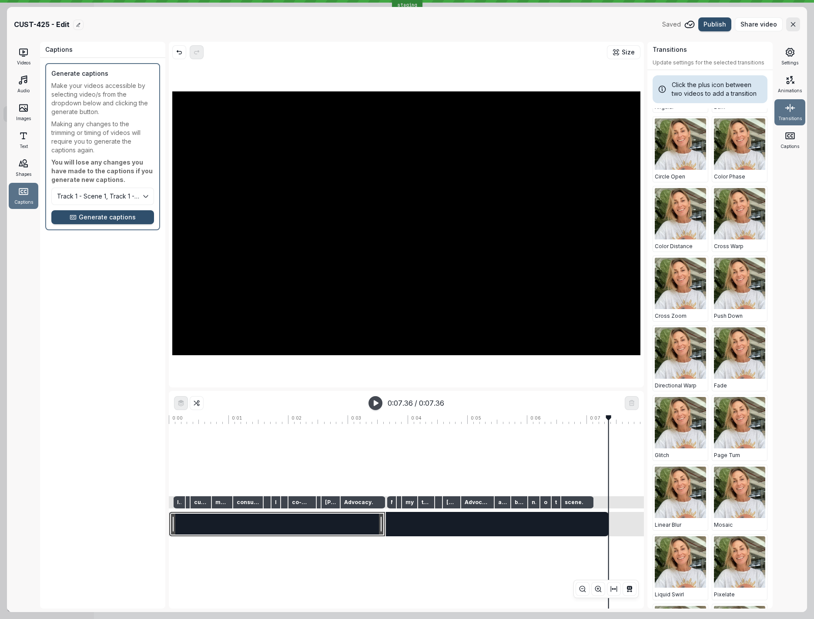
click at [215, 529] on div at bounding box center [277, 524] width 216 height 24
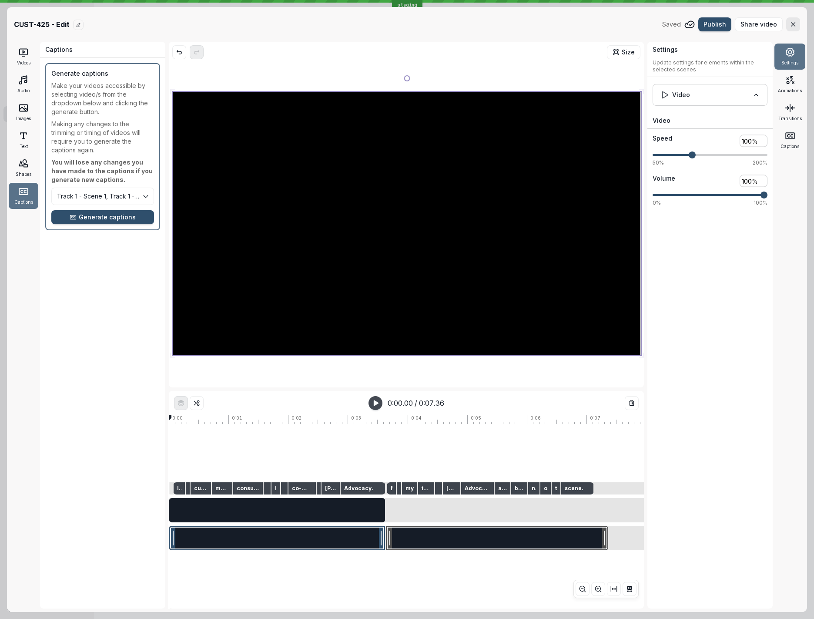
click at [472, 536] on div at bounding box center [497, 538] width 222 height 24
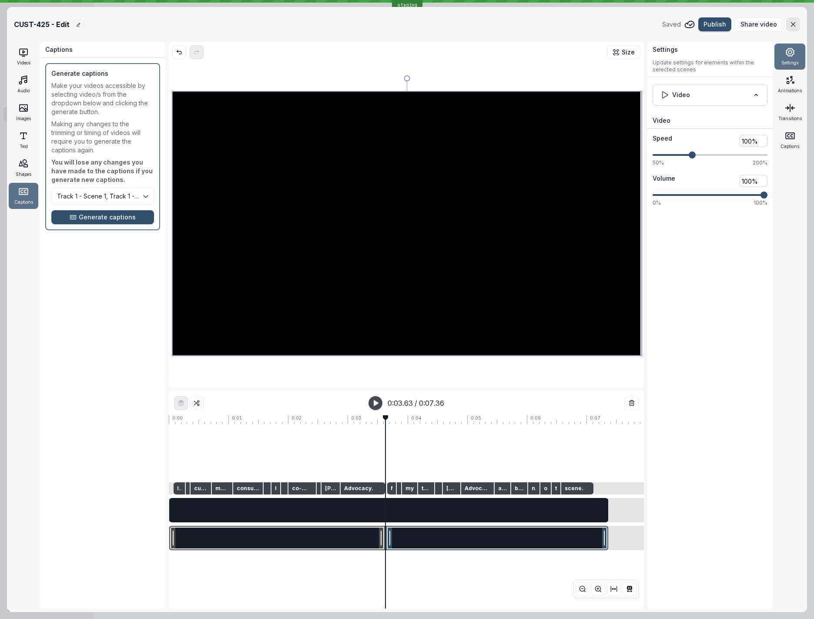
click at [333, 541] on div at bounding box center [277, 538] width 216 height 24
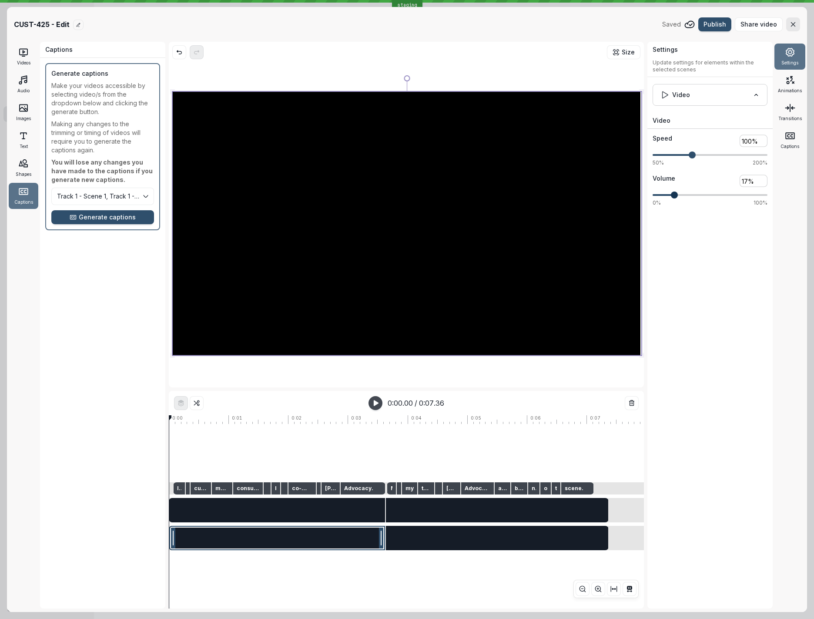
type input "0%"
click at [650, 200] on div "Speed 100% 1 Volume 0% 0" at bounding box center [709, 167] width 125 height 79
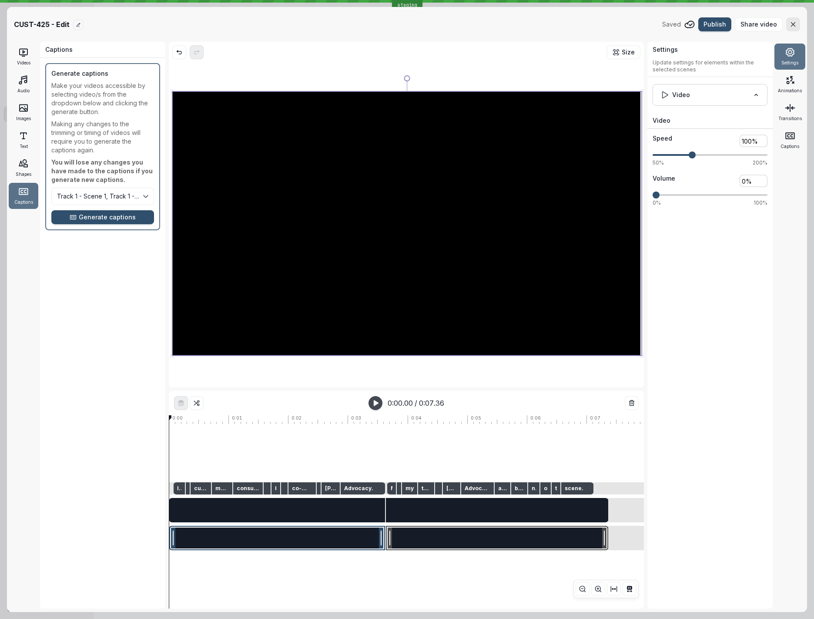
click at [555, 537] on div at bounding box center [497, 538] width 222 height 24
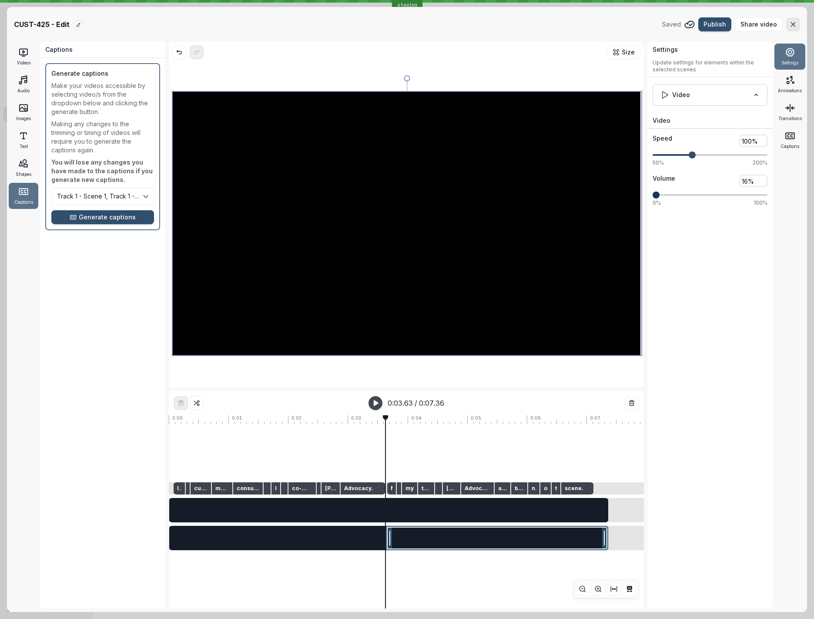
type input "0%"
click at [653, 197] on span at bounding box center [656, 194] width 7 height 7
click at [98, 218] on span "Generate captions" at bounding box center [107, 217] width 57 height 9
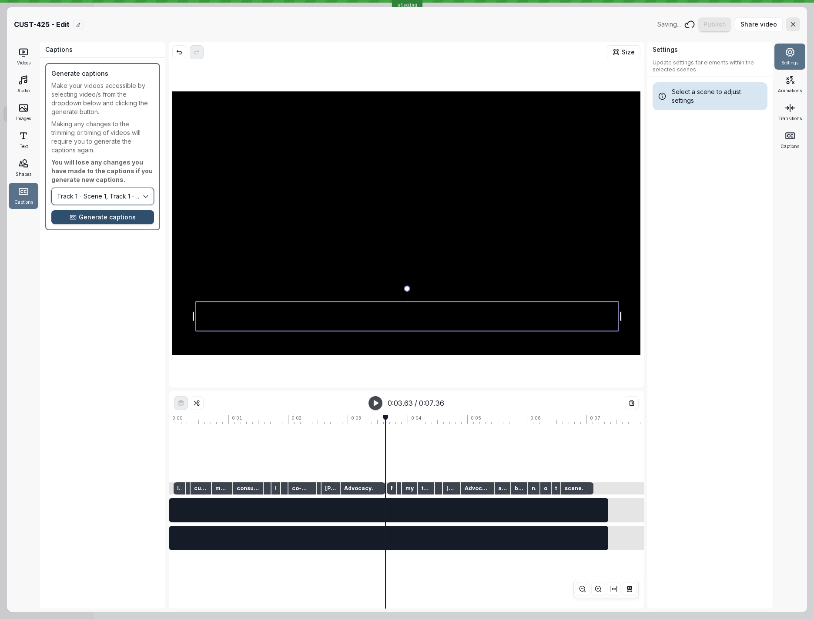
click at [98, 198] on button "Track 1 - Scene 1, Track 1 - Scene 2" at bounding box center [102, 196] width 103 height 17
drag, startPoint x: 100, startPoint y: 249, endPoint x: 99, endPoint y: 254, distance: 4.4
drag, startPoint x: 107, startPoint y: 327, endPoint x: 108, endPoint y: 319, distance: 8.4
click at [107, 326] on div "Captions Generate captions Make your videos accessible by selecting video/s fro…" at bounding box center [102, 325] width 125 height 566
click at [115, 218] on span "Generate captions" at bounding box center [107, 217] width 57 height 9
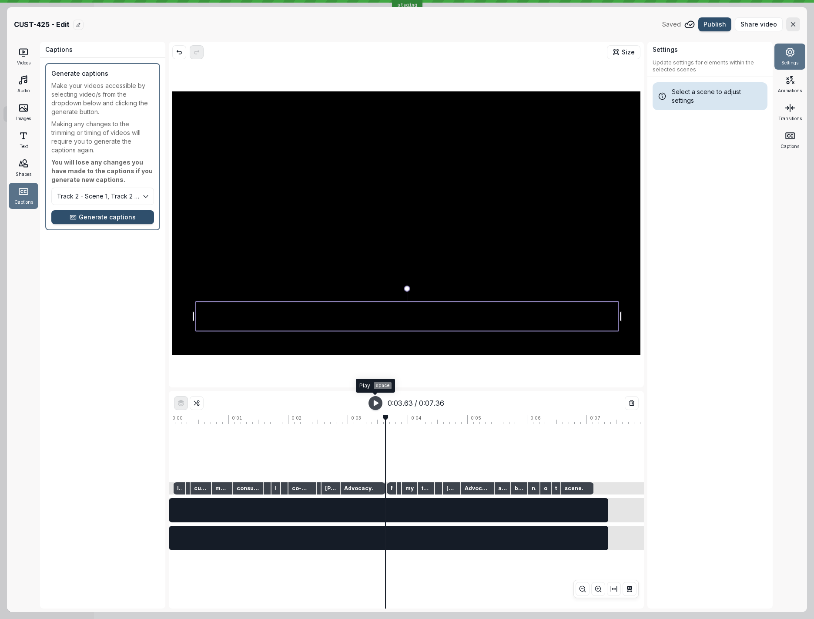
click at [292, 446] on div at bounding box center [499, 453] width 660 height 58
click at [376, 403] on icon "[object Object]" at bounding box center [376, 403] width 4 height 6
click at [376, 403] on icon "button" at bounding box center [375, 402] width 7 height 7
click at [386, 511] on icon at bounding box center [385, 509] width 7 height 7
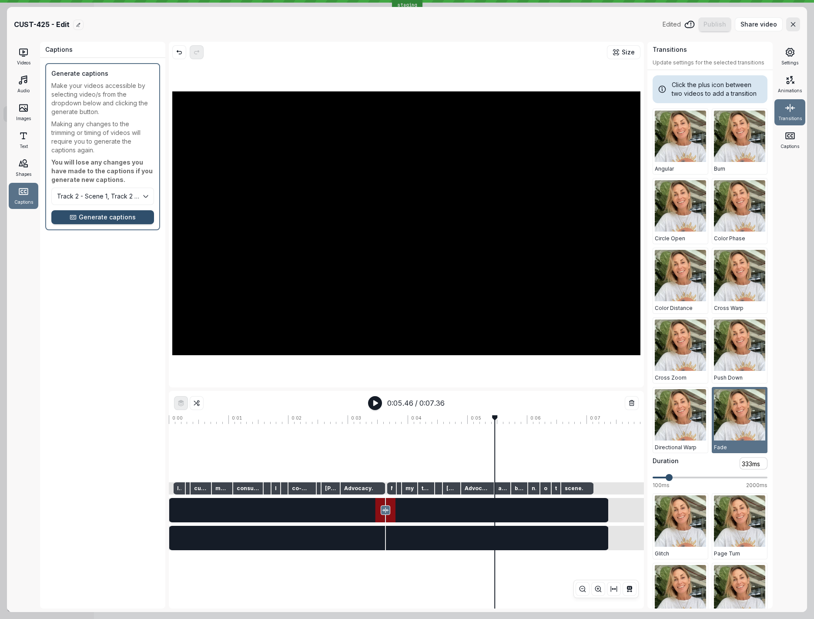
scroll to position [62, 0]
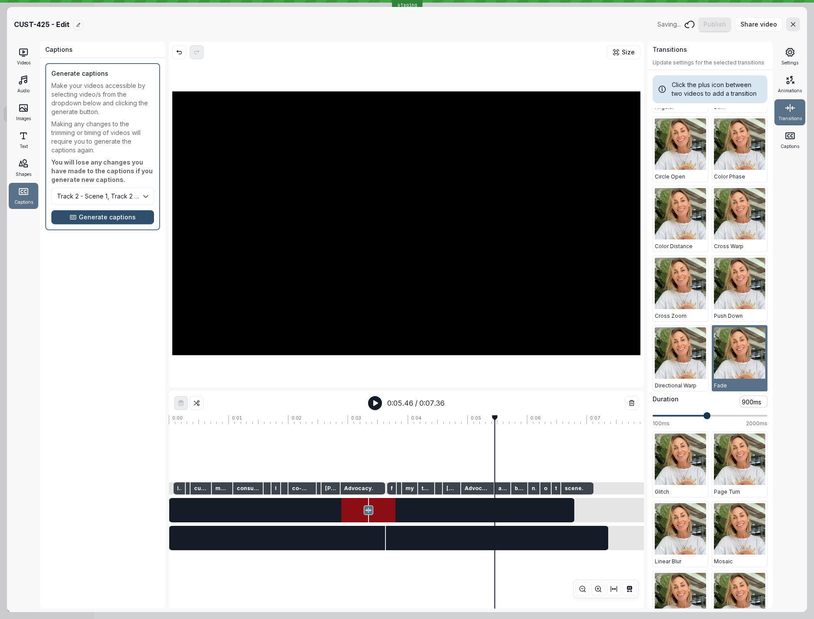
type input "1000ms"
click at [706, 417] on span at bounding box center [707, 415] width 7 height 7
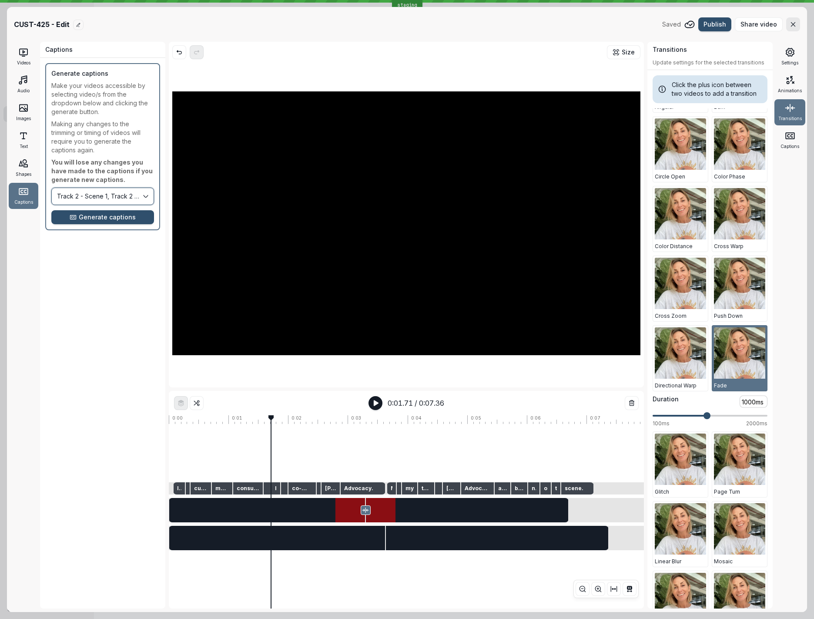
click at [121, 199] on button "Track 2 - Scene 1, Track 2 - Scene 2" at bounding box center [102, 196] width 103 height 17
click at [119, 221] on span "Generate captions" at bounding box center [107, 217] width 57 height 9
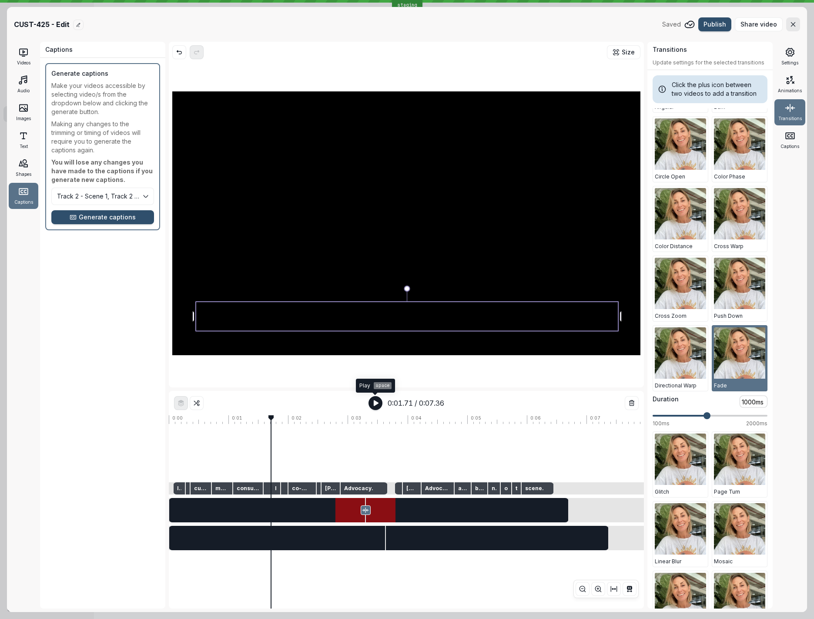
click at [376, 402] on icon "button" at bounding box center [376, 403] width 4 height 6
click at [376, 402] on icon "button" at bounding box center [375, 402] width 7 height 7
click at [279, 447] on div at bounding box center [499, 453] width 660 height 58
click at [377, 402] on icon "button" at bounding box center [375, 402] width 7 height 7
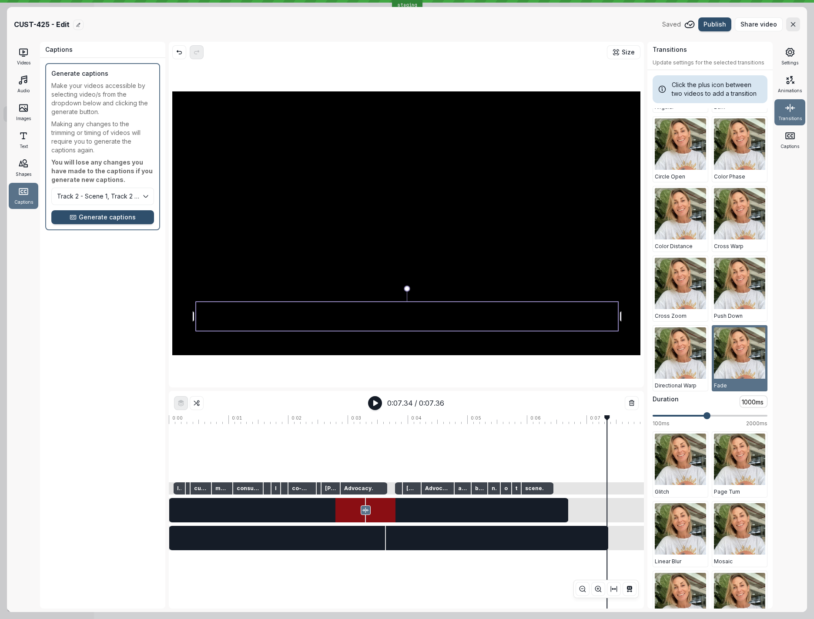
click at [281, 449] on div at bounding box center [499, 453] width 660 height 58
click at [378, 402] on icon "[object Object]" at bounding box center [375, 402] width 7 height 7
click at [378, 402] on icon "button" at bounding box center [375, 402] width 7 height 7
click at [376, 402] on icon "button" at bounding box center [375, 403] width 4 height 6
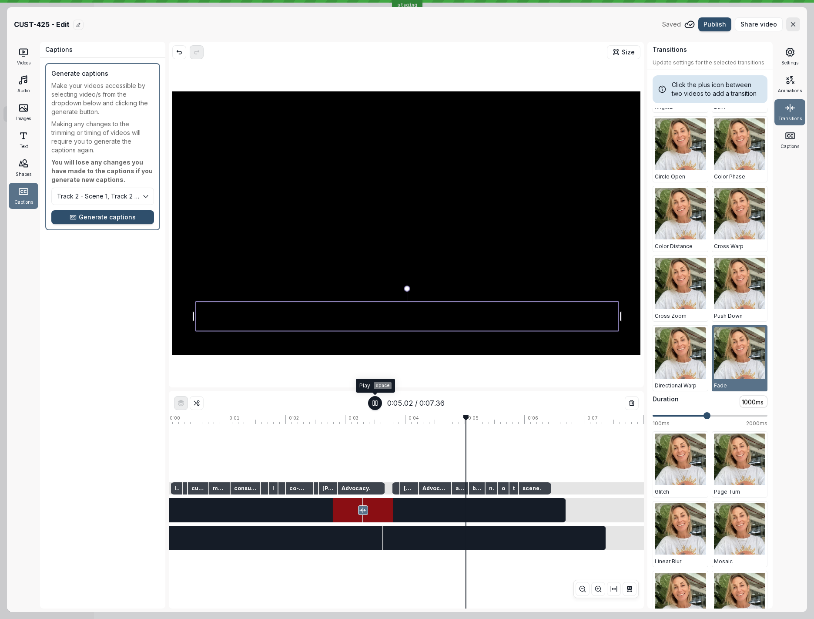
click at [376, 402] on icon "button" at bounding box center [375, 402] width 7 height 7
click at [767, 25] on span "Share video" at bounding box center [759, 24] width 37 height 9
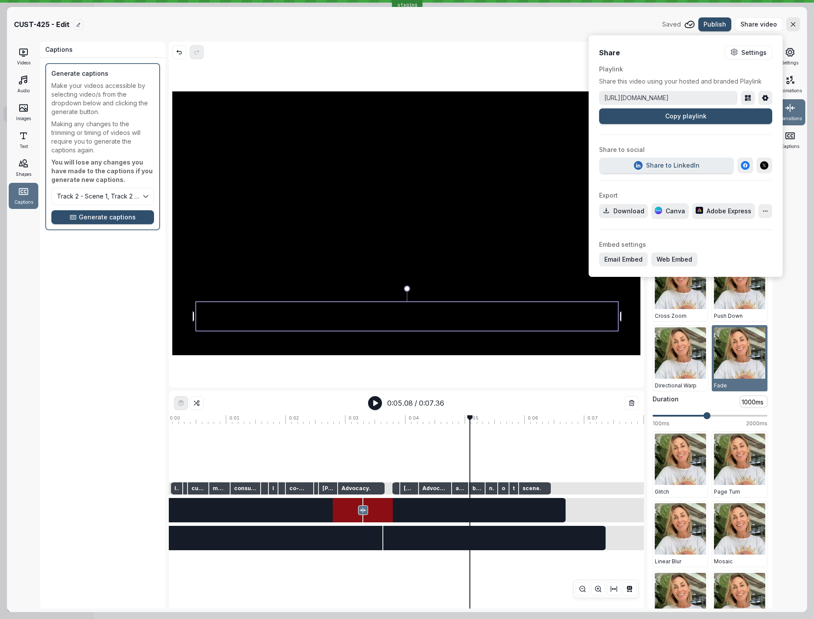
click at [515, 34] on header "CUST-425 - Edit Saved Publish Share video" at bounding box center [407, 24] width 800 height 35
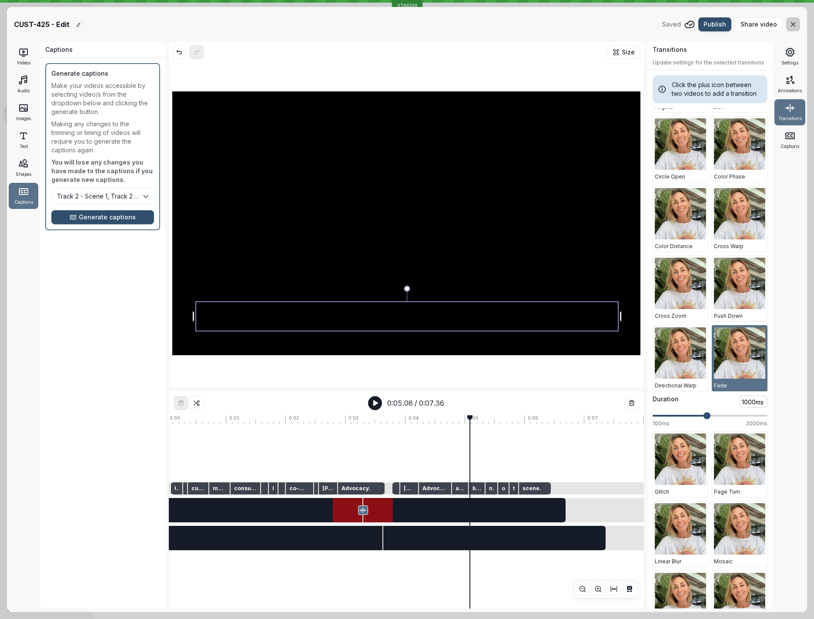
click at [795, 23] on icon "button" at bounding box center [793, 24] width 7 height 7
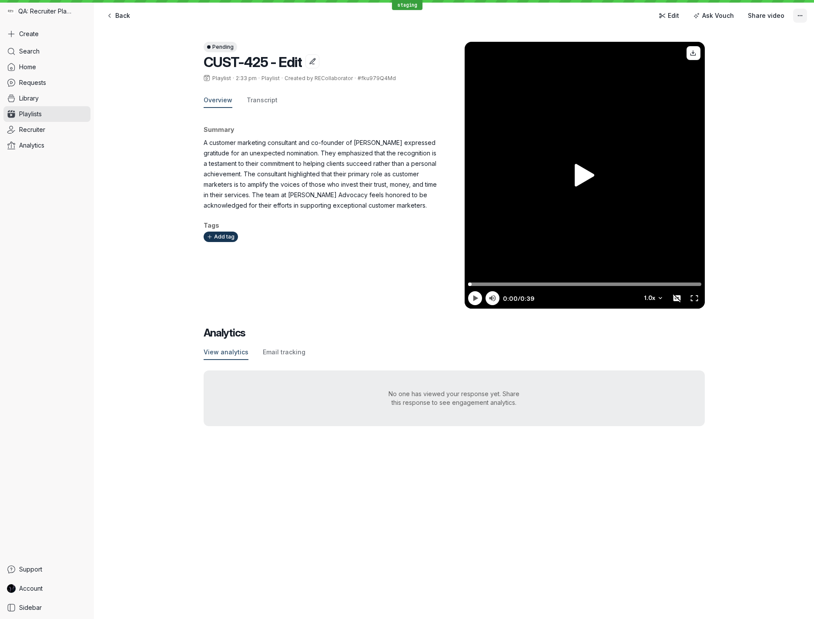
click at [802, 17] on icon "More actions" at bounding box center [800, 15] width 7 height 7
drag, startPoint x: 600, startPoint y: 27, endPoint x: 306, endPoint y: 29, distance: 294.1
click at [572, 27] on div "Pending CUST-425 - Edit Playlist · 2:33 pm · Playlist · Created by RECollaborat…" at bounding box center [454, 166] width 501 height 284
click at [47, 588] on link "Account" at bounding box center [46, 588] width 87 height 16
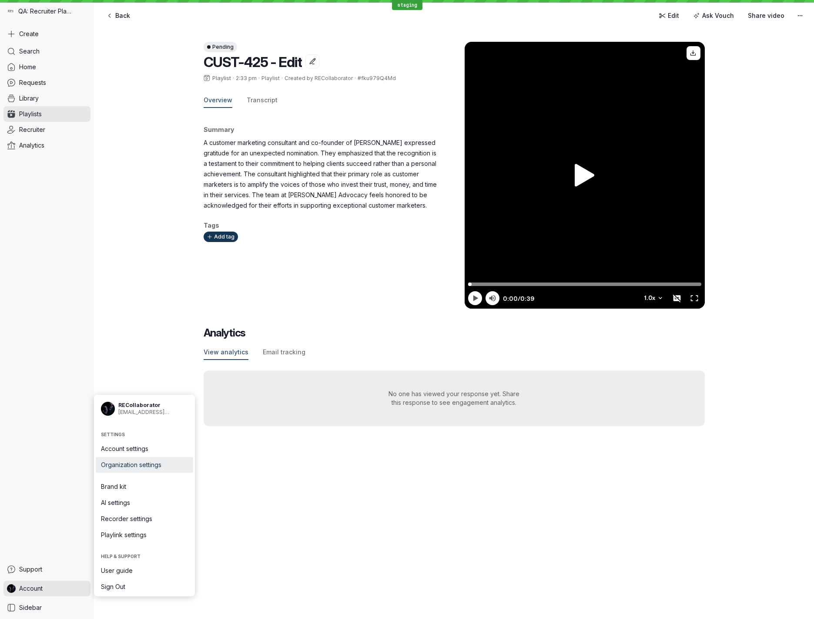
click at [166, 466] on span "Organization settings" at bounding box center [144, 464] width 87 height 9
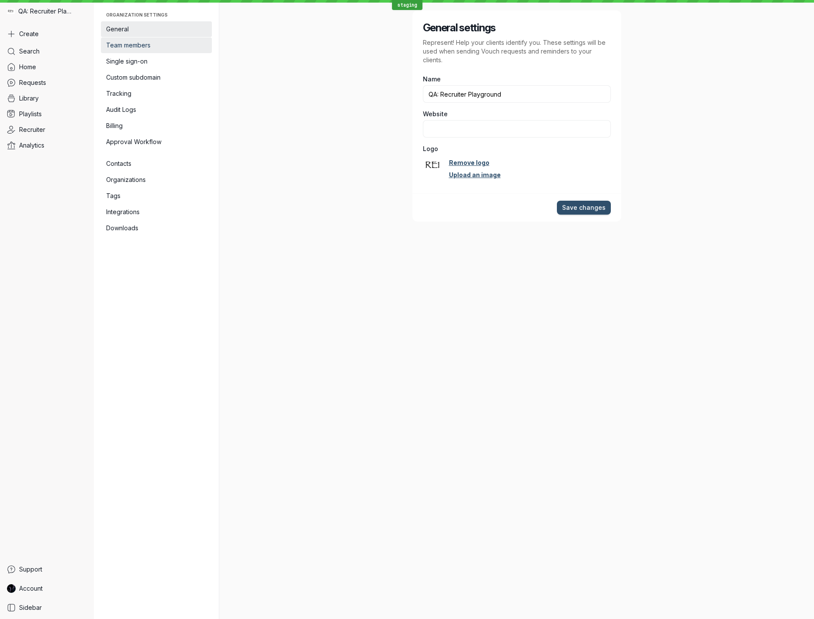
click at [163, 40] on link "Team members" at bounding box center [156, 45] width 111 height 16
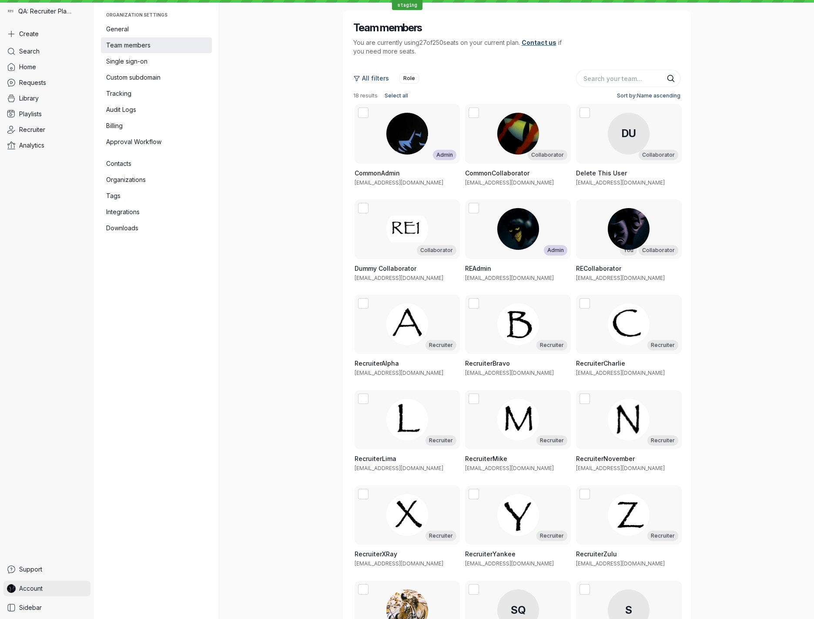
click at [38, 591] on span "Account" at bounding box center [30, 588] width 23 height 9
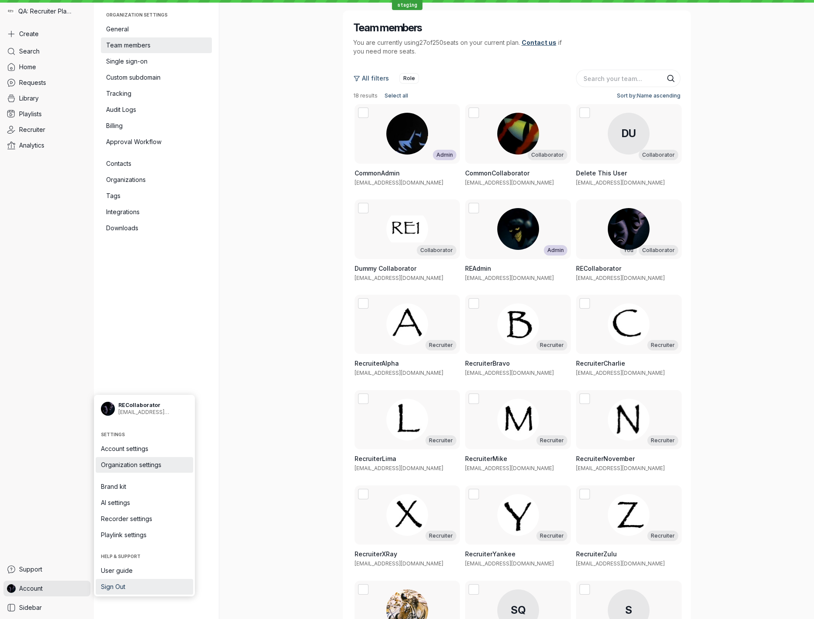
click at [114, 590] on span "Sign Out" at bounding box center [144, 586] width 87 height 9
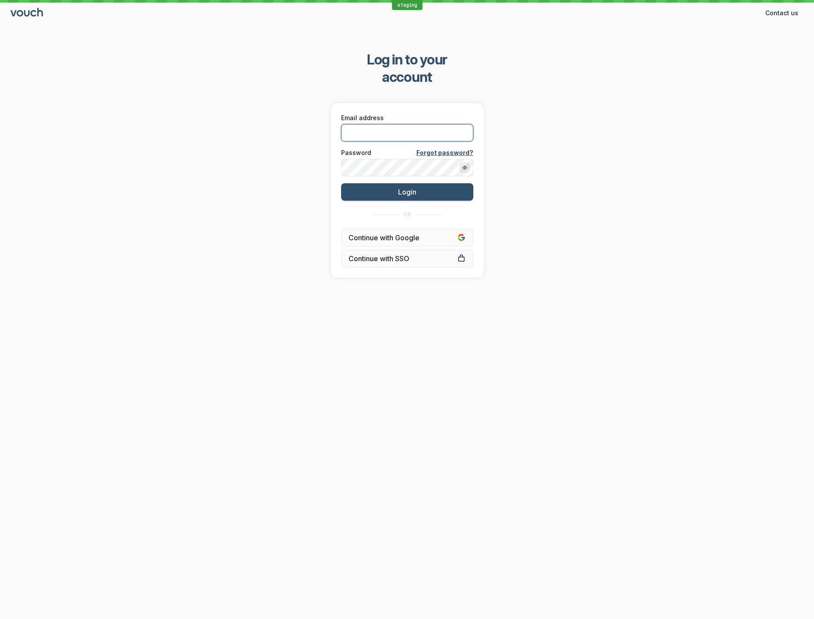
click at [459, 115] on body "staging Contact us Contact Log in to your account Email address Password Forgot…" at bounding box center [407, 309] width 814 height 619
type input "[EMAIL_ADDRESS][DOMAIN_NAME]"
